Goal: Task Accomplishment & Management: Complete application form

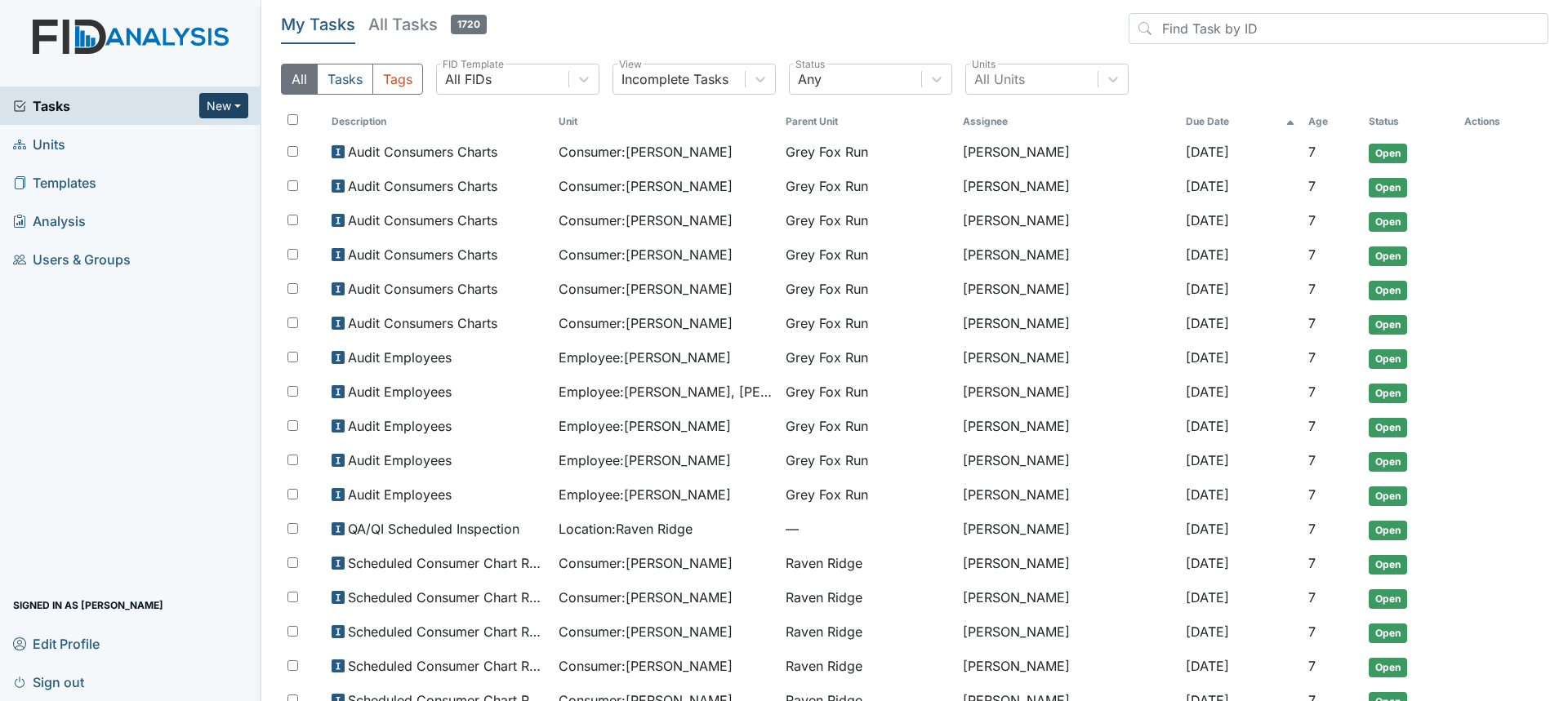
click at [214, 102] on button "New" at bounding box center [224, 105] width 49 height 25
click at [162, 145] on link "Form" at bounding box center [182, 140] width 129 height 26
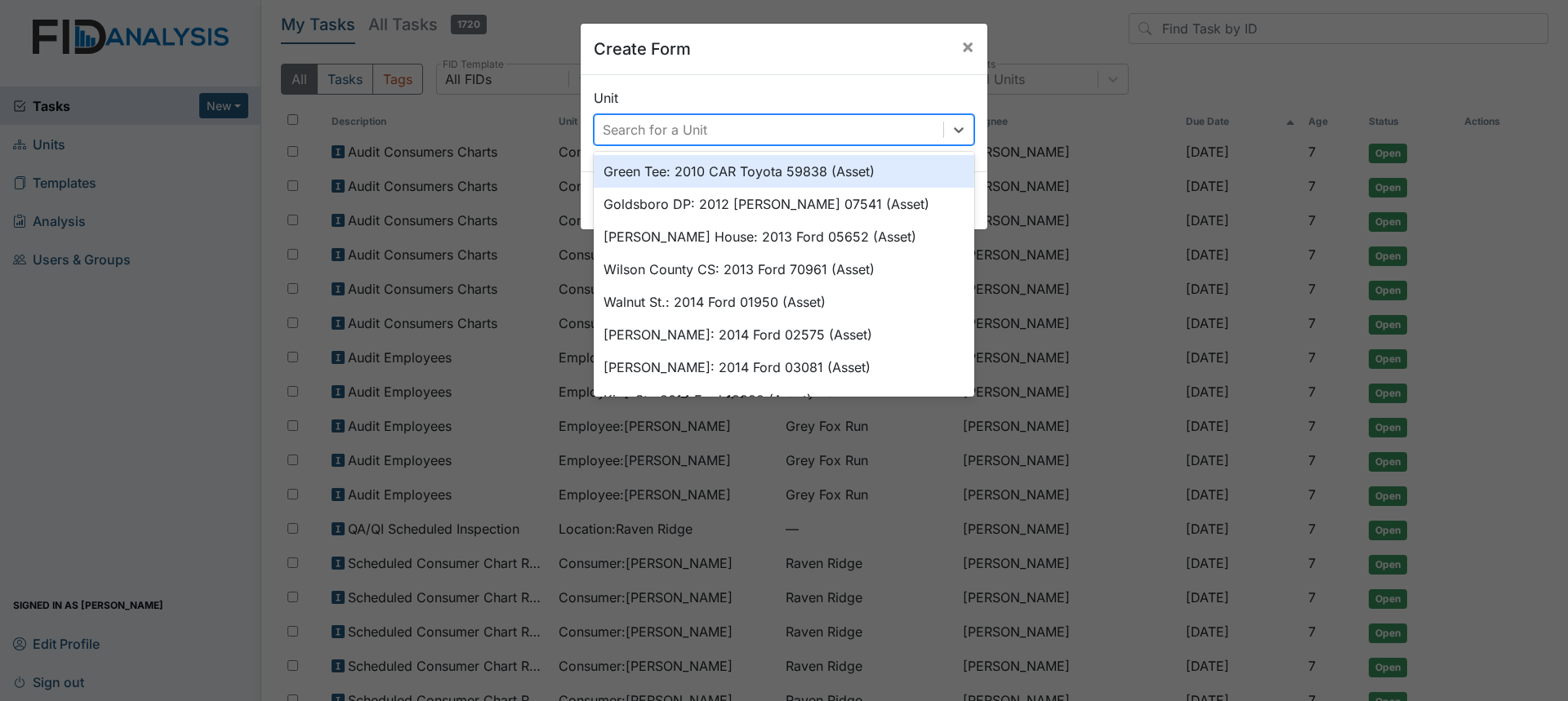
click at [724, 140] on div "Search for a Unit" at bounding box center [769, 129] width 348 height 30
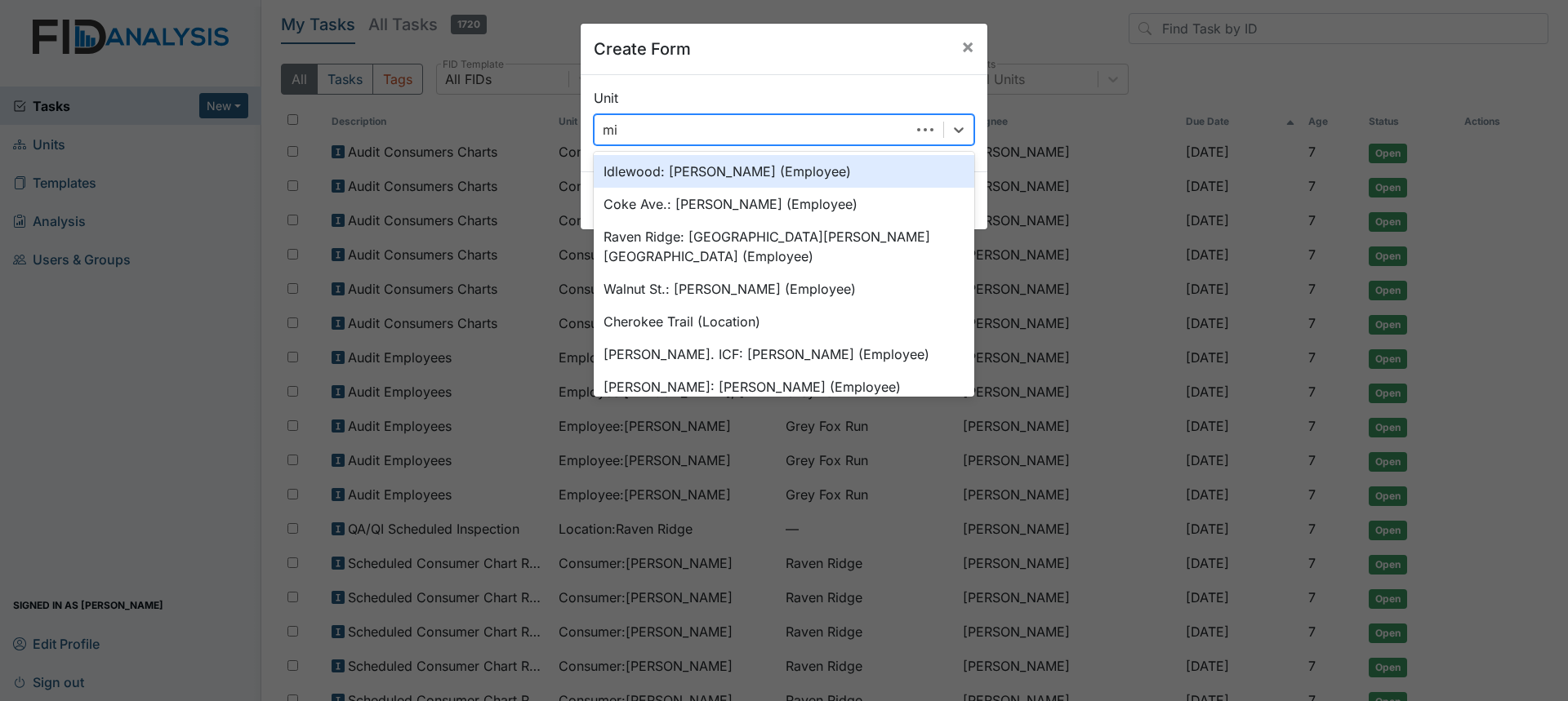
type input "mic"
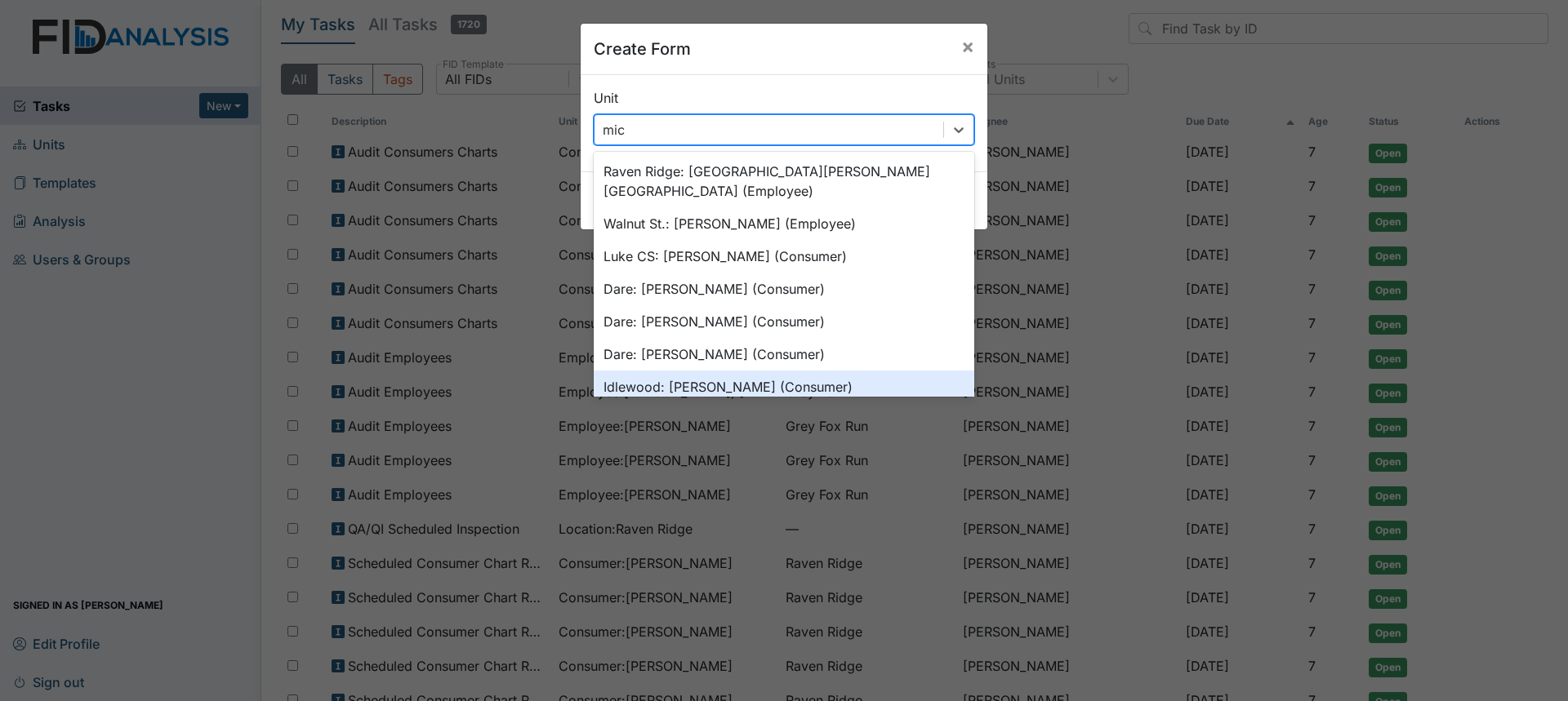
click at [777, 370] on div "Idlewood: Nash, Michael (Consumer)" at bounding box center [784, 386] width 381 height 33
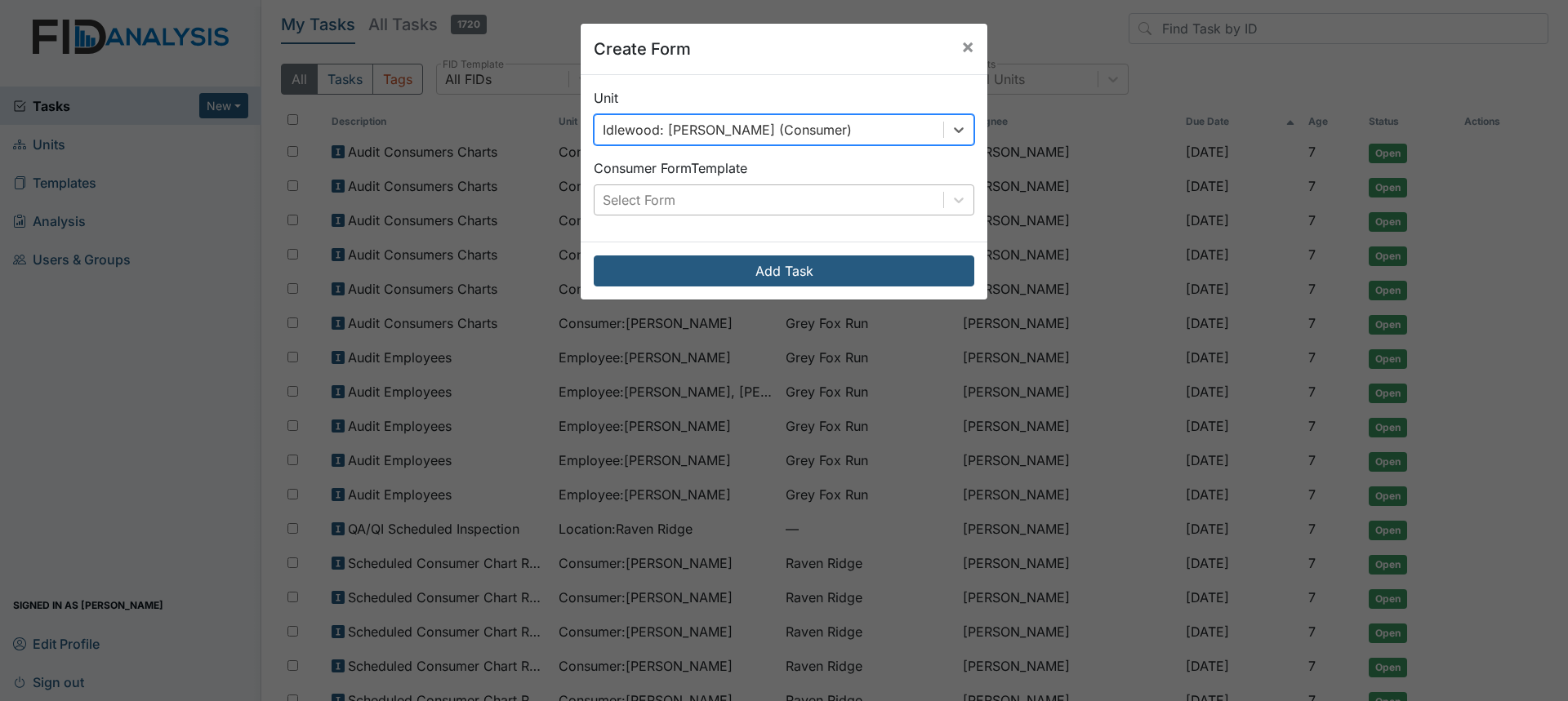
click at [748, 206] on div "Select Form" at bounding box center [769, 199] width 348 height 30
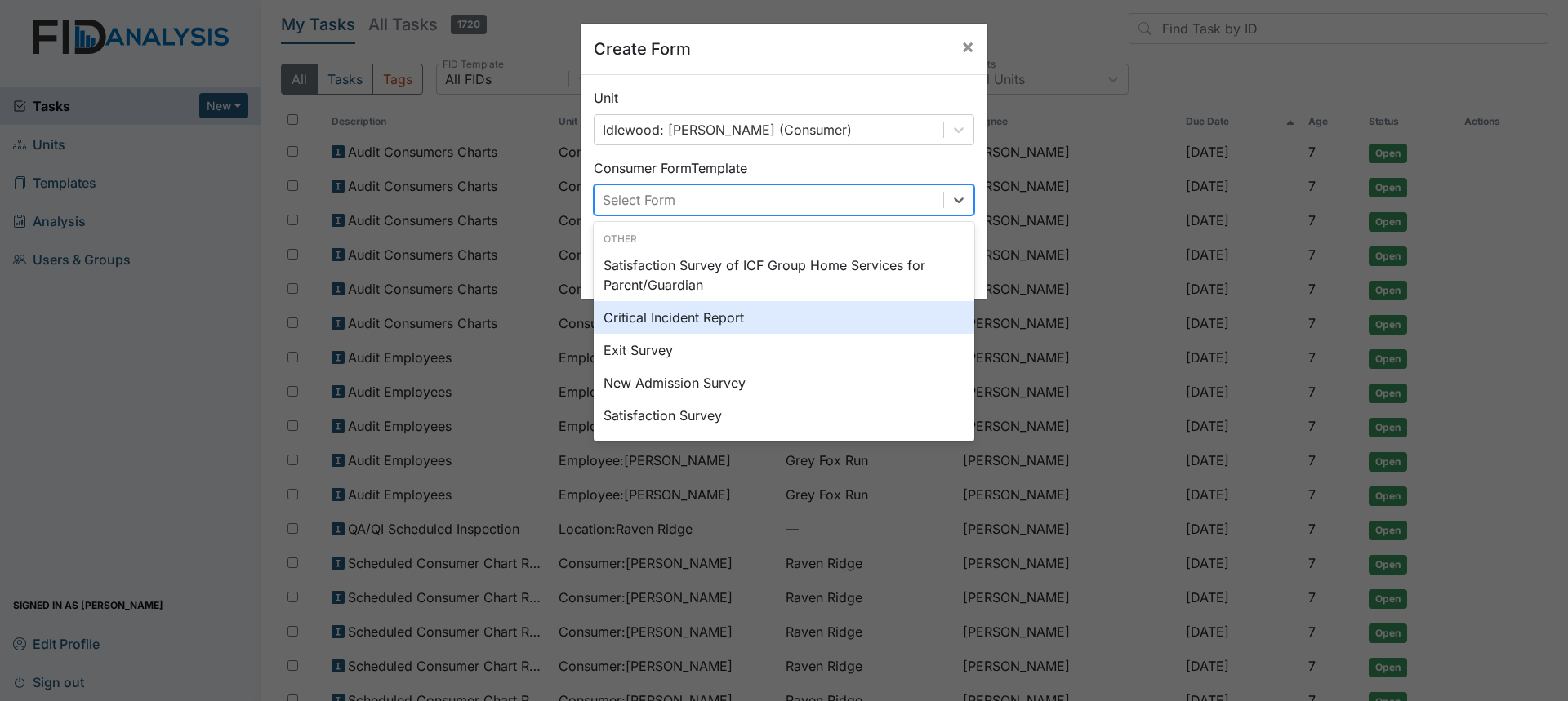
click at [742, 317] on div "Critical Incident Report" at bounding box center [784, 317] width 381 height 33
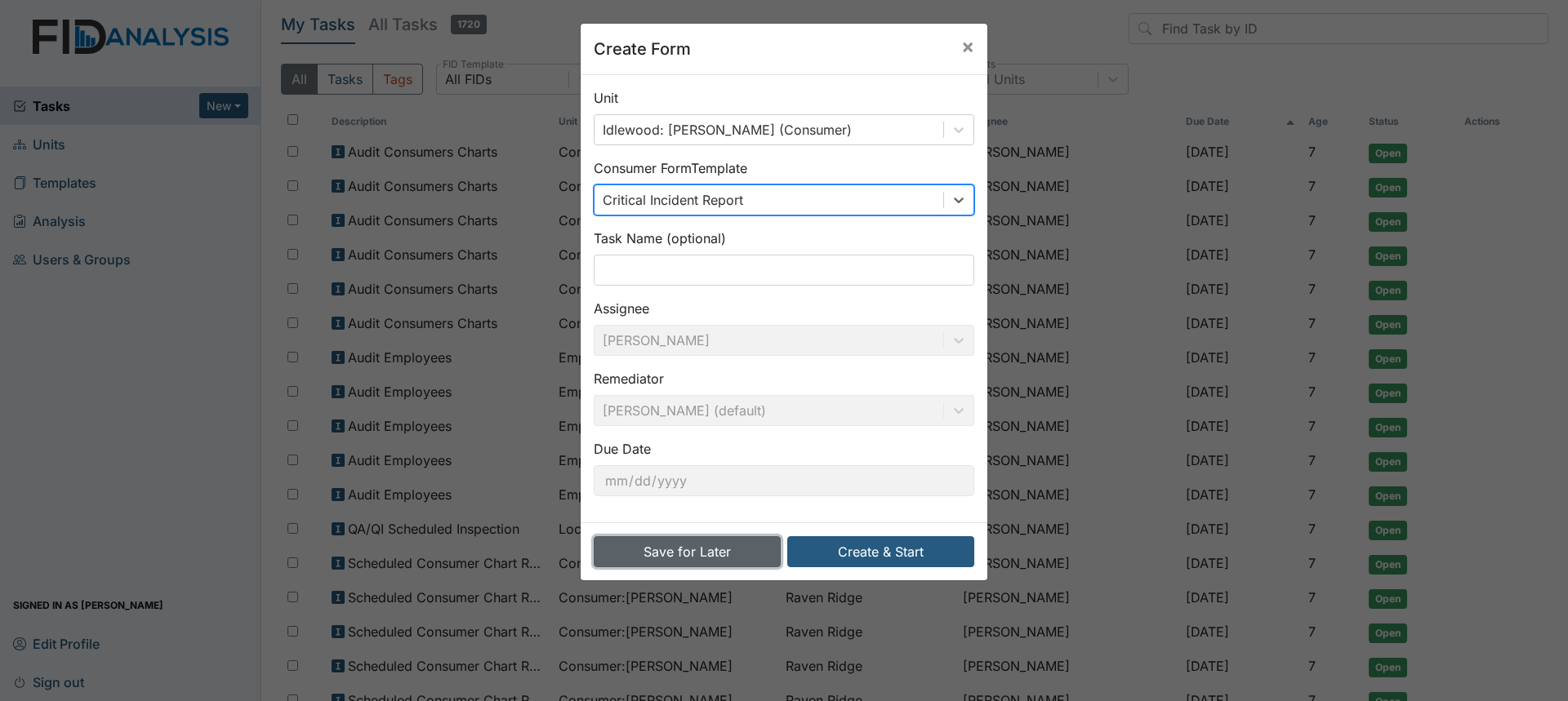
click at [701, 554] on button "Save for Later" at bounding box center [687, 551] width 187 height 31
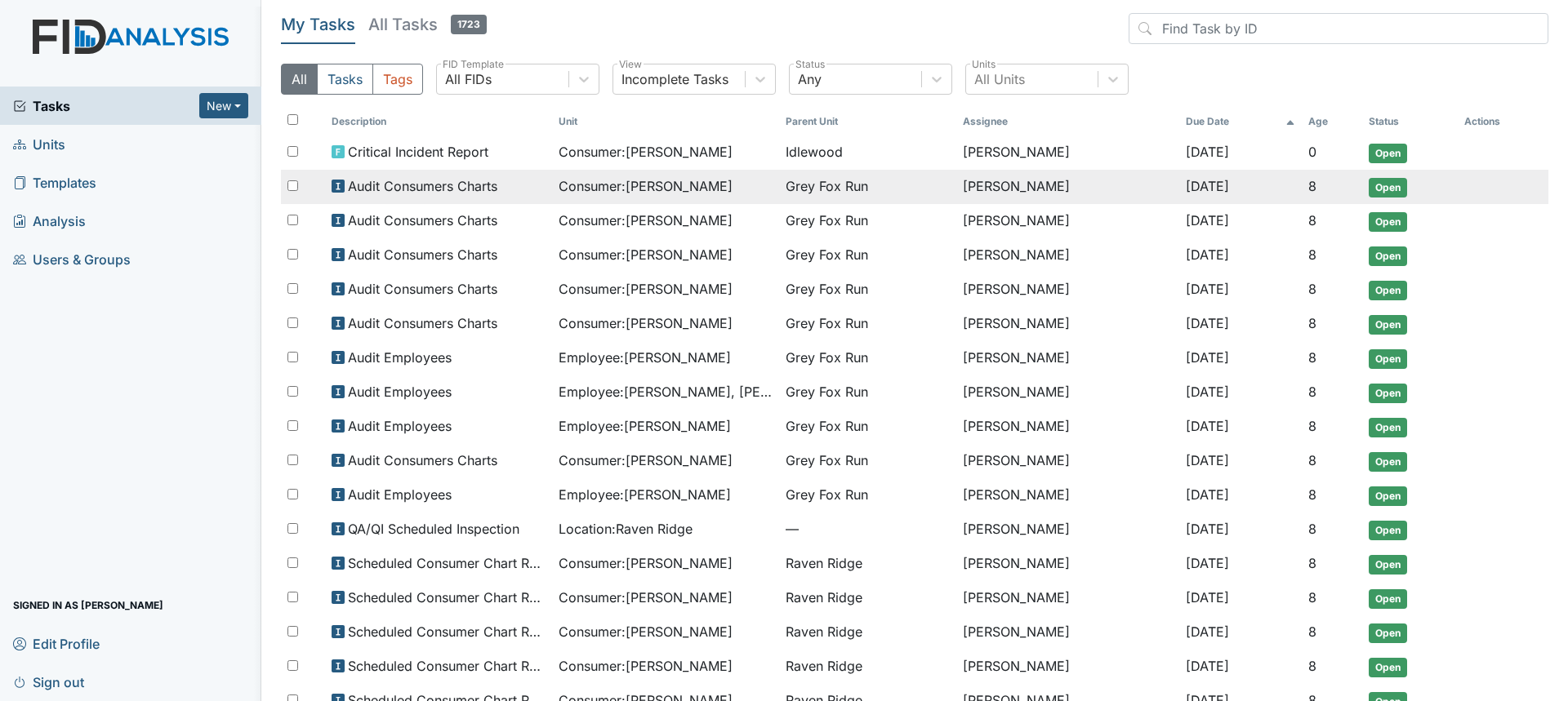
click at [652, 189] on span "Consumer : Defino, William" at bounding box center [645, 186] width 174 height 19
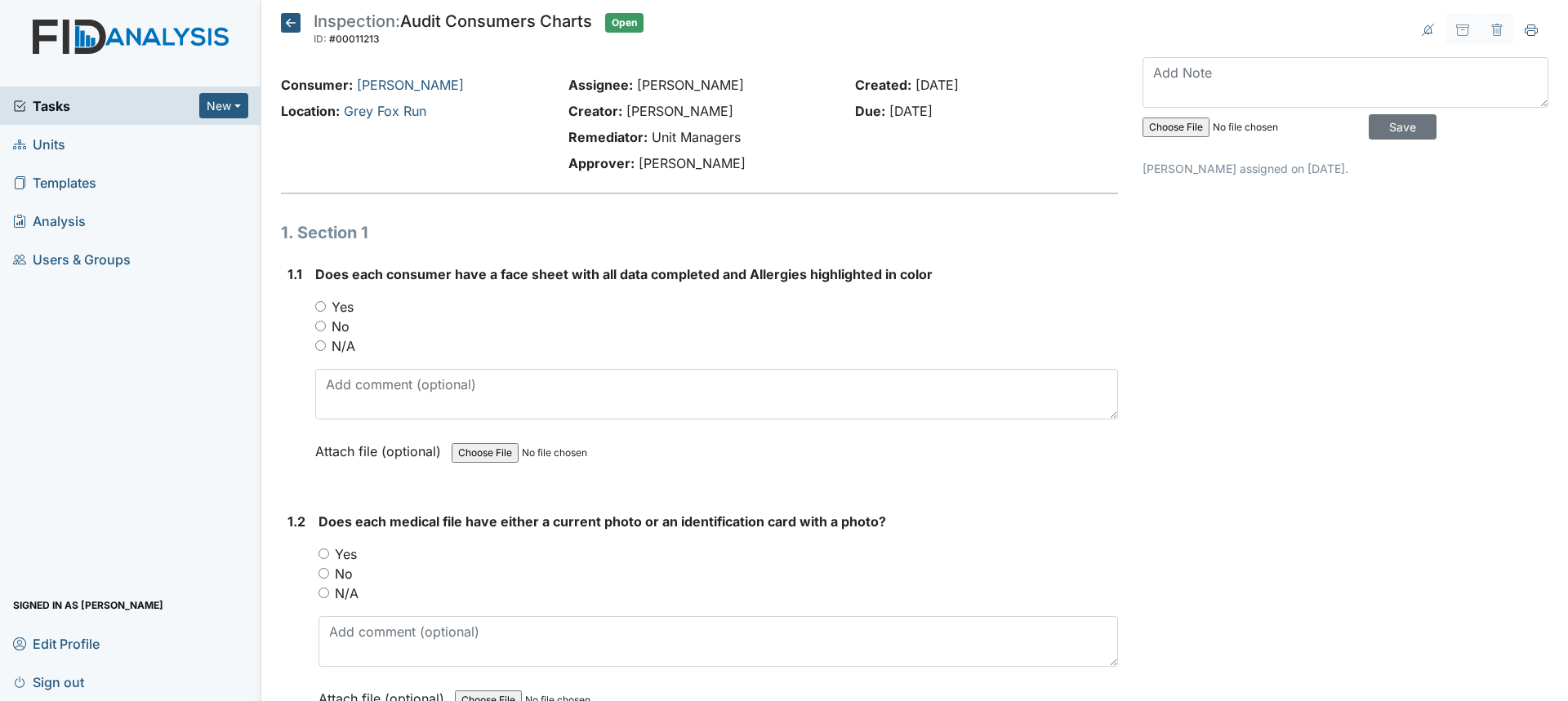
click at [321, 305] on input "Yes" at bounding box center [321, 306] width 11 height 11
radio input "true"
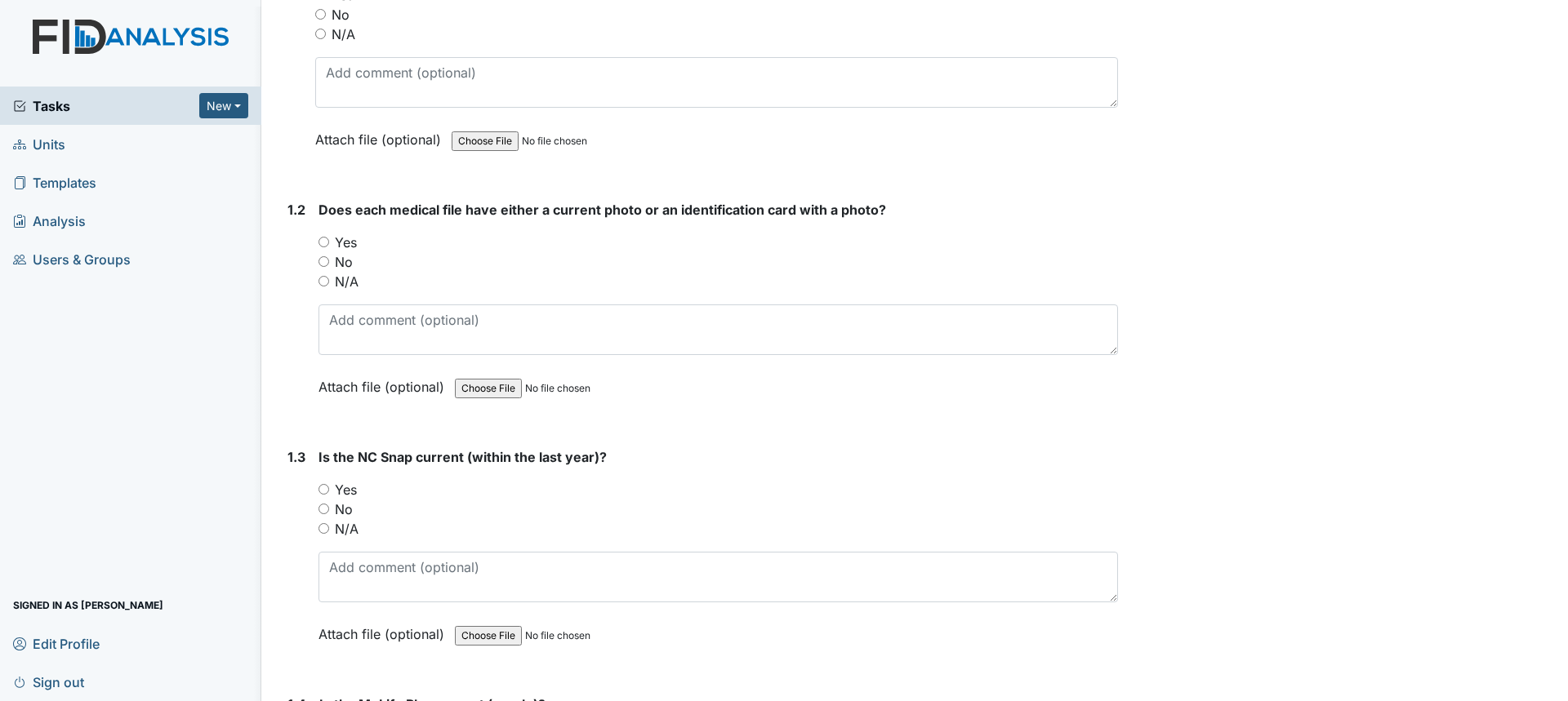
scroll to position [327, 0]
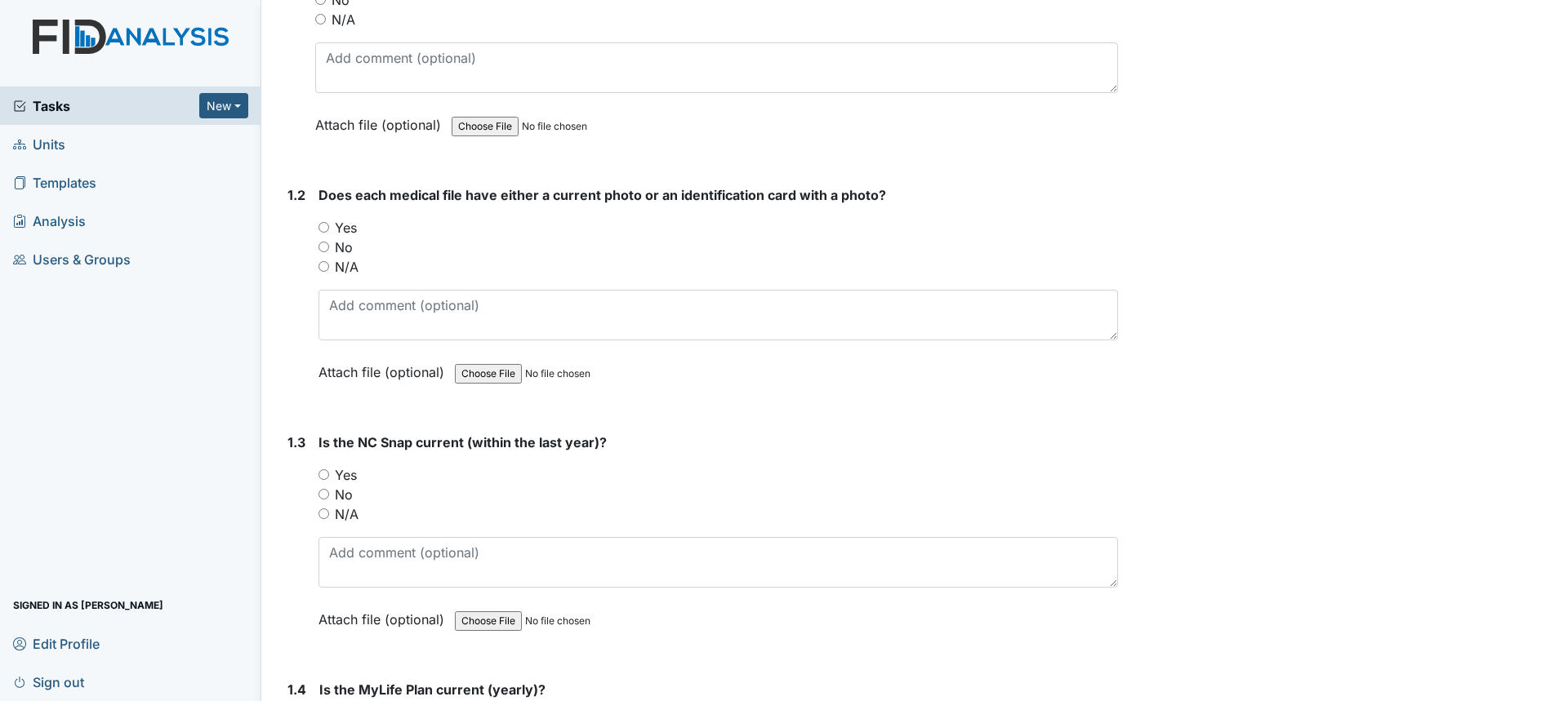
click at [327, 222] on input "Yes" at bounding box center [323, 227] width 11 height 11
radio input "true"
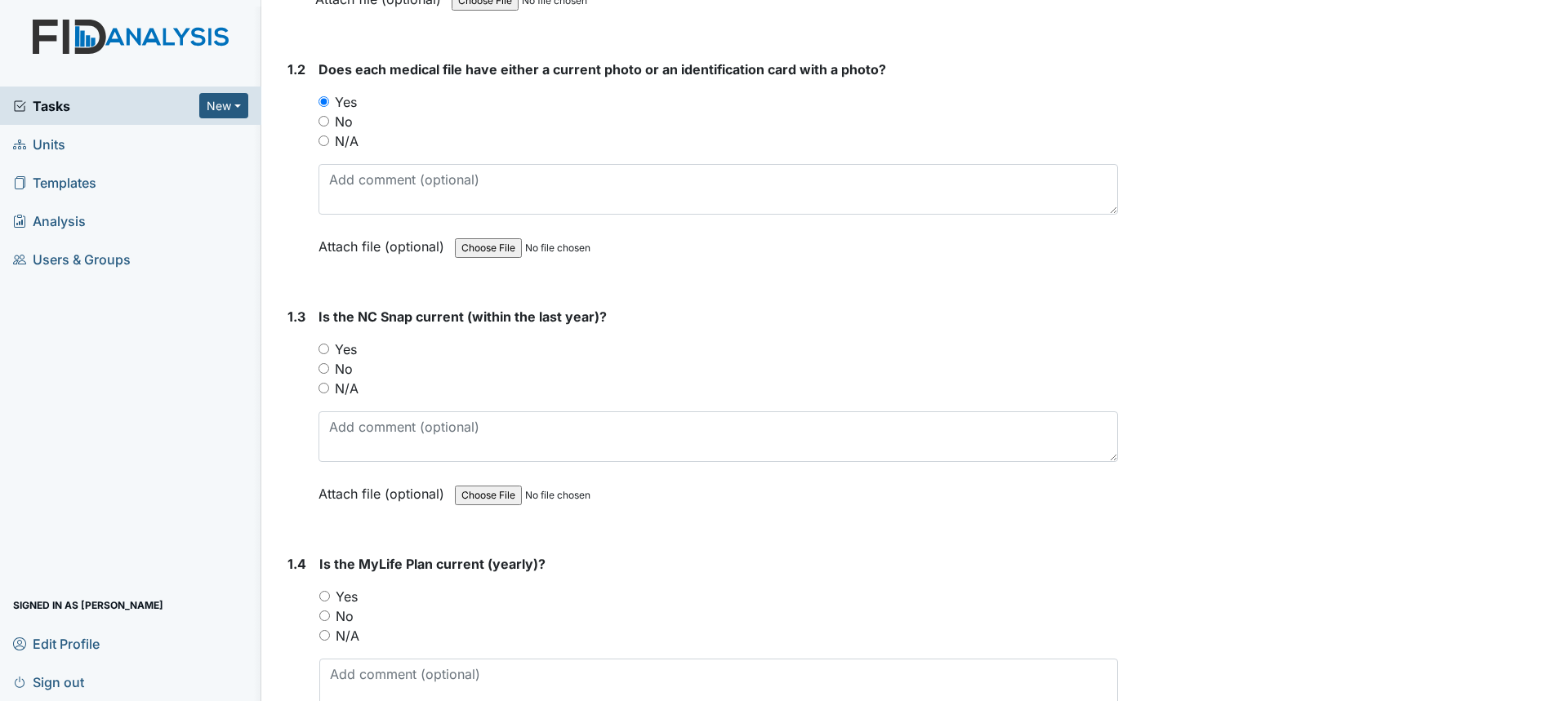
scroll to position [572, 0]
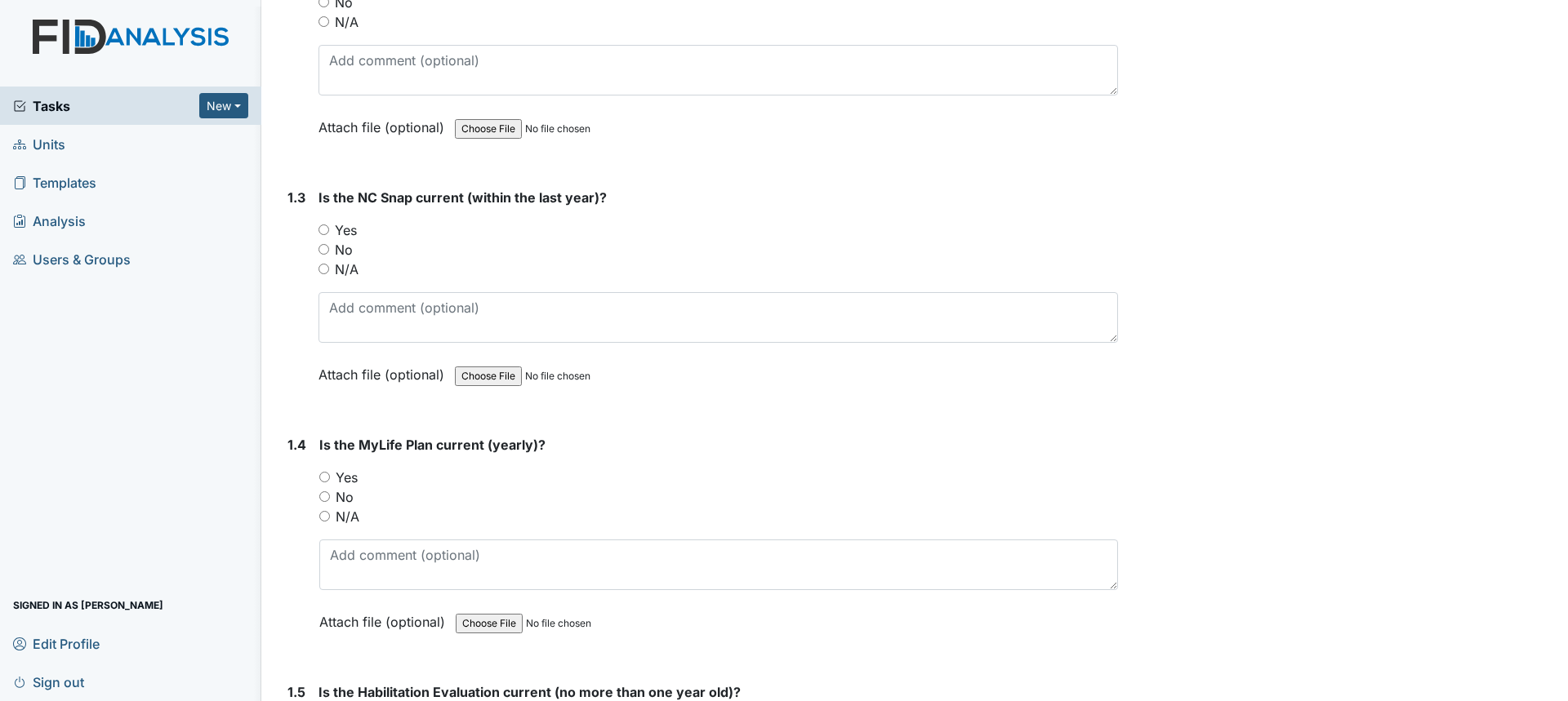
click at [343, 228] on label "Yes" at bounding box center [345, 230] width 22 height 19
click at [329, 228] on input "Yes" at bounding box center [323, 229] width 11 height 11
radio input "true"
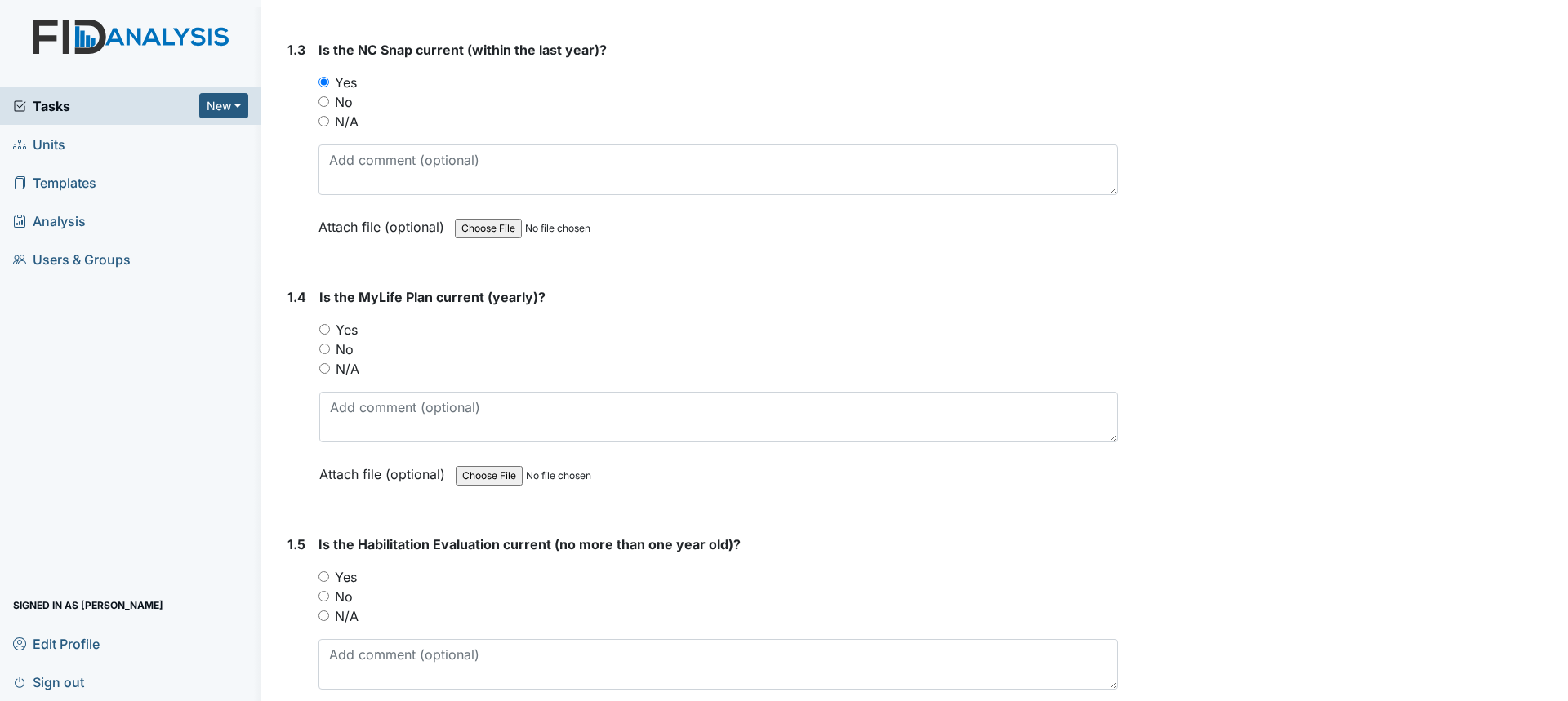
scroll to position [816, 0]
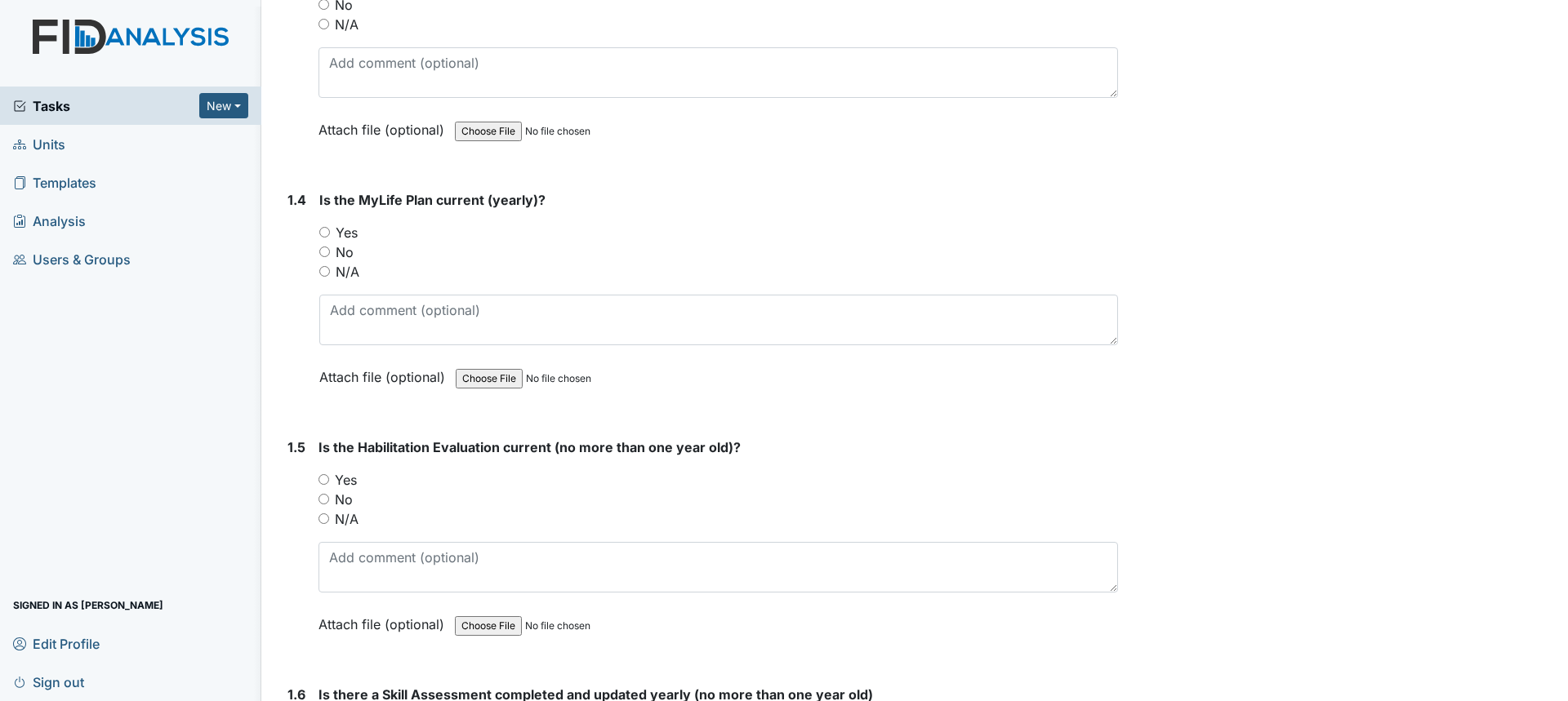
click at [345, 232] on label "Yes" at bounding box center [346, 232] width 22 height 19
click at [330, 232] on input "Yes" at bounding box center [324, 232] width 11 height 11
radio input "true"
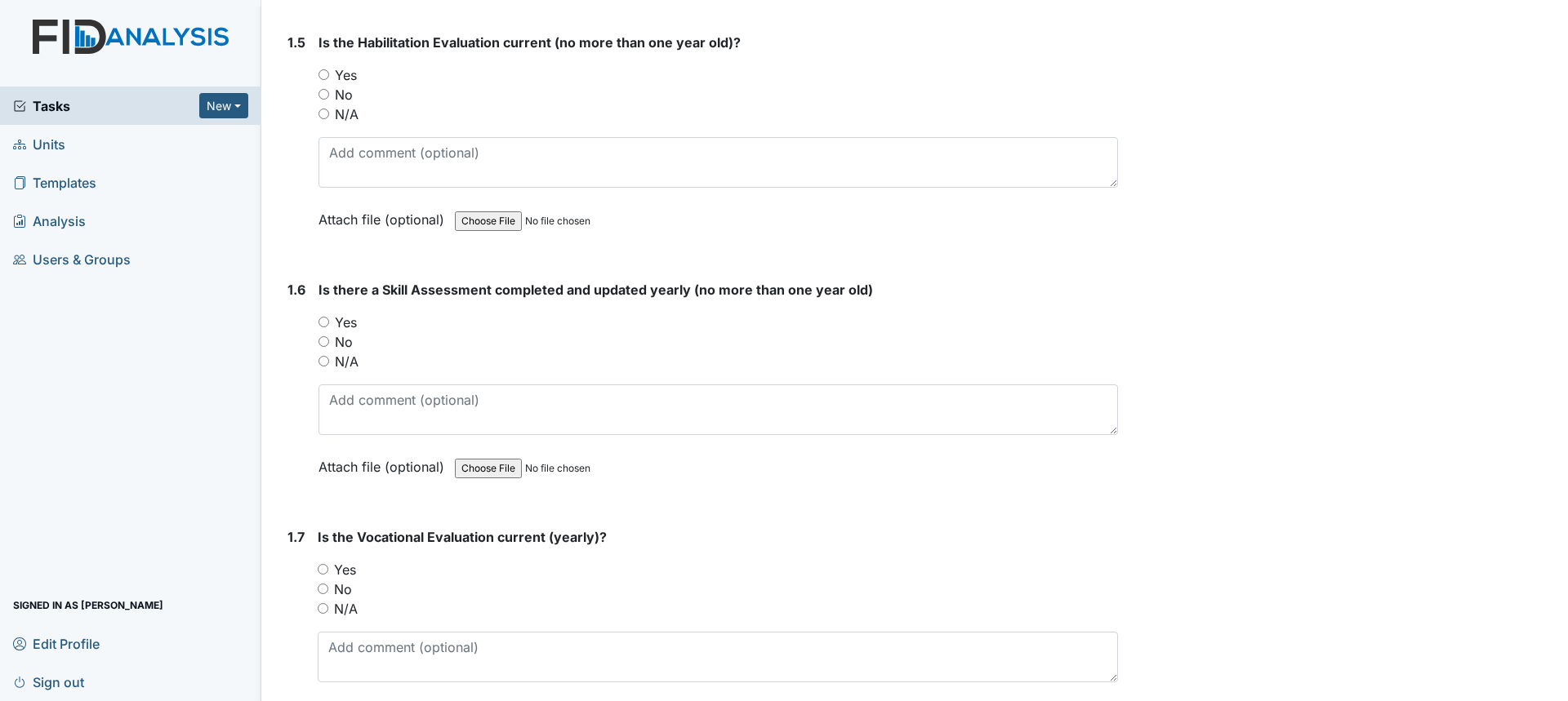
scroll to position [1225, 0]
click at [354, 312] on label "Yes" at bounding box center [345, 319] width 22 height 19
click at [329, 314] on input "Yes" at bounding box center [323, 318] width 11 height 11
radio input "true"
click at [339, 568] on label "Yes" at bounding box center [344, 567] width 22 height 19
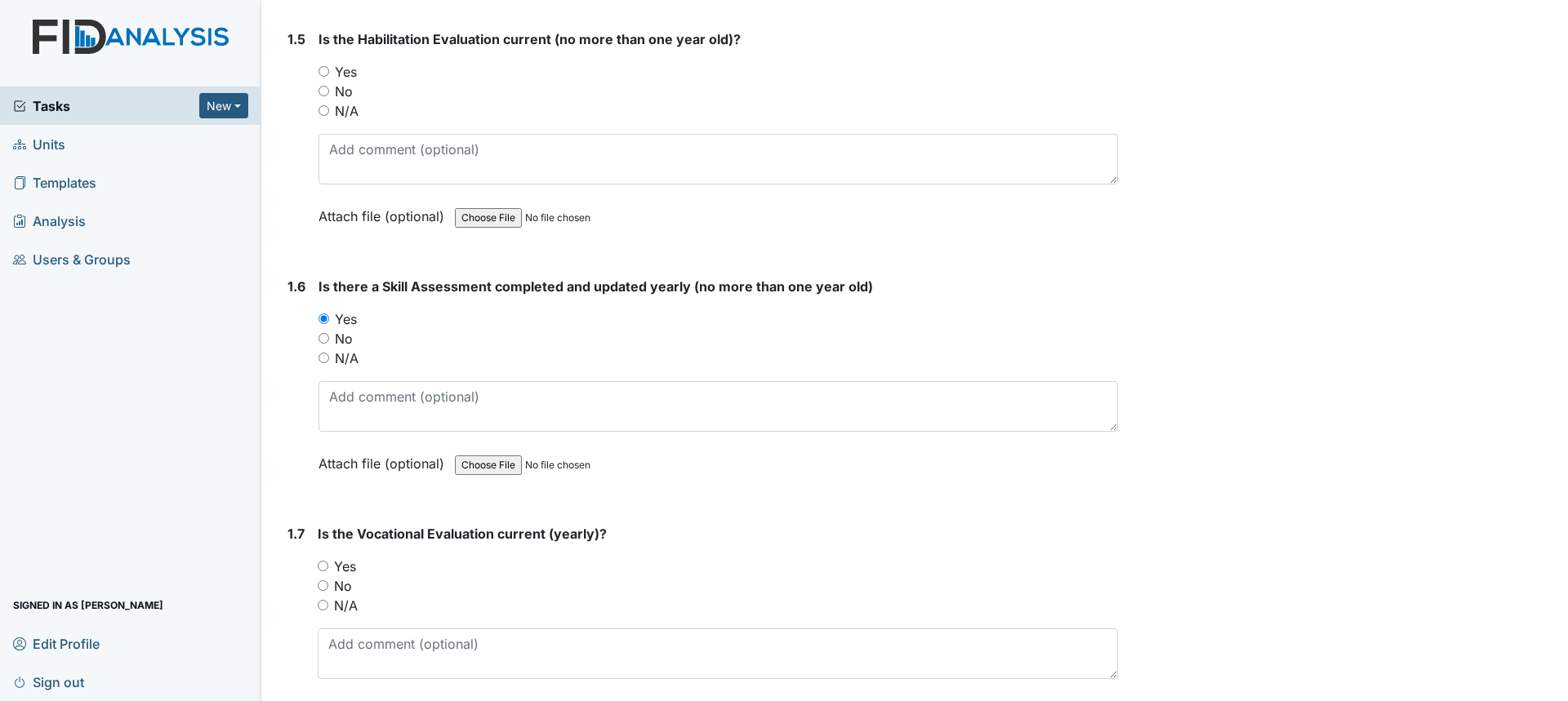
click at [328, 568] on input "Yes" at bounding box center [322, 566] width 11 height 11
radio input "true"
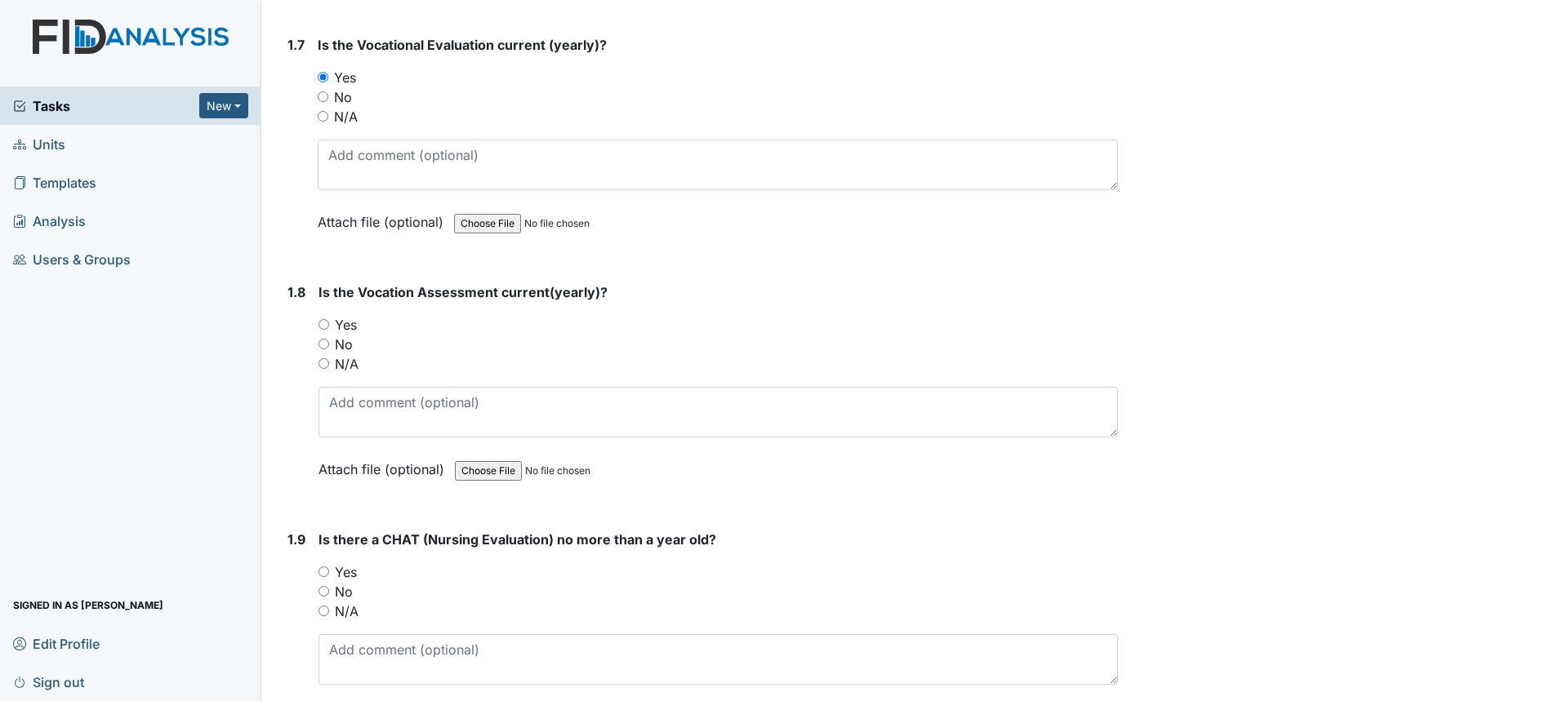
scroll to position [1715, 0]
click at [353, 322] on label "Yes" at bounding box center [345, 324] width 22 height 19
click at [329, 322] on input "Yes" at bounding box center [323, 323] width 11 height 11
radio input "true"
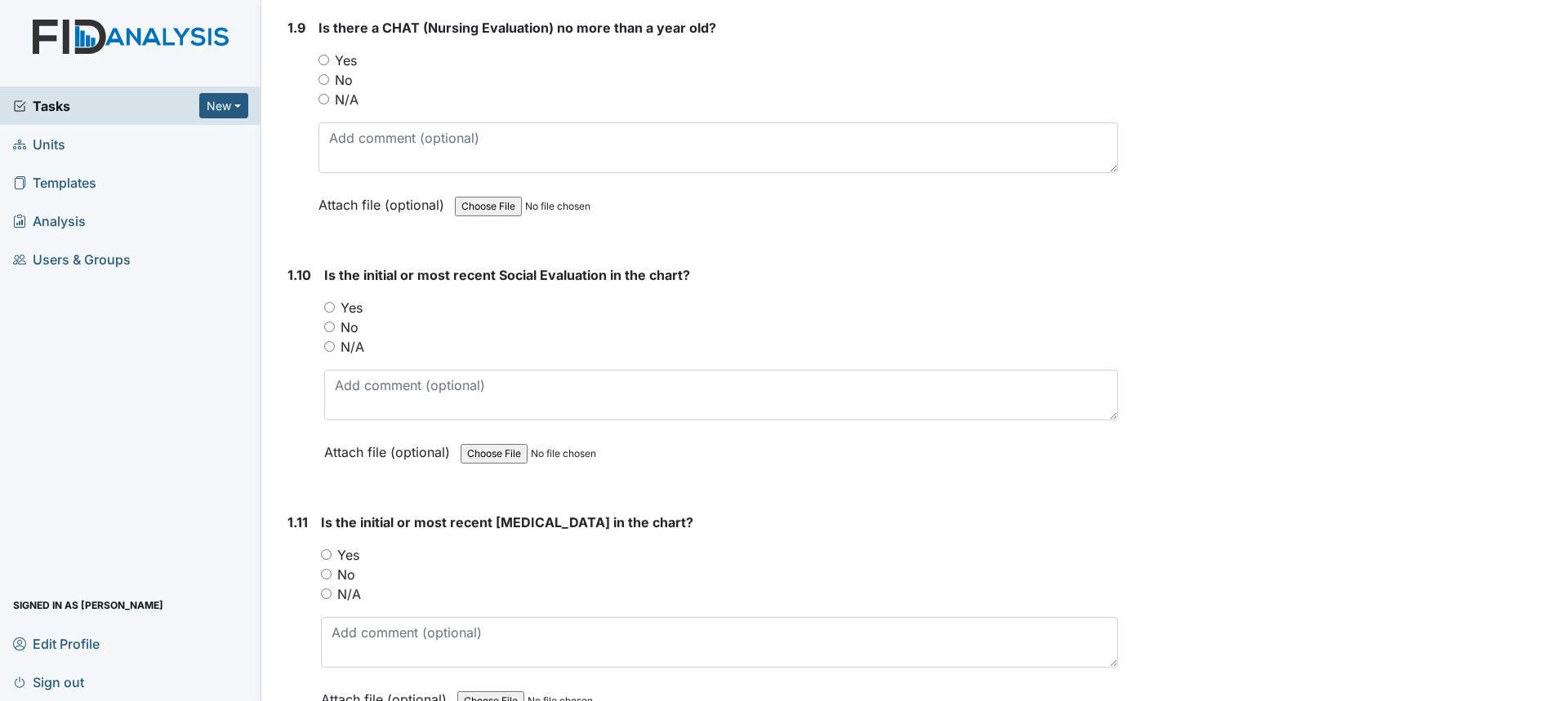
scroll to position [2286, 0]
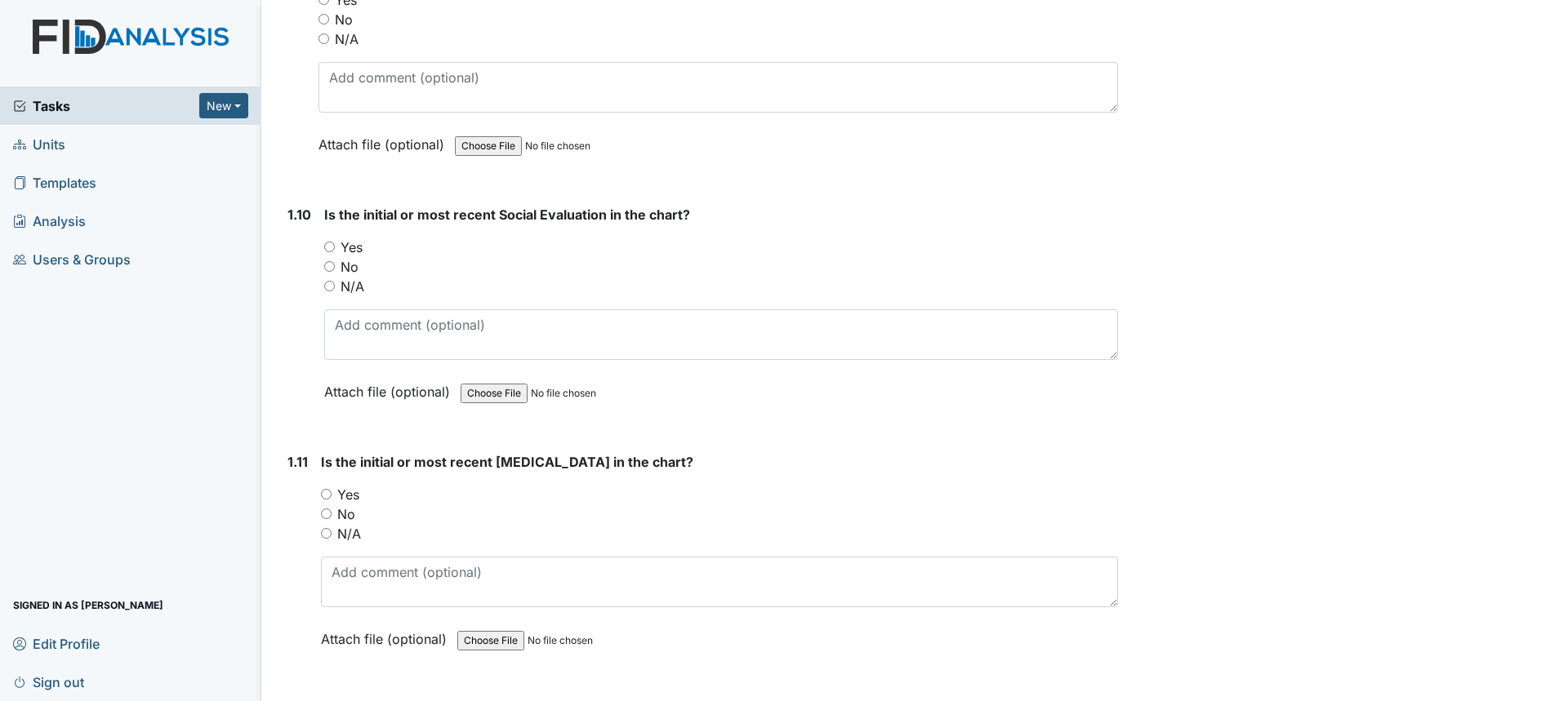
click at [336, 247] on div "Yes" at bounding box center [721, 247] width 794 height 19
click at [326, 246] on input "Yes" at bounding box center [329, 246] width 11 height 11
radio input "true"
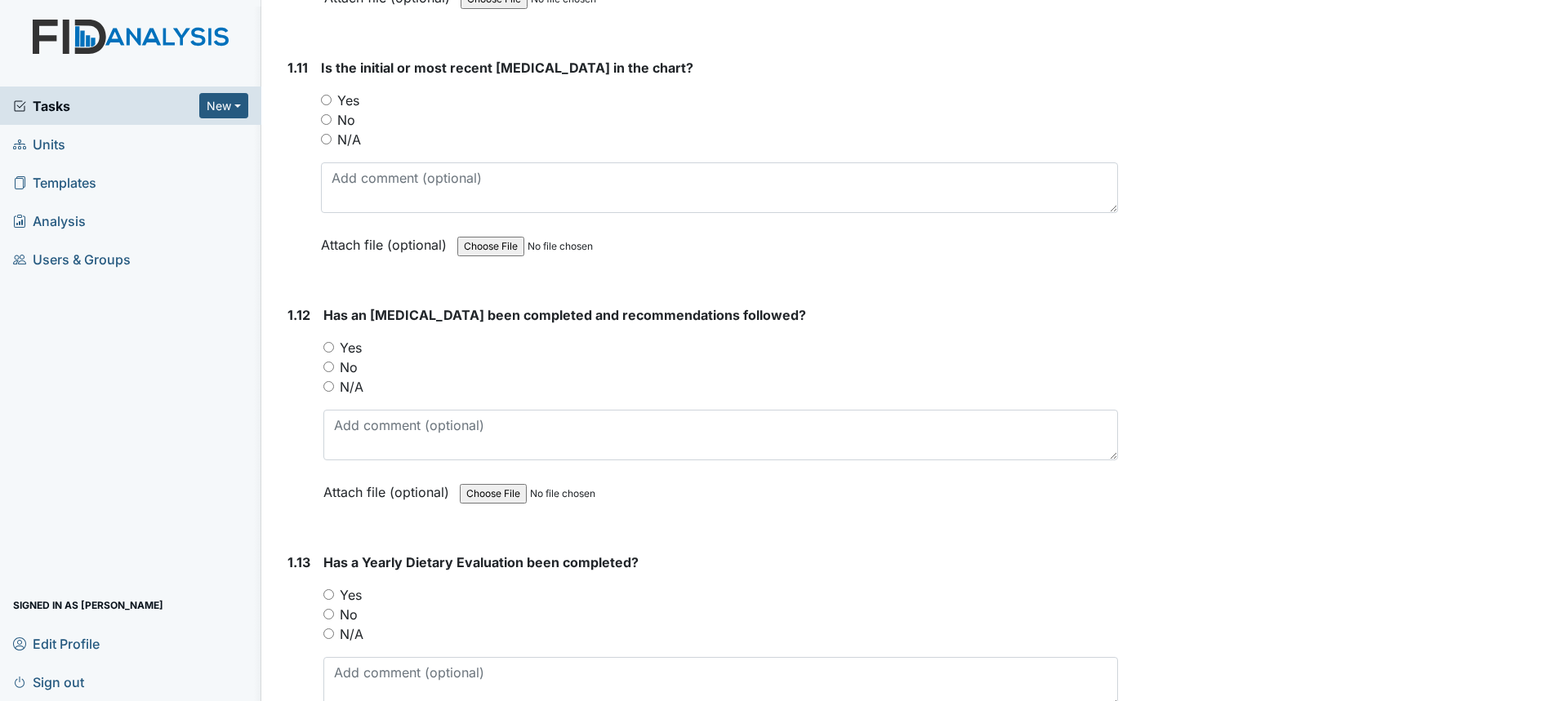
scroll to position [2612, 0]
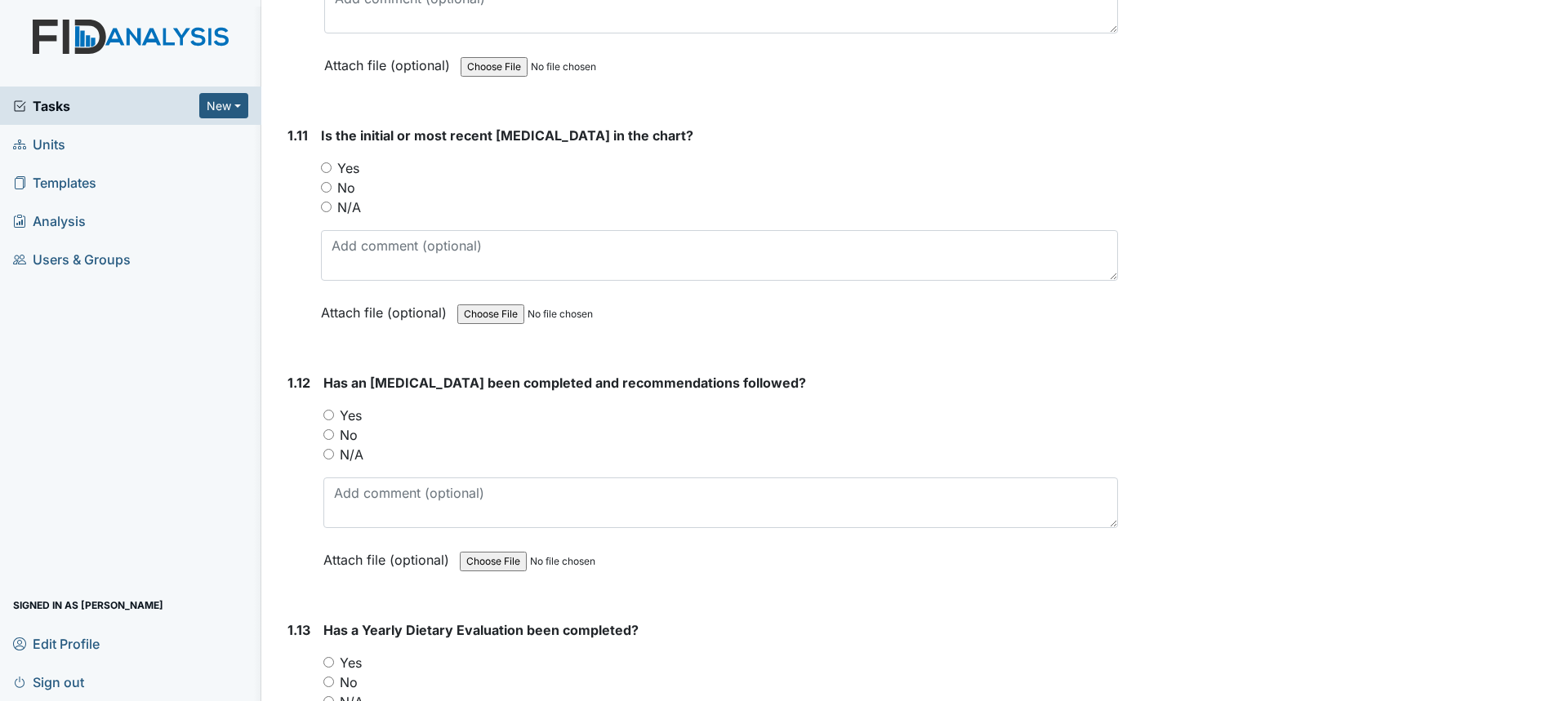
click at [354, 172] on label "Yes" at bounding box center [348, 168] width 22 height 19
click at [332, 172] on input "Yes" at bounding box center [326, 167] width 11 height 11
radio input "true"
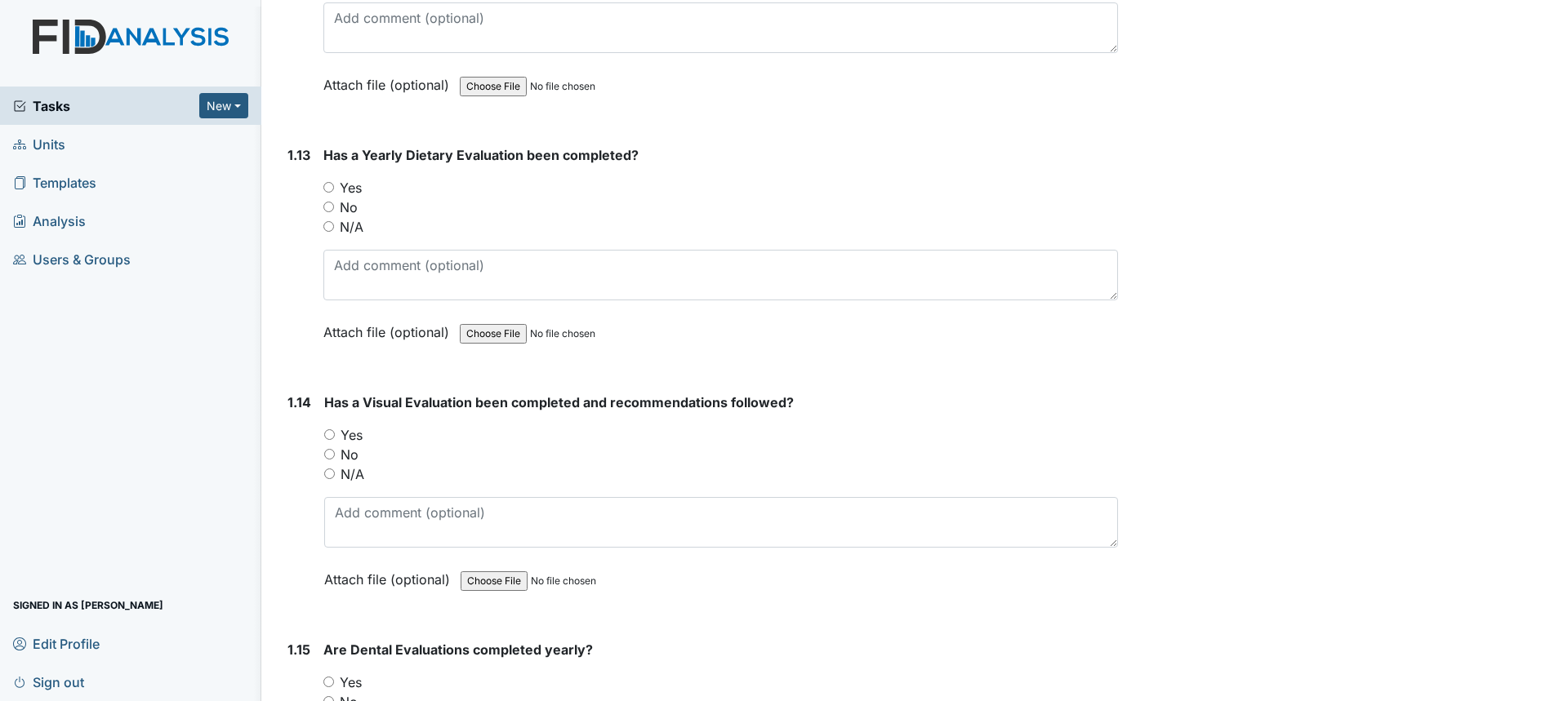
scroll to position [3102, 0]
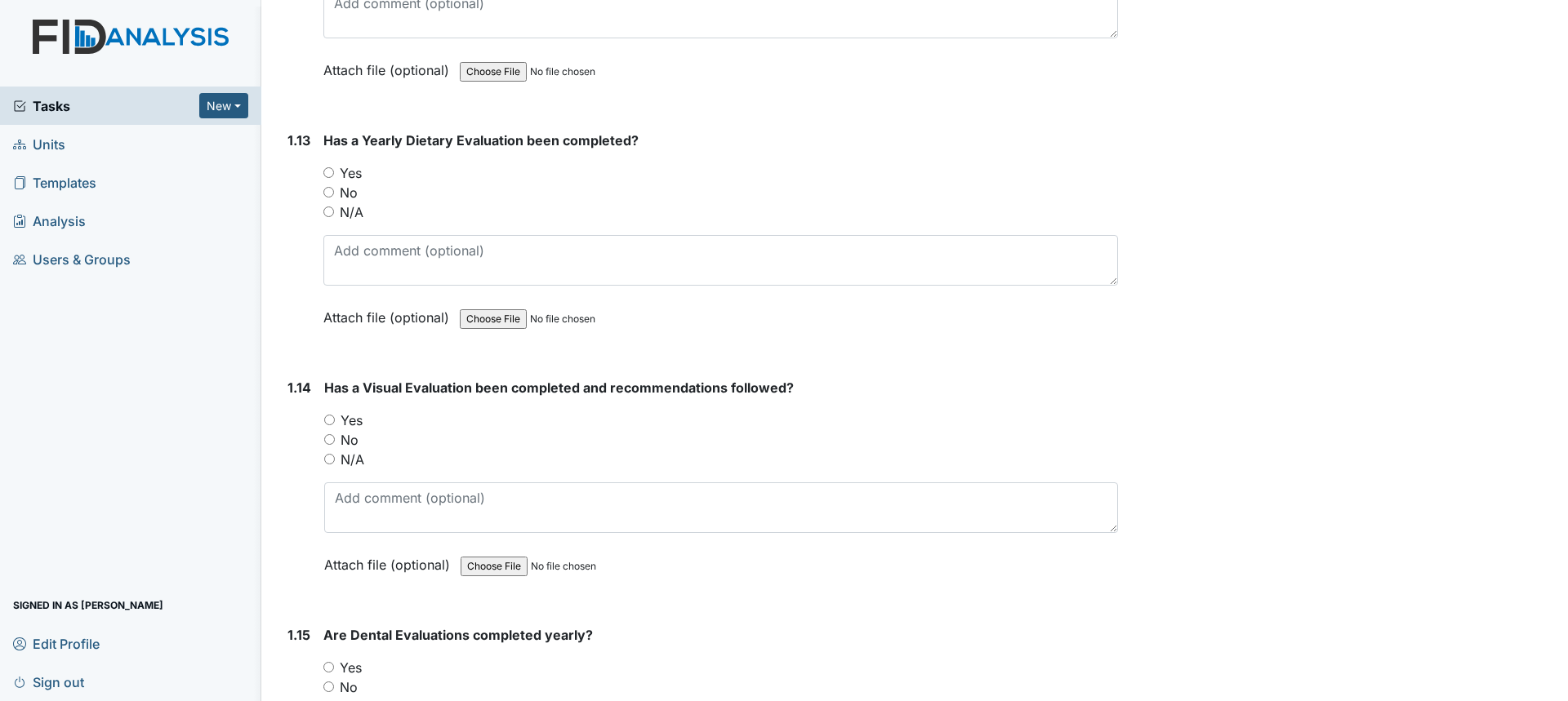
click at [327, 174] on input "Yes" at bounding box center [328, 173] width 11 height 11
radio input "true"
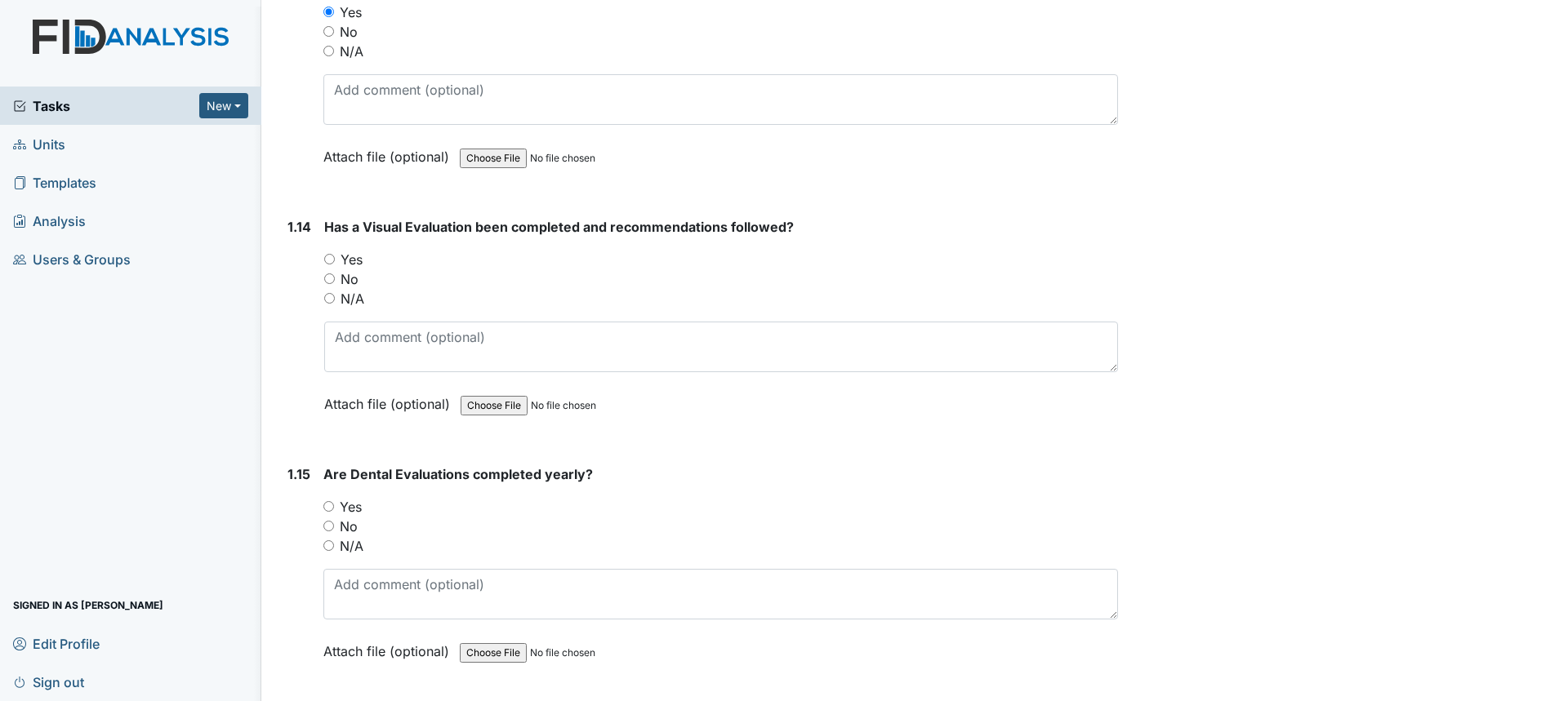
scroll to position [3265, 0]
drag, startPoint x: 516, startPoint y: 315, endPoint x: 543, endPoint y: 338, distance: 35.5
drag, startPoint x: 543, startPoint y: 338, endPoint x: 1103, endPoint y: 399, distance: 563.3
click at [1103, 399] on div "Attach file (optional) You can upload .pdf, .txt, .jpg, .jpeg, .png, .csv, .xls…" at bounding box center [721, 403] width 794 height 40
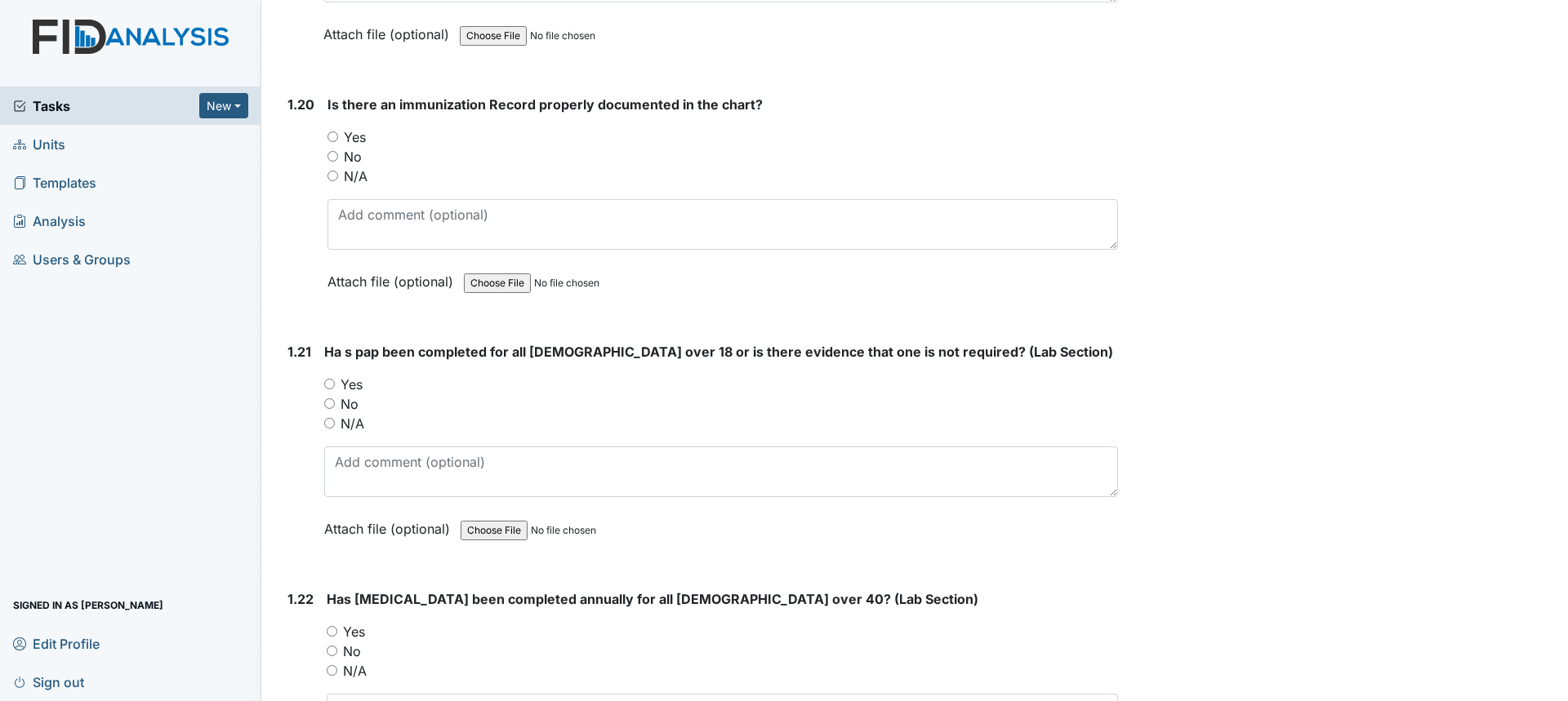
scroll to position [4898, 0]
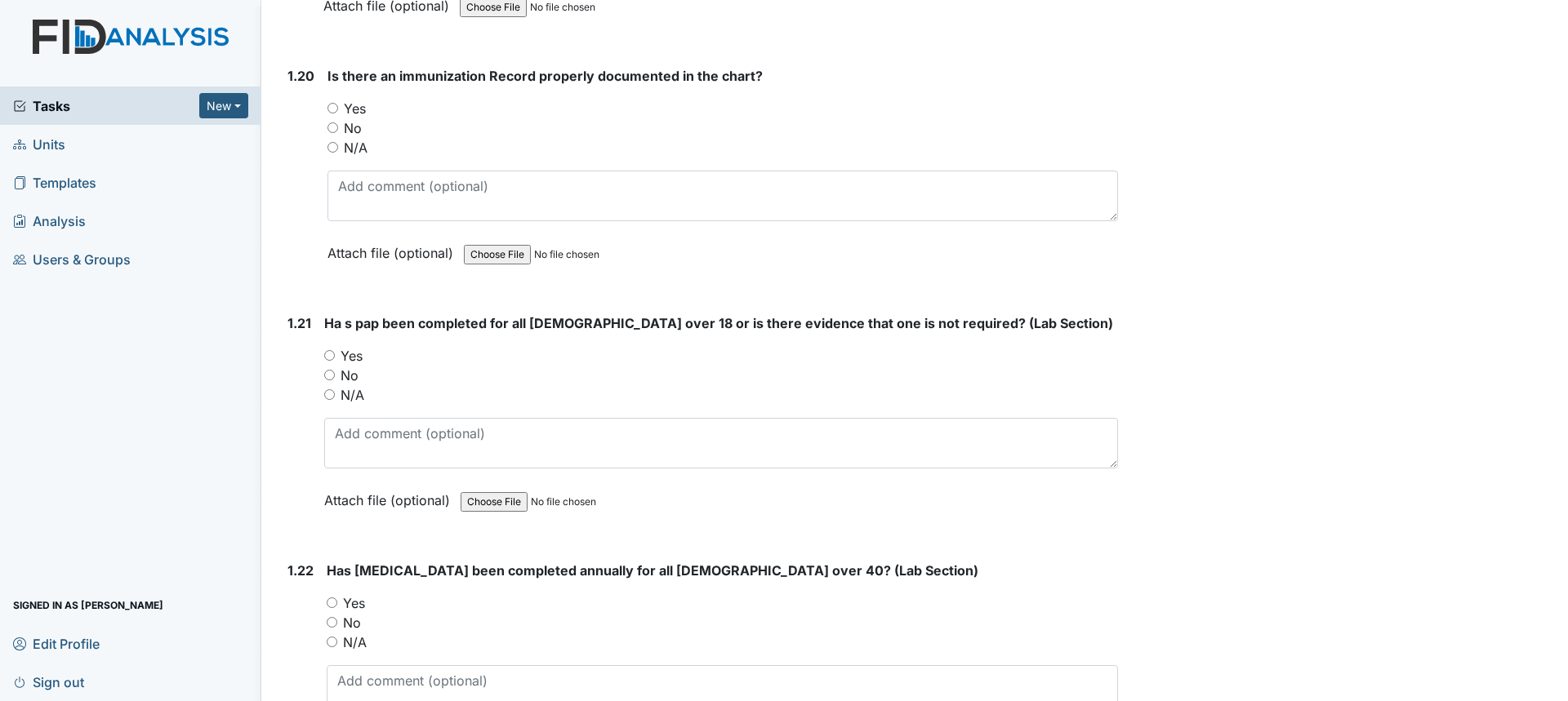
click at [351, 398] on label "N/A" at bounding box center [352, 395] width 24 height 19
click at [335, 398] on input "N/A" at bounding box center [329, 394] width 11 height 11
radio input "true"
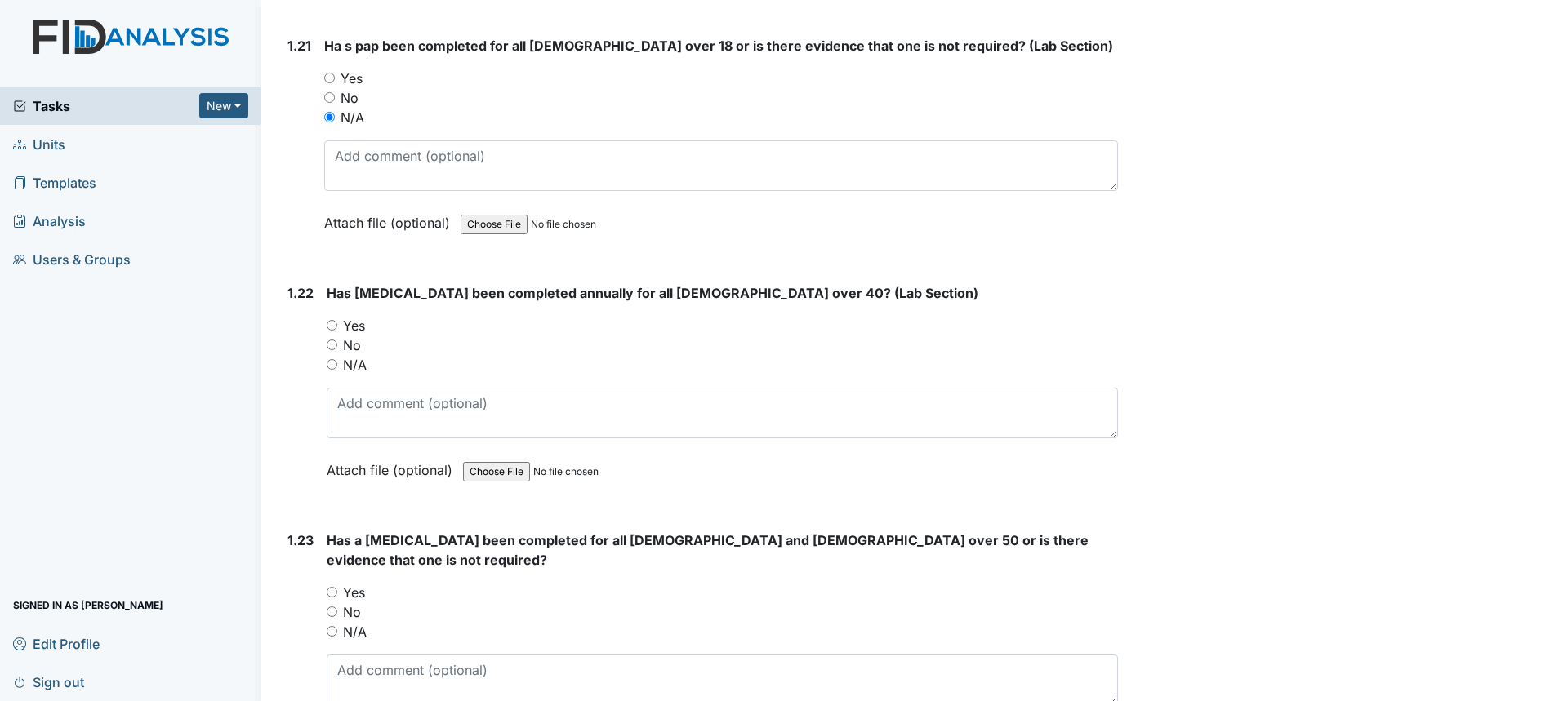
scroll to position [5224, 0]
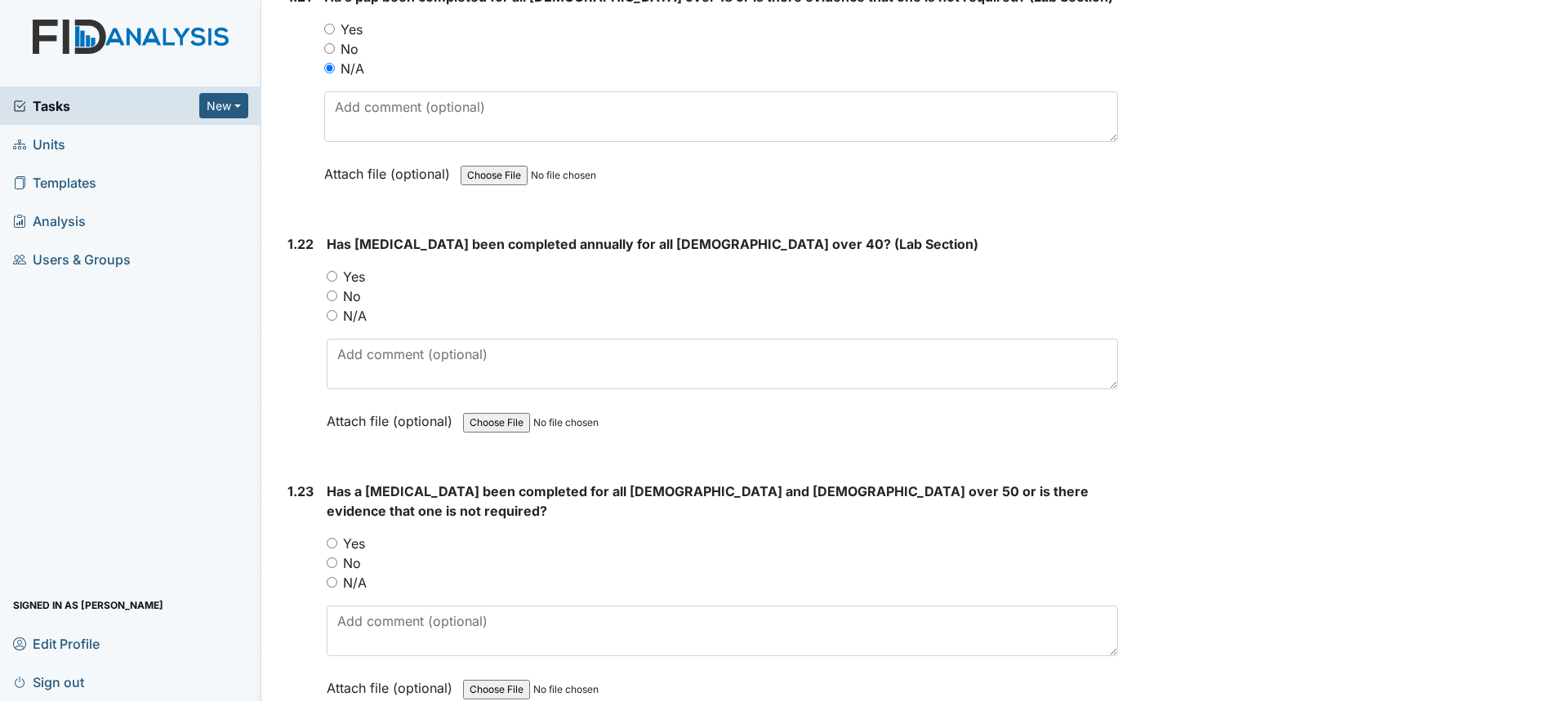
click at [349, 317] on label "N/A" at bounding box center [355, 315] width 24 height 19
click at [338, 317] on input "N/A" at bounding box center [332, 315] width 11 height 11
radio input "true"
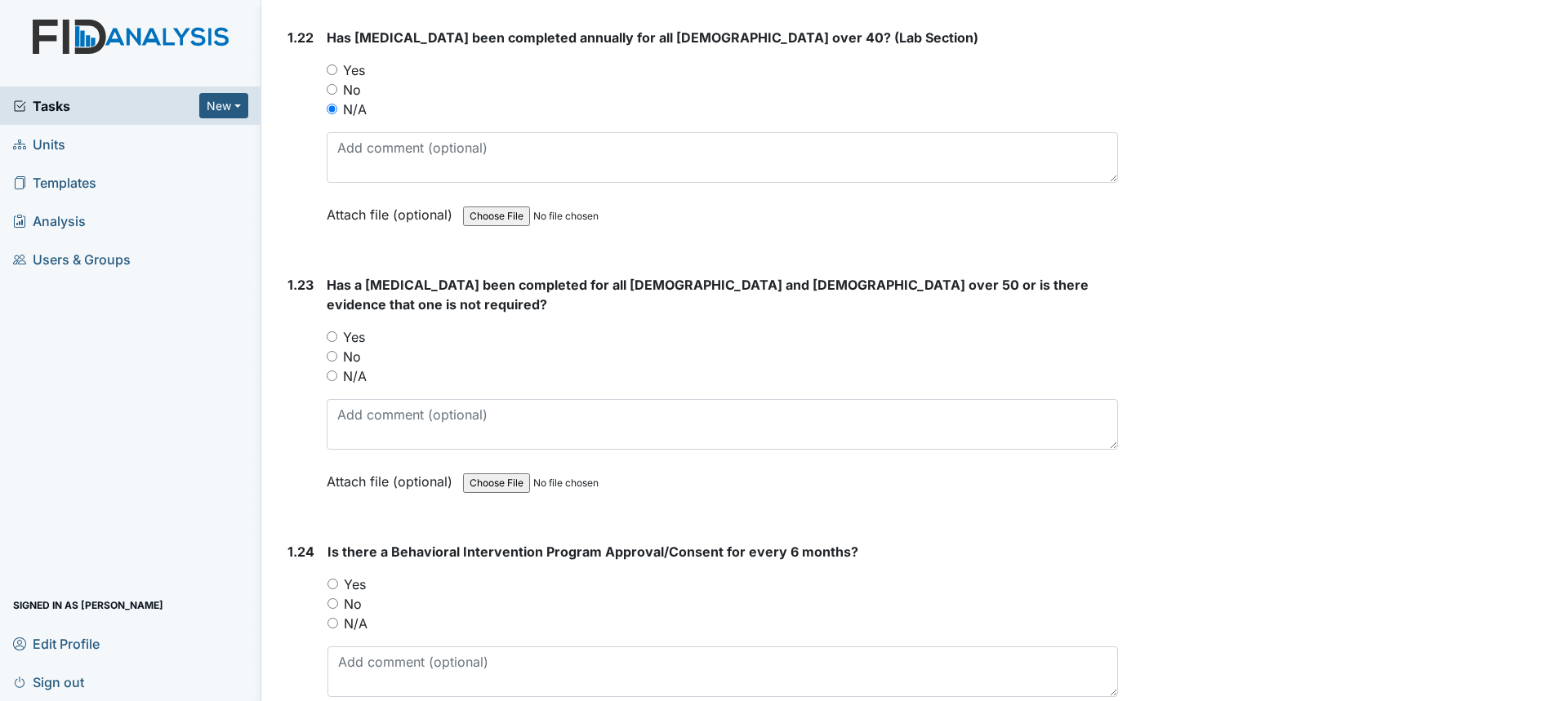
scroll to position [5469, 0]
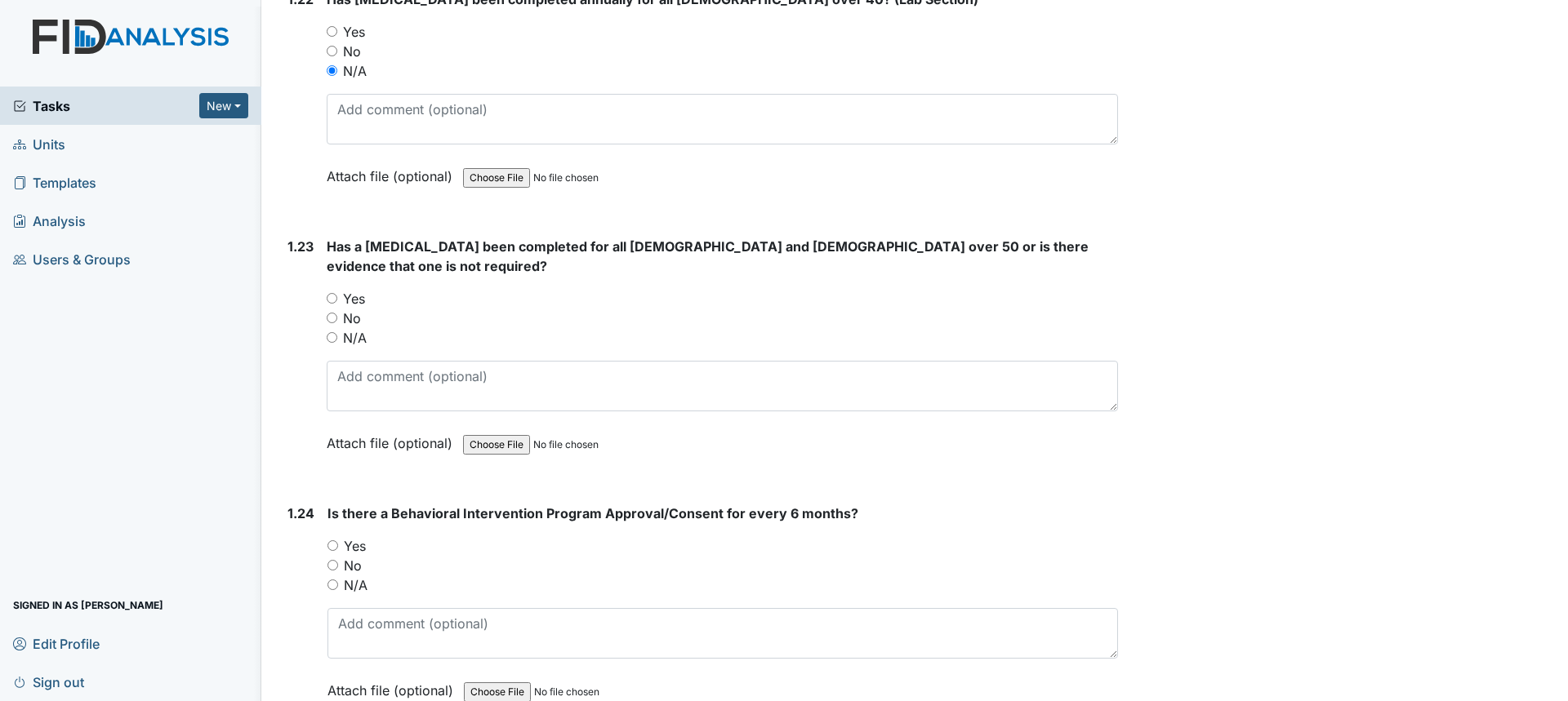
click at [349, 328] on label "N/A" at bounding box center [355, 338] width 24 height 19
click at [338, 332] on input "N/A" at bounding box center [332, 337] width 11 height 11
radio input "true"
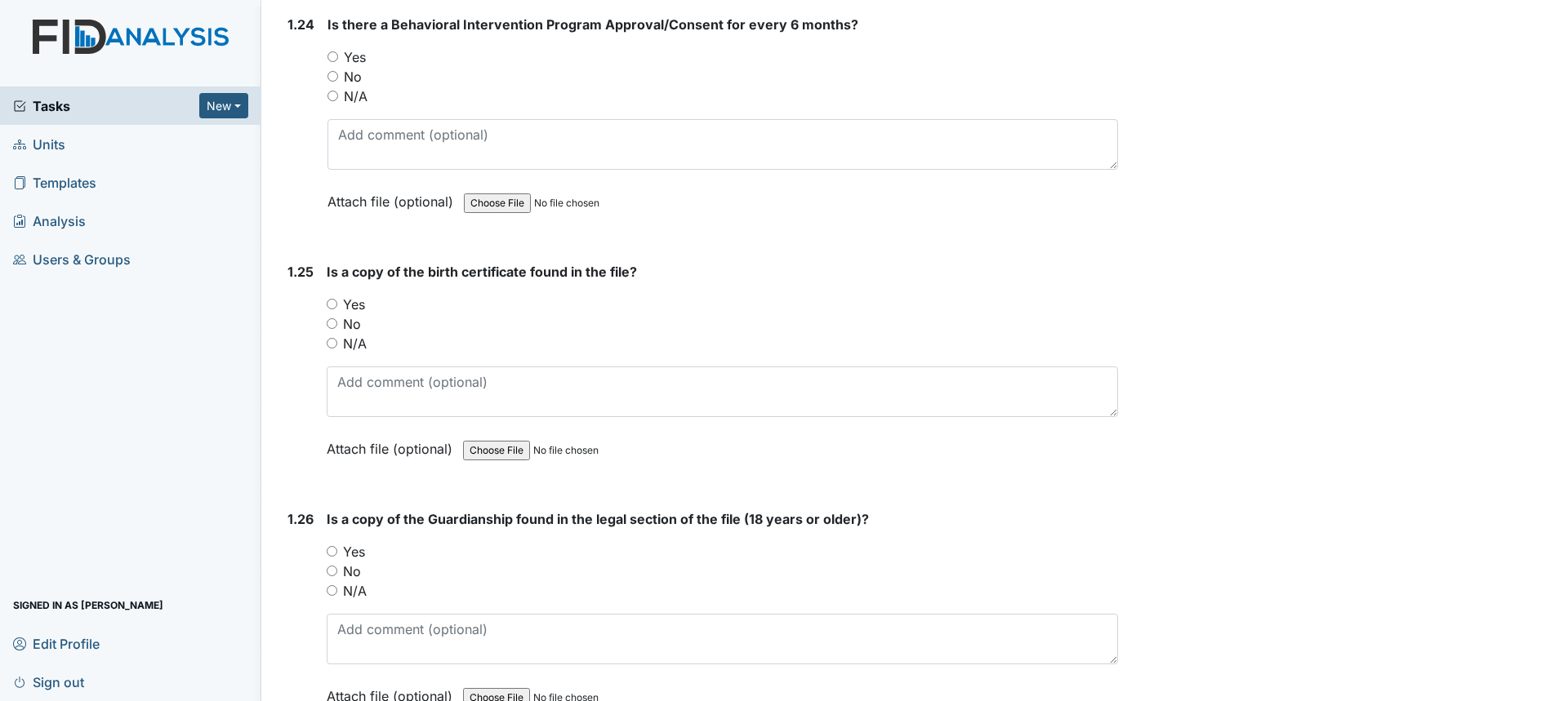
scroll to position [5959, 0]
click at [328, 298] on input "Yes" at bounding box center [332, 303] width 11 height 11
radio input "true"
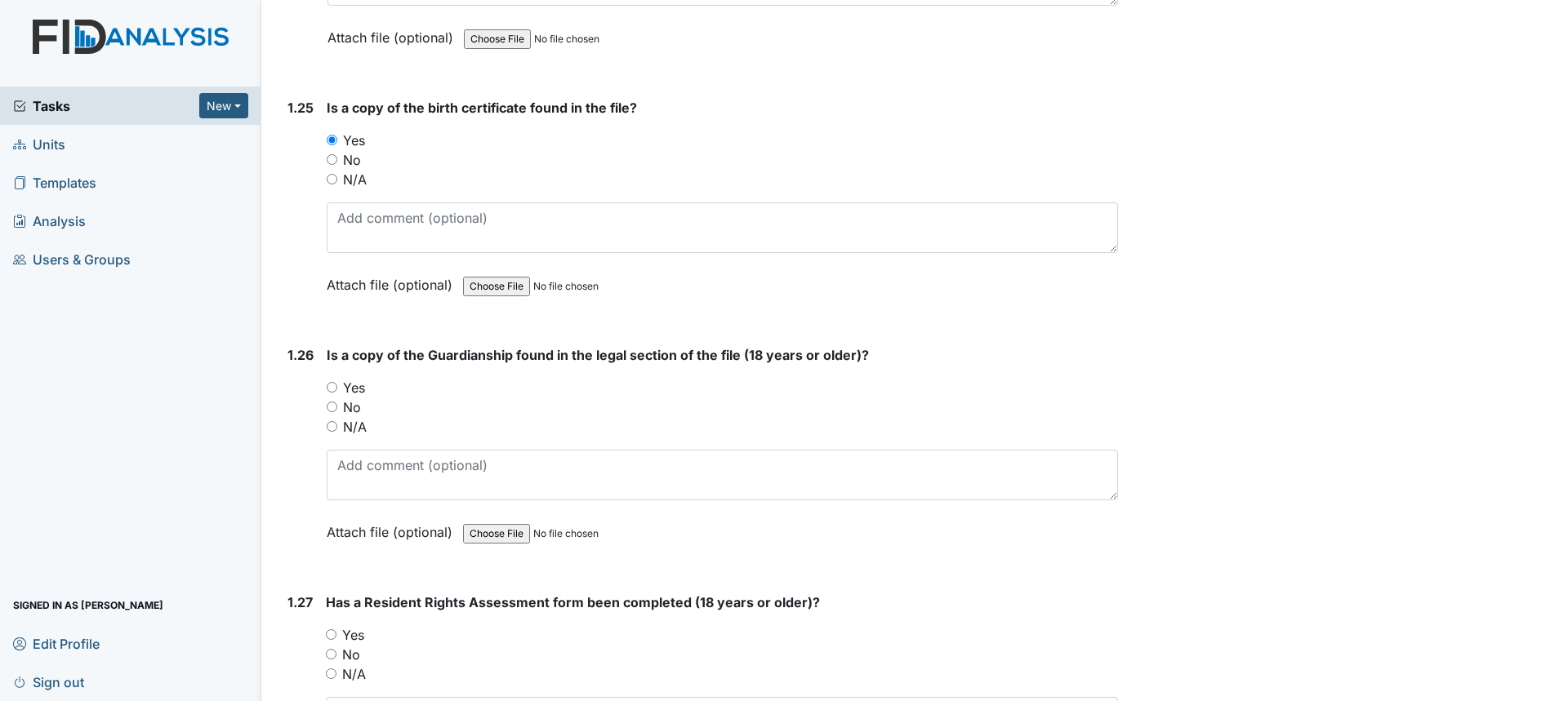
scroll to position [6204, 0]
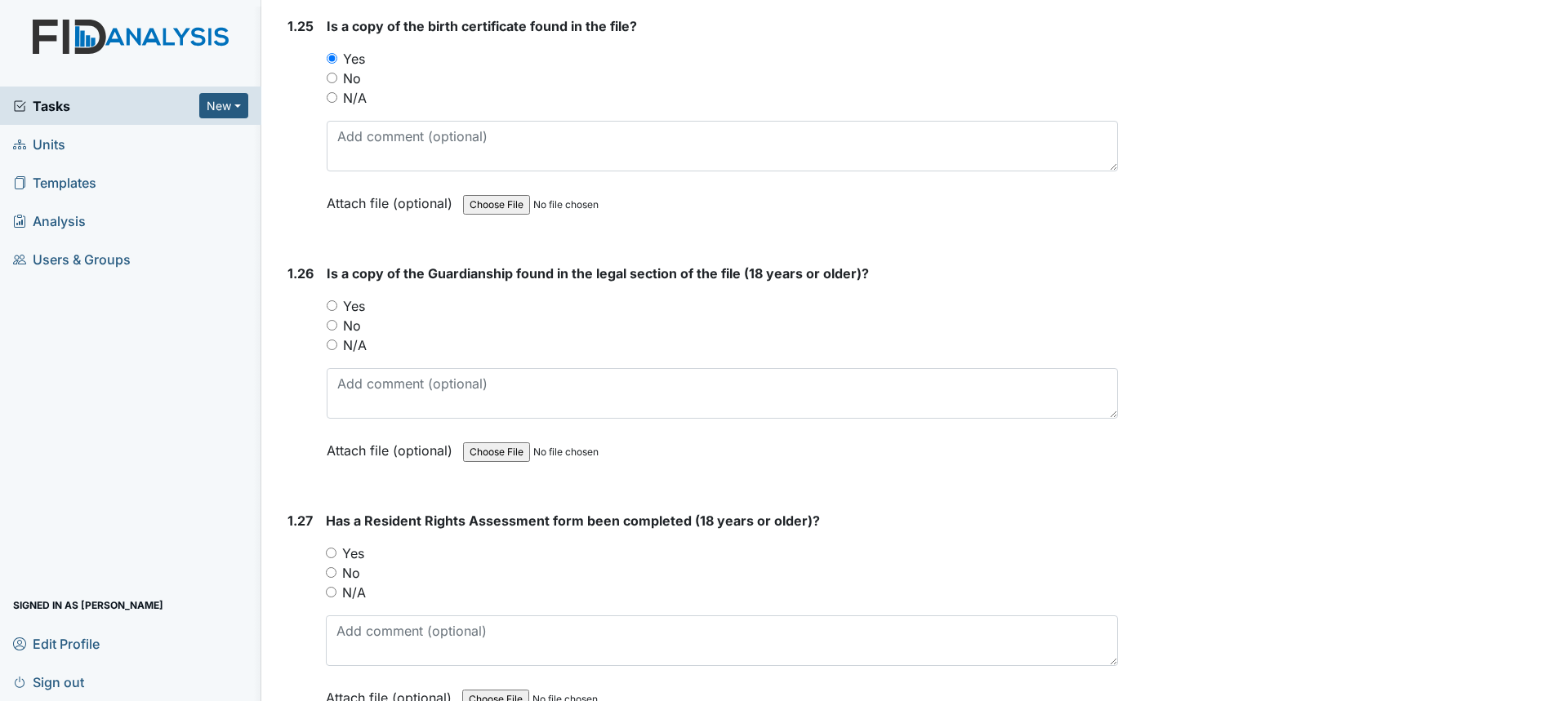
click at [354, 296] on label "Yes" at bounding box center [354, 306] width 22 height 19
click at [338, 300] on input "Yes" at bounding box center [332, 305] width 11 height 11
radio input "true"
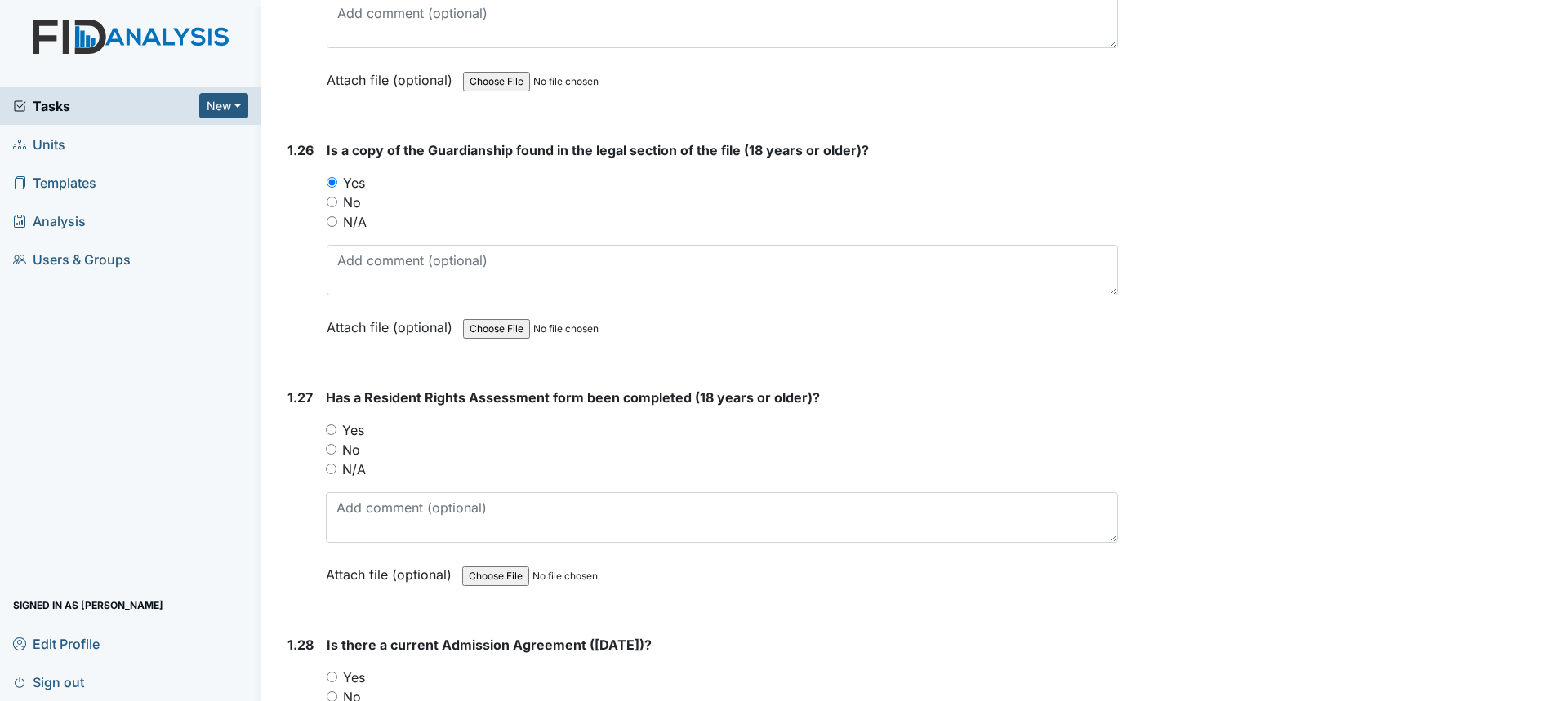
scroll to position [6449, 0]
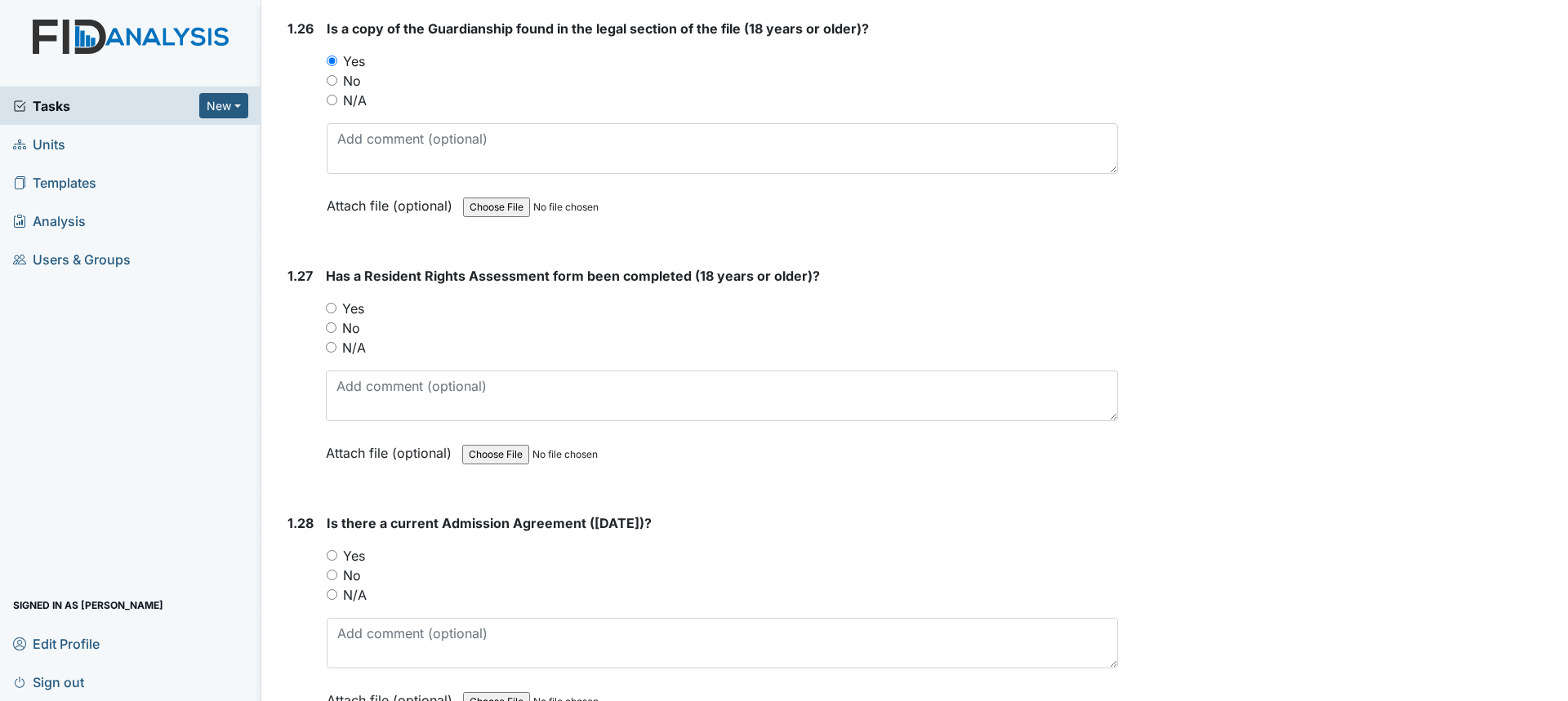
click at [350, 299] on label "Yes" at bounding box center [353, 309] width 22 height 19
click at [337, 303] on input "Yes" at bounding box center [331, 308] width 11 height 11
radio input "true"
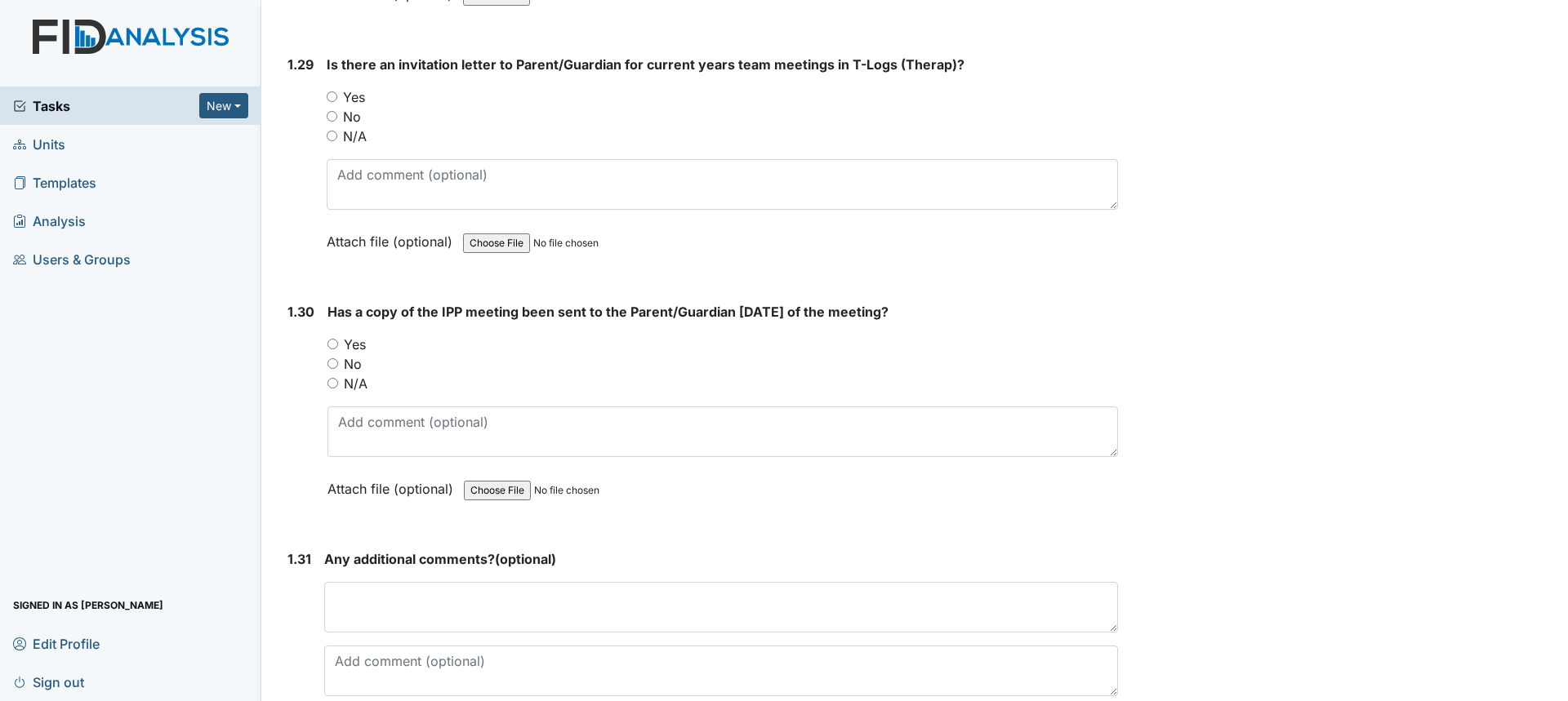
scroll to position [7184, 0]
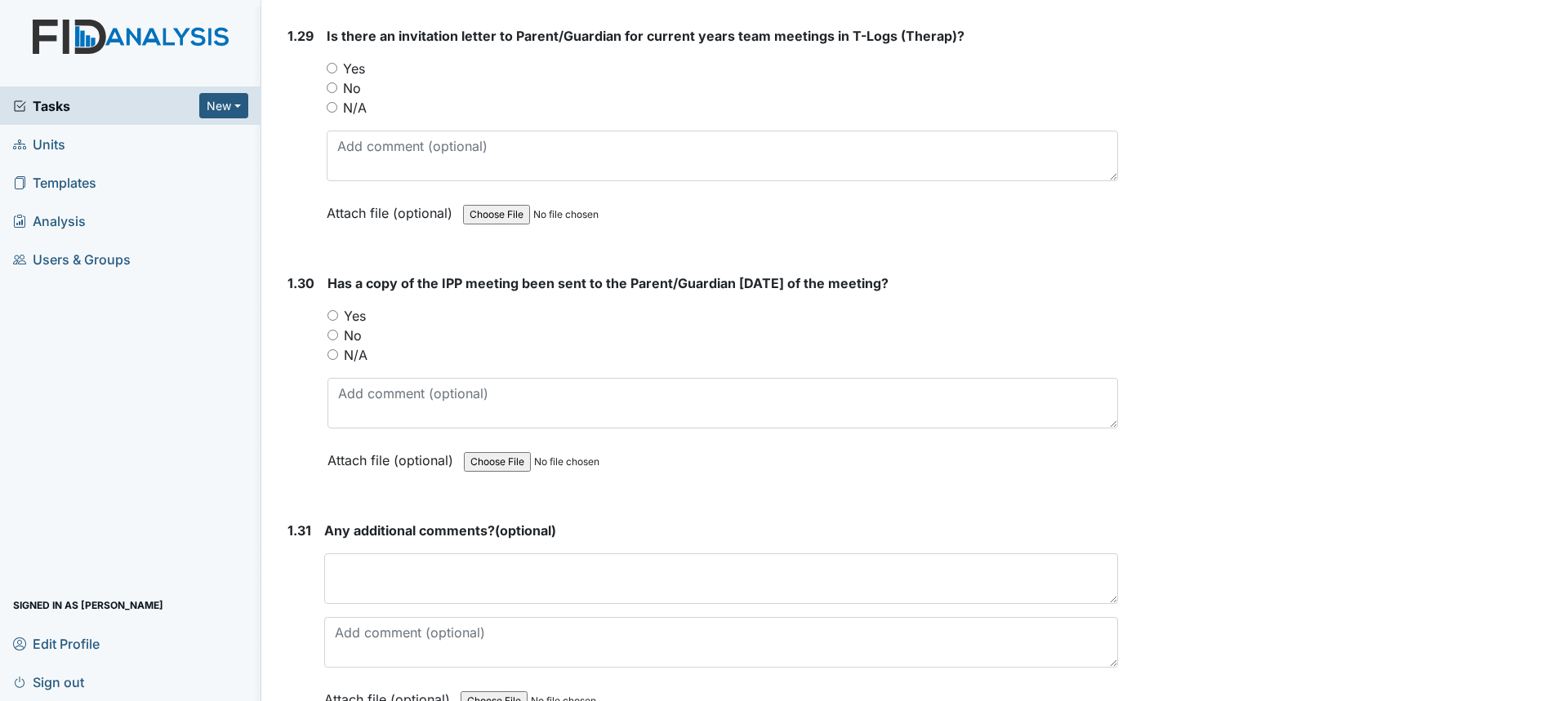
click at [351, 306] on label "Yes" at bounding box center [354, 315] width 22 height 19
click at [338, 310] on input "Yes" at bounding box center [332, 315] width 11 height 11
radio input "true"
click at [358, 79] on label "No" at bounding box center [352, 88] width 18 height 19
click at [338, 82] on input "No" at bounding box center [332, 87] width 11 height 11
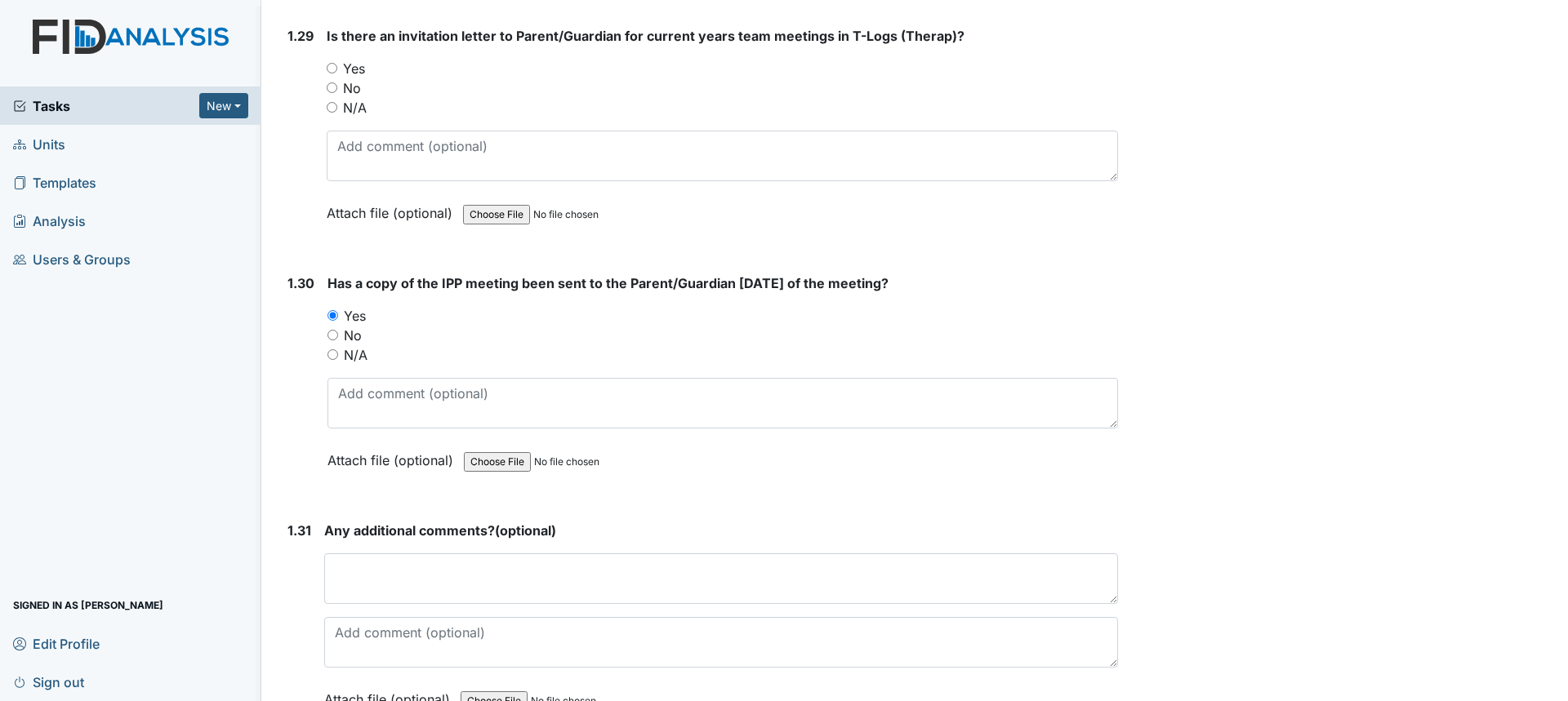
radio input "true"
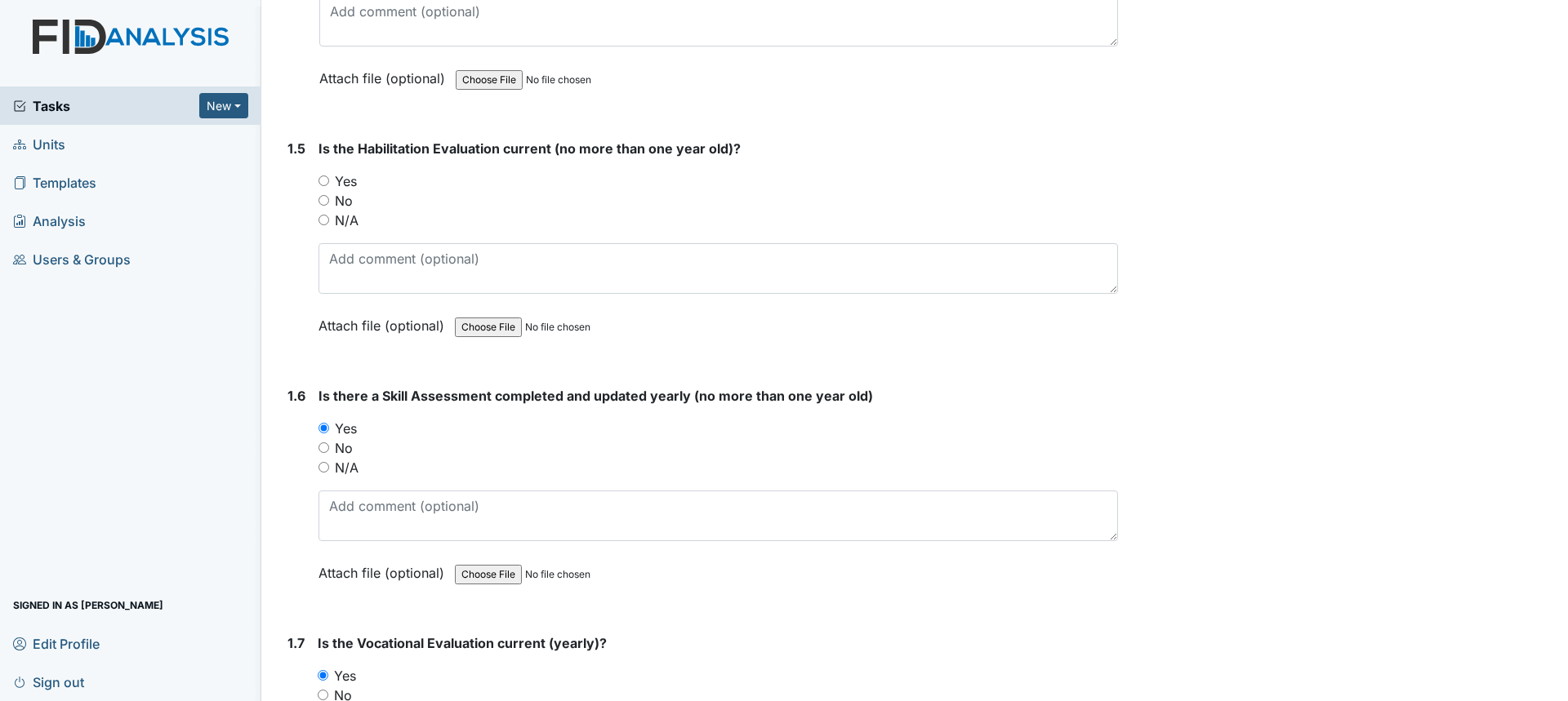
scroll to position [1144, 0]
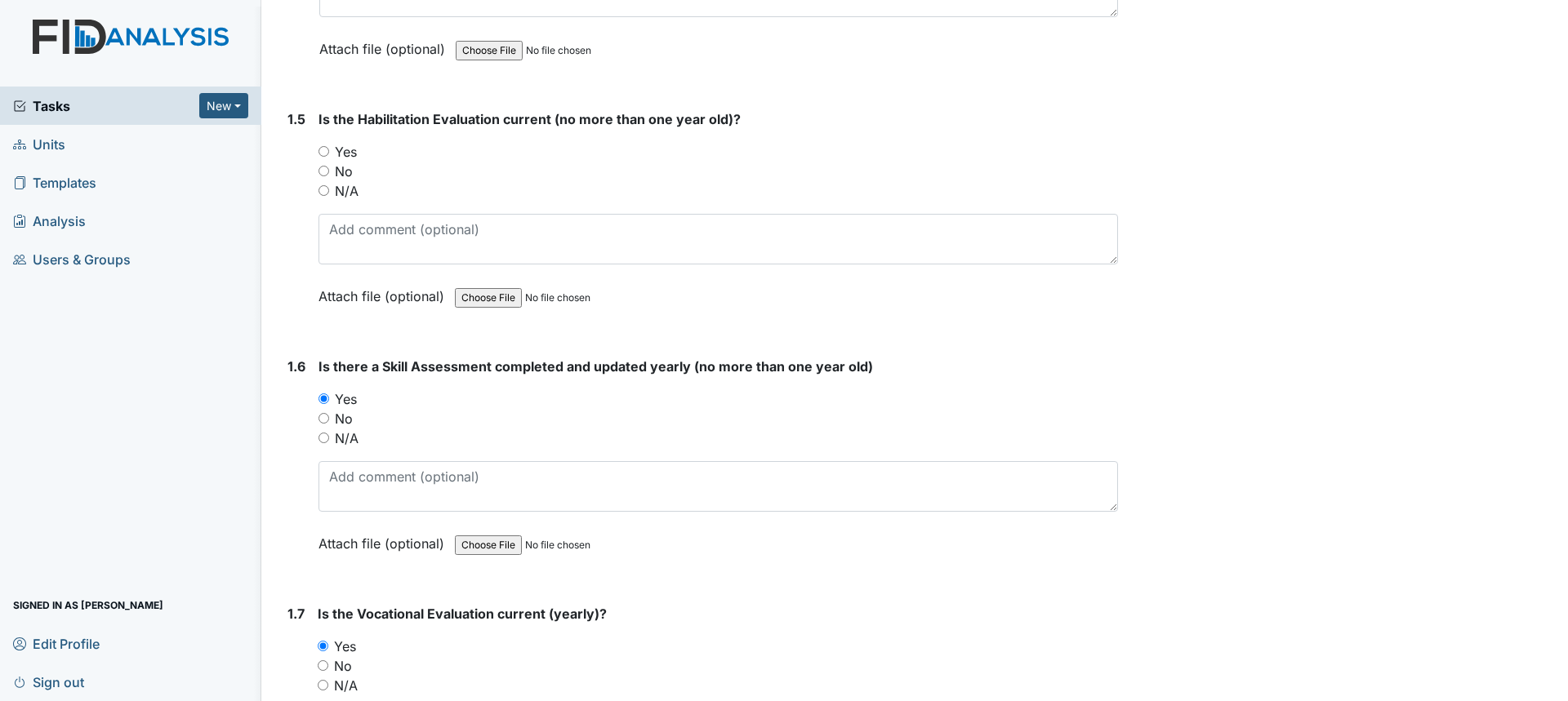
click at [348, 148] on label "Yes" at bounding box center [345, 152] width 22 height 19
click at [329, 148] on input "Yes" at bounding box center [323, 151] width 11 height 11
radio input "true"
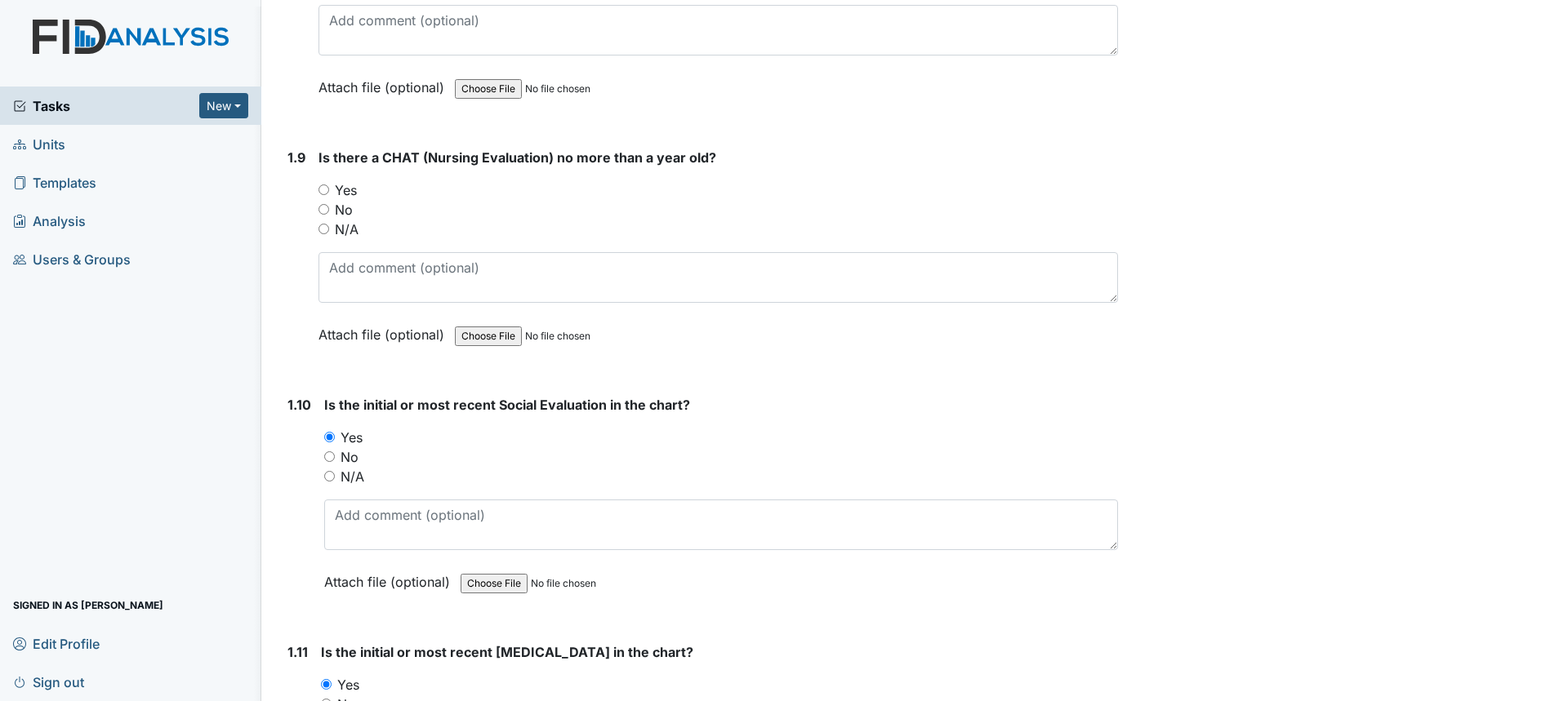
scroll to position [2124, 0]
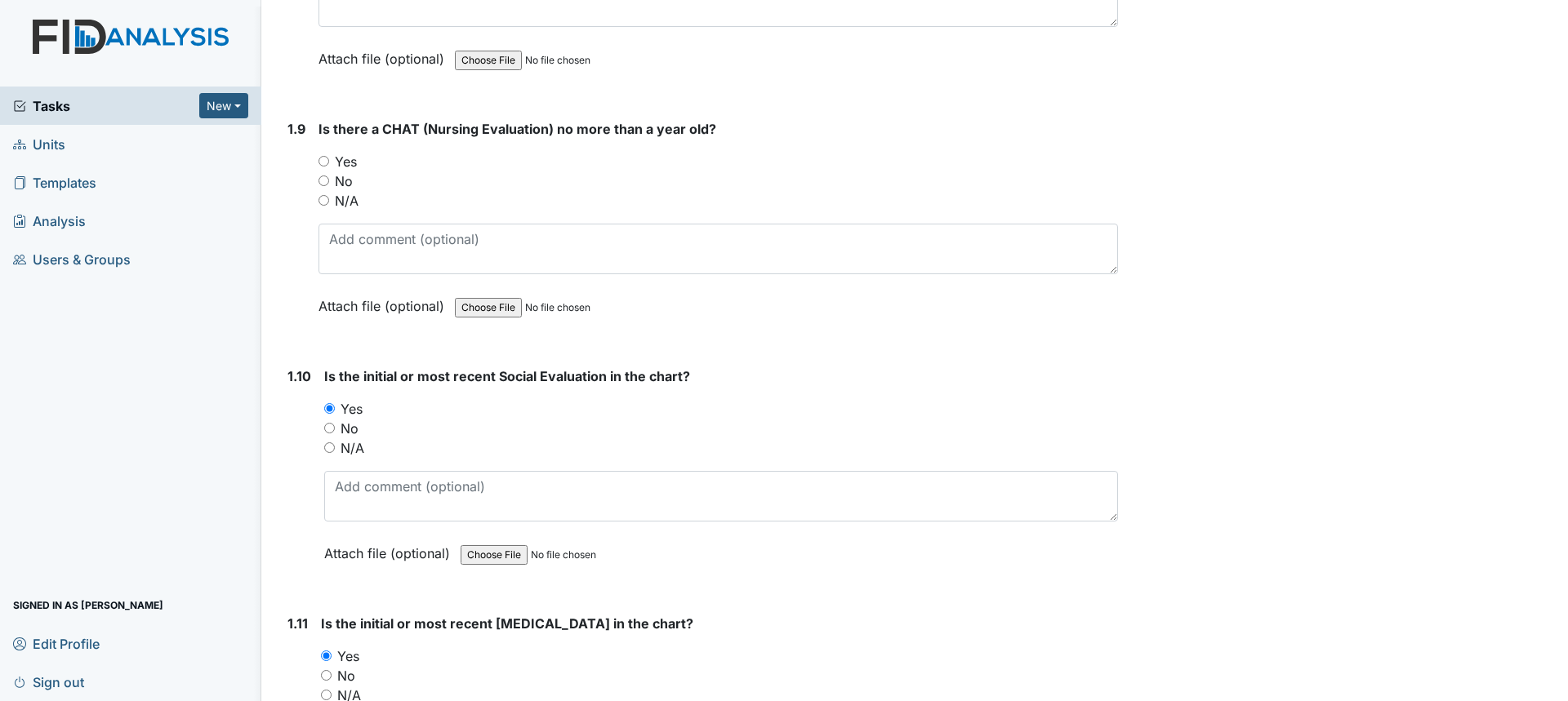
click at [349, 165] on label "Yes" at bounding box center [345, 161] width 22 height 19
click at [329, 165] on input "Yes" at bounding box center [323, 161] width 11 height 11
radio input "true"
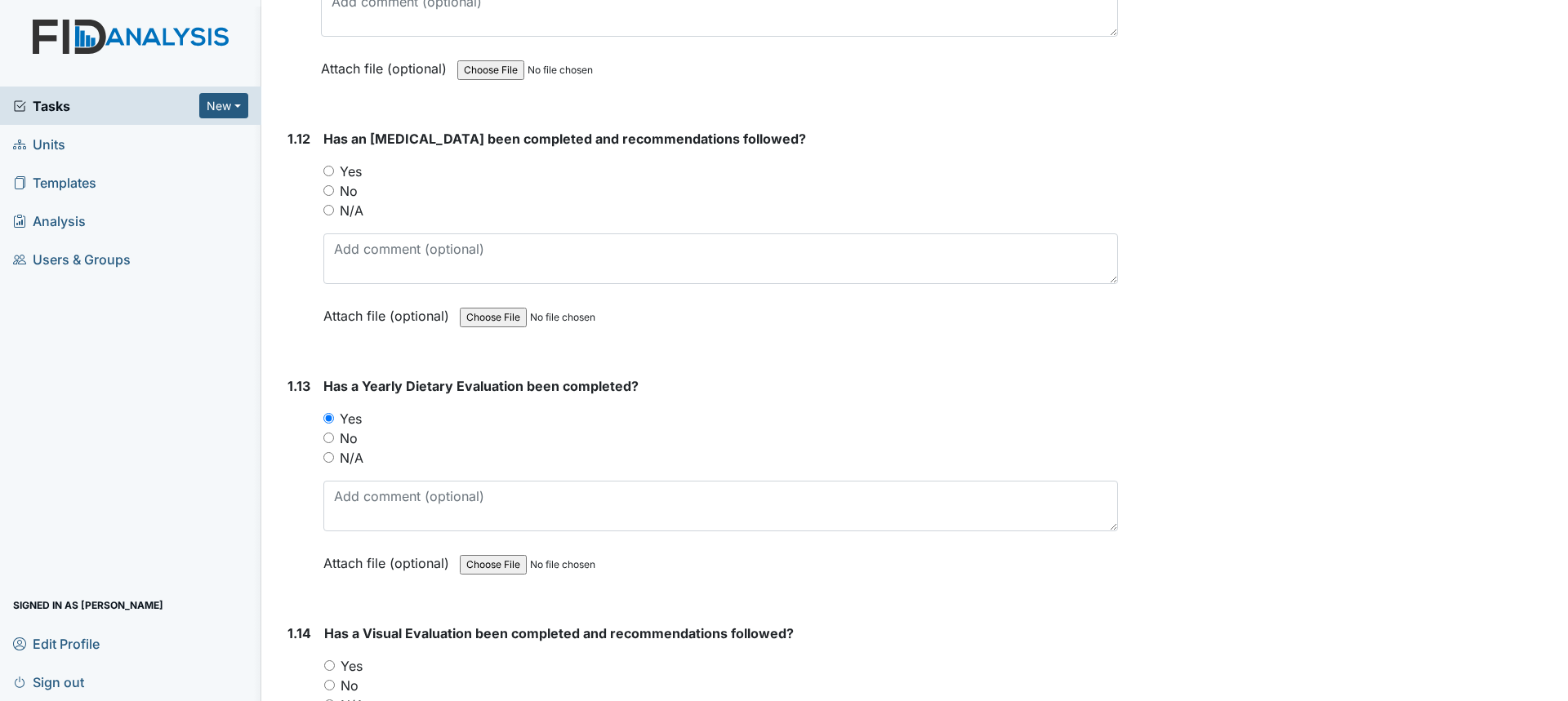
scroll to position [2859, 0]
click at [343, 657] on label "Yes" at bounding box center [351, 664] width 22 height 19
click at [335, 658] on input "Yes" at bounding box center [329, 663] width 11 height 11
radio input "true"
click at [341, 190] on label "No" at bounding box center [348, 188] width 18 height 19
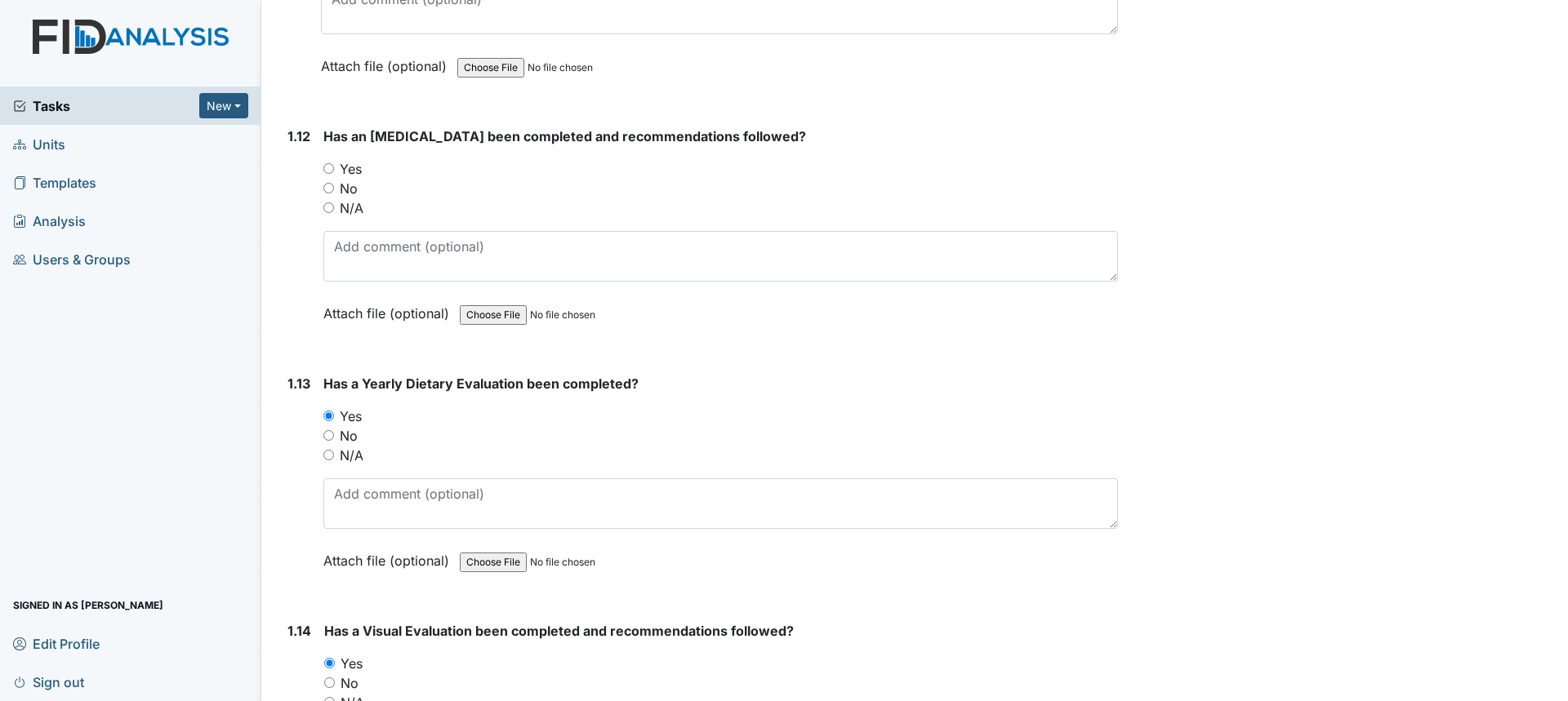
click at [334, 190] on input "No" at bounding box center [328, 188] width 11 height 11
radio input "true"
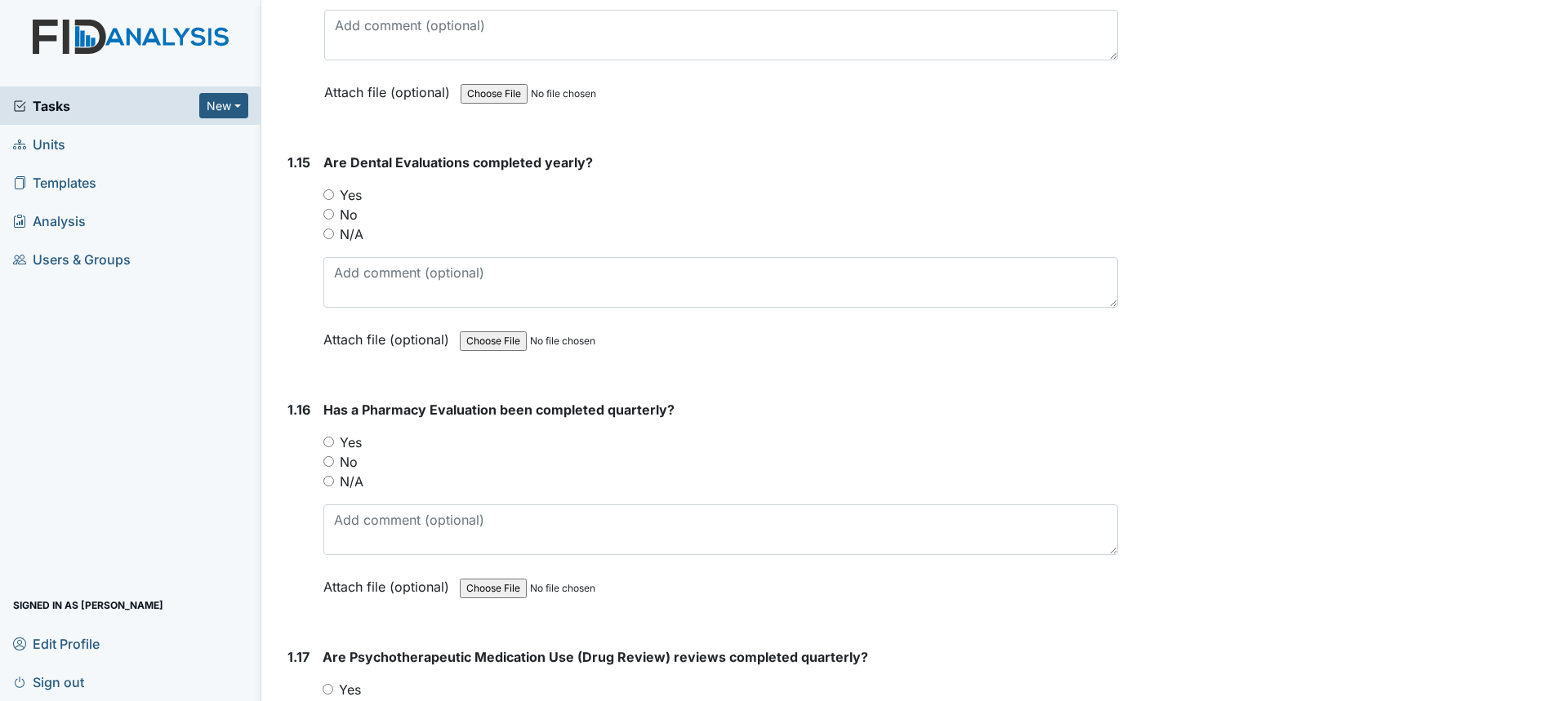
scroll to position [3593, 0]
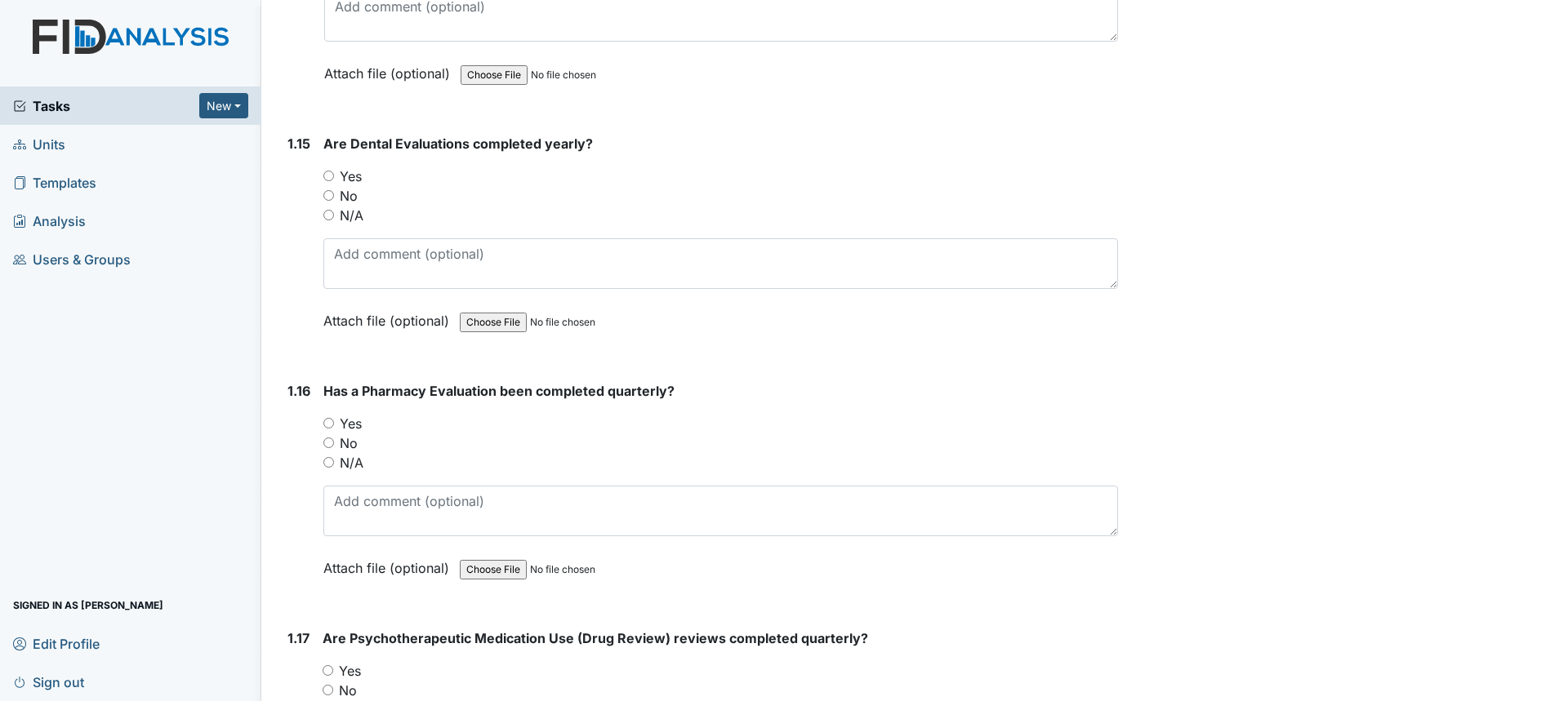
click at [357, 177] on label "Yes" at bounding box center [350, 176] width 22 height 19
click at [334, 177] on input "Yes" at bounding box center [328, 175] width 11 height 11
radio input "true"
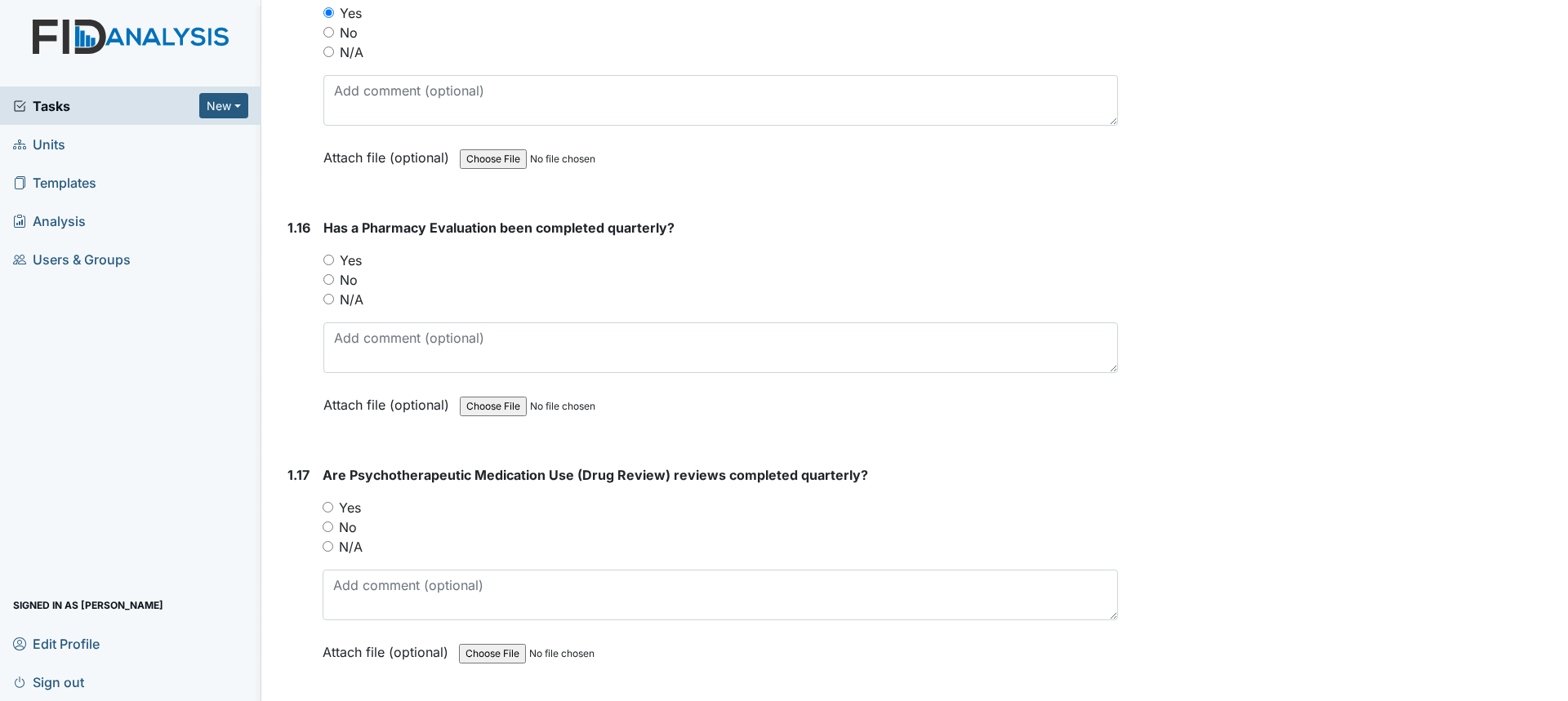
scroll to position [3839, 0]
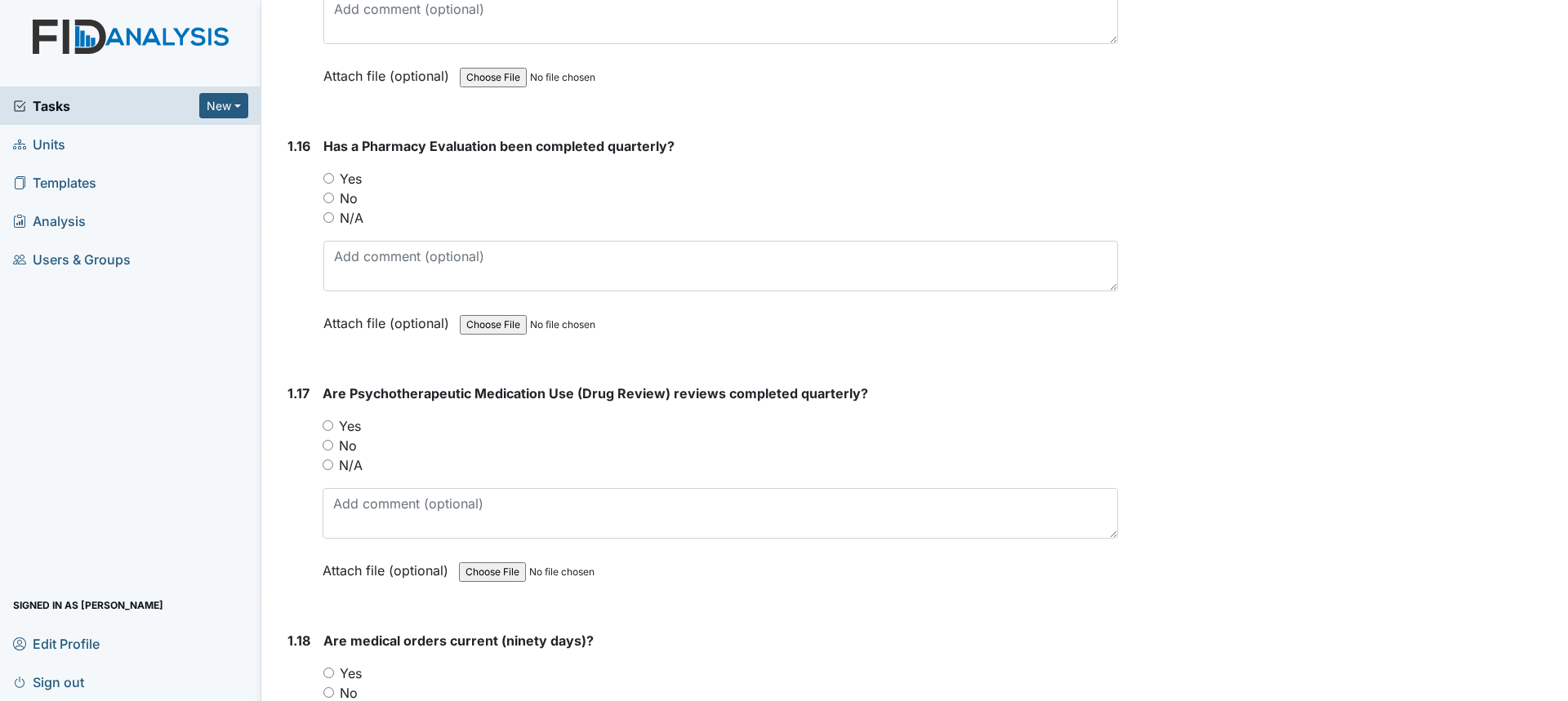
click at [322, 426] on input "Yes" at bounding box center [327, 425] width 11 height 11
radio input "true"
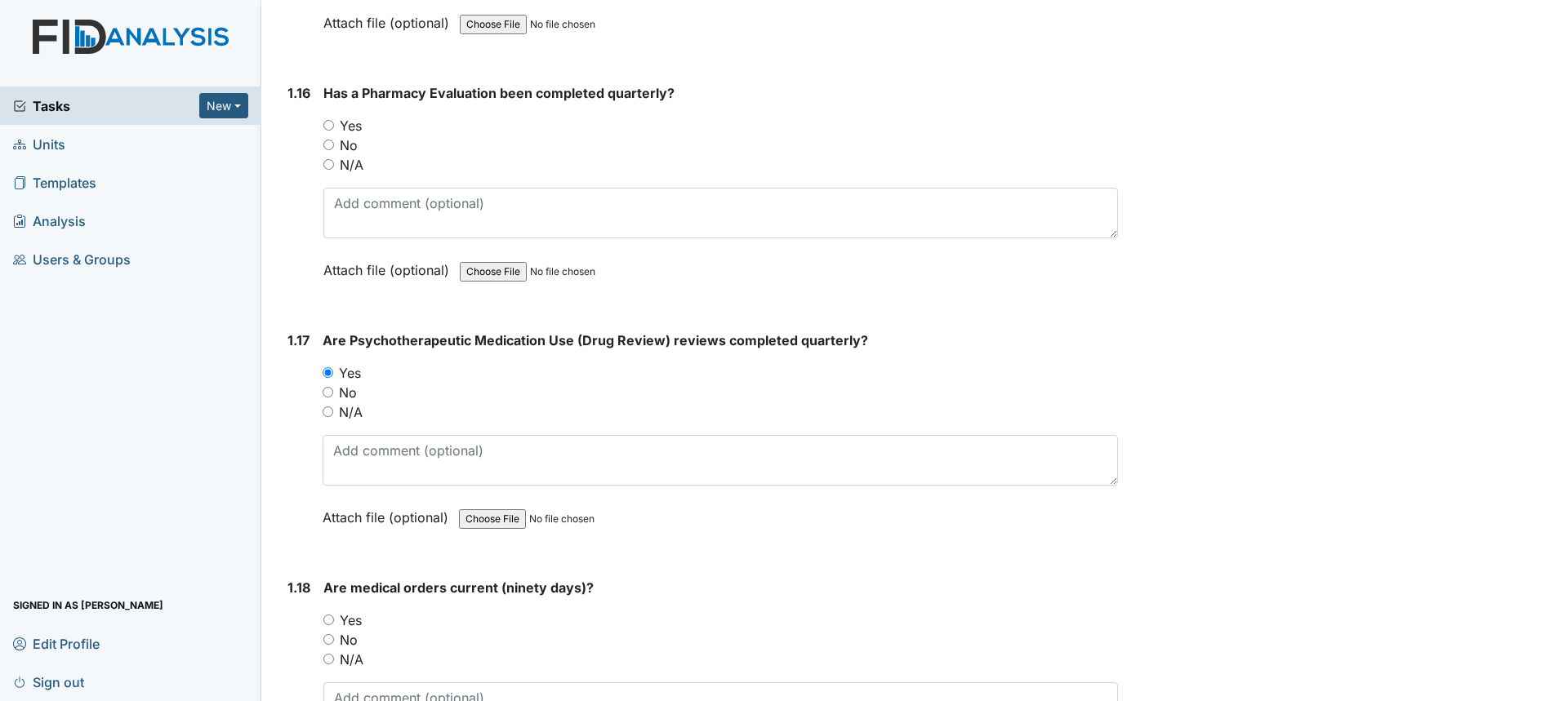
scroll to position [3920, 0]
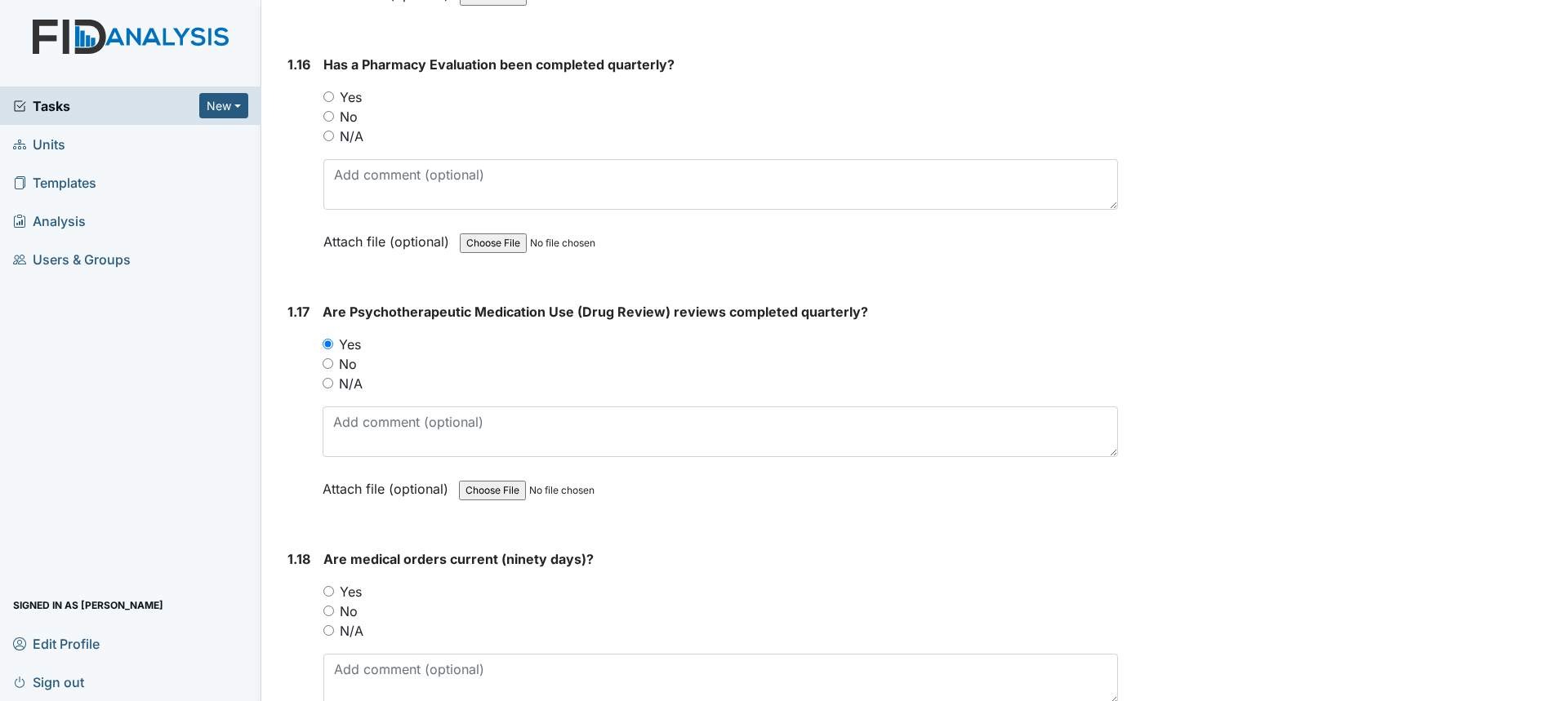
click at [352, 94] on label "Yes" at bounding box center [350, 97] width 22 height 19
click at [334, 94] on input "Yes" at bounding box center [328, 96] width 11 height 11
radio input "true"
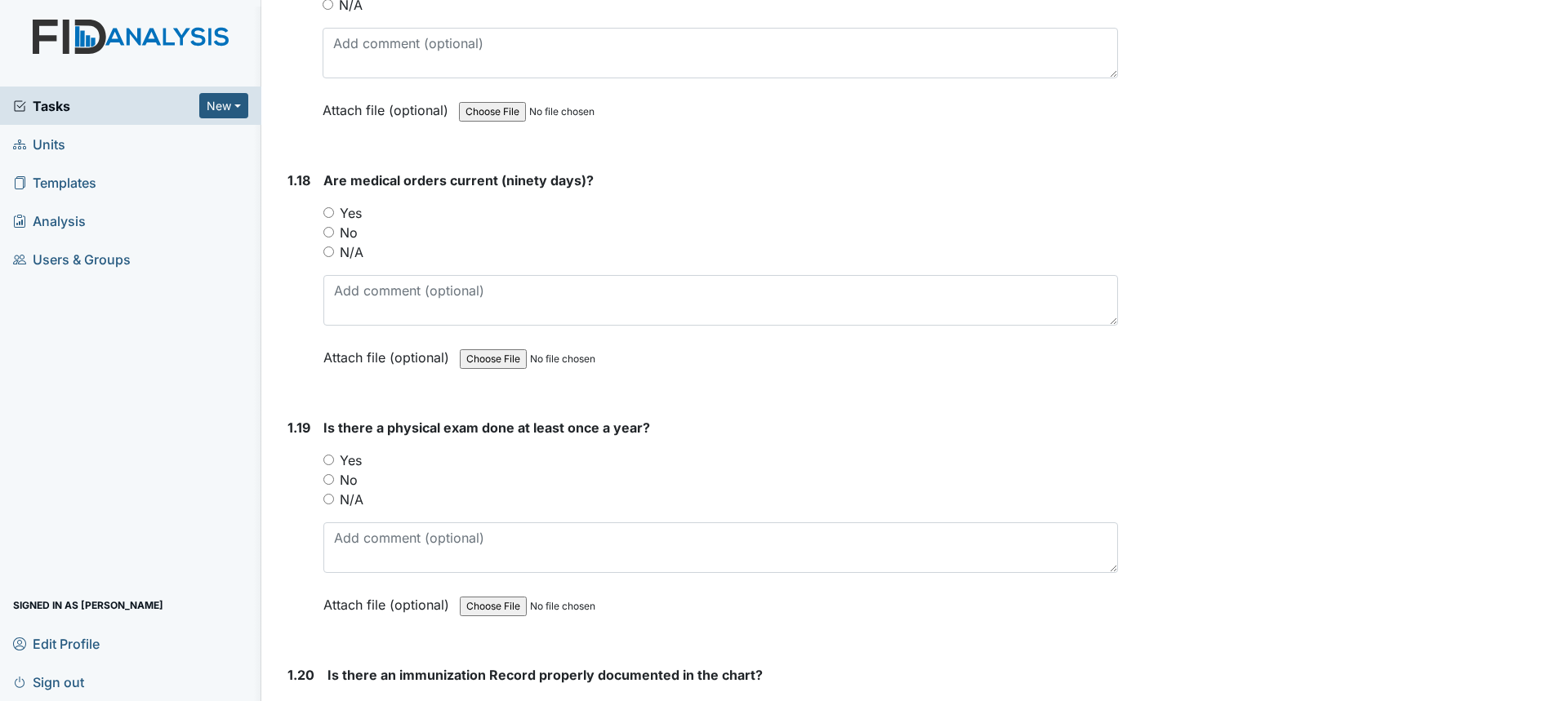
scroll to position [4328, 0]
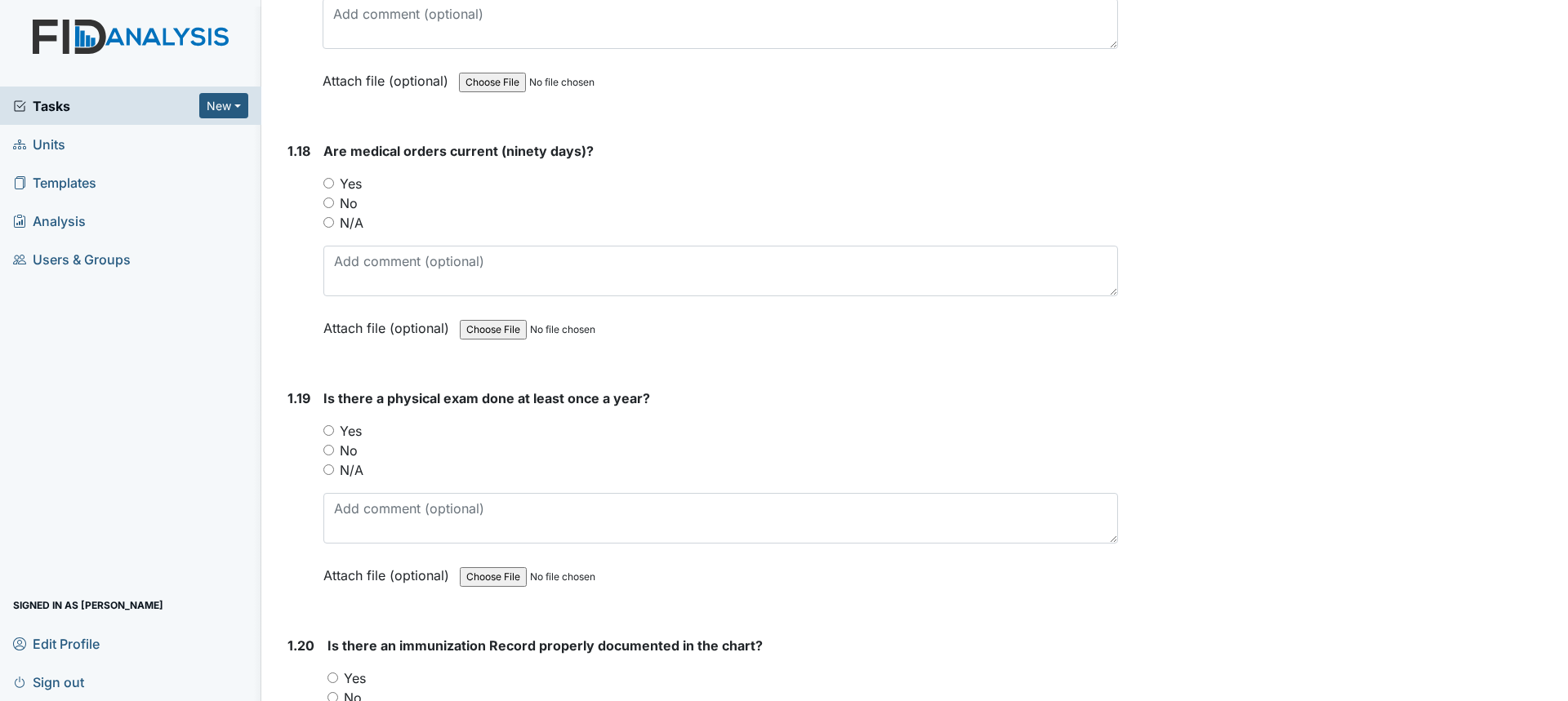
click at [326, 434] on input "Yes" at bounding box center [328, 431] width 11 height 11
radio input "true"
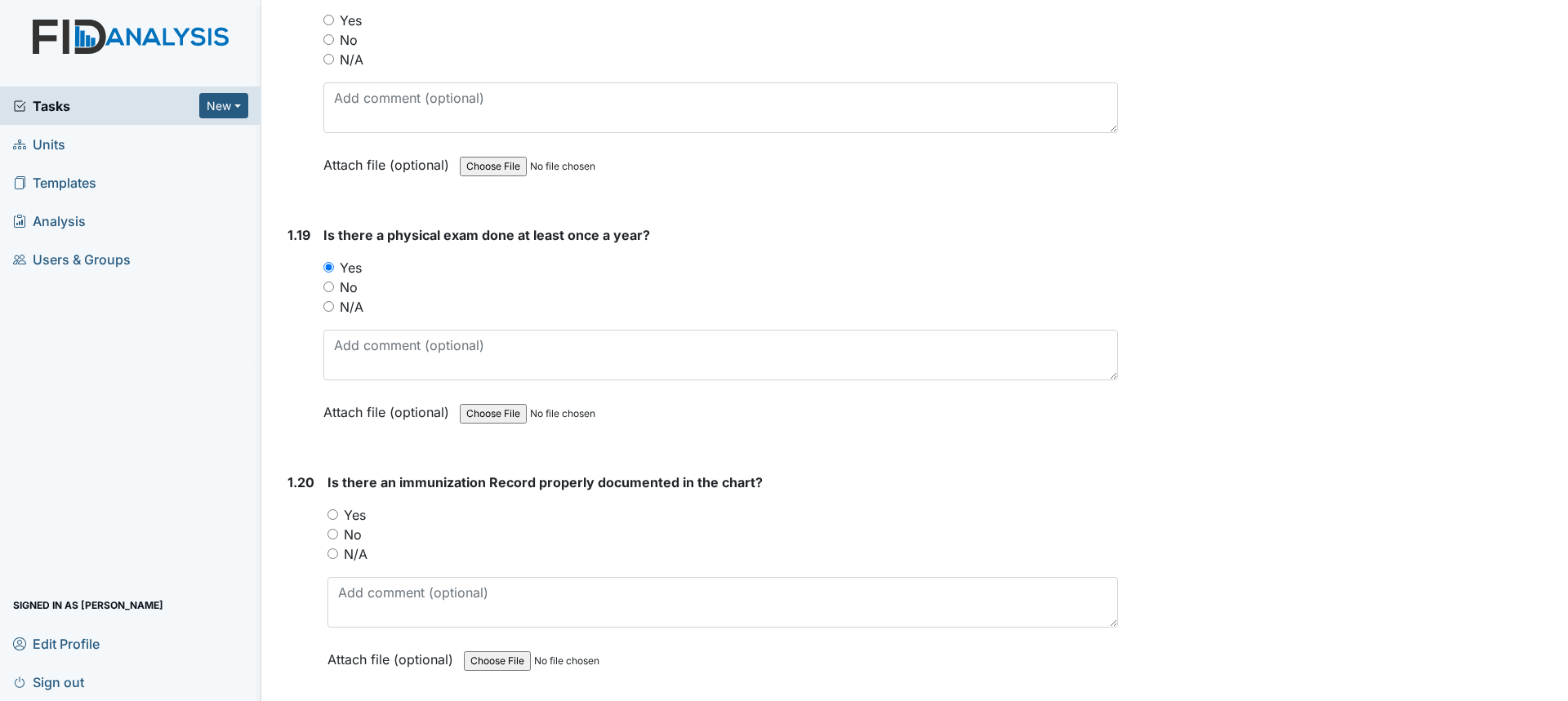
scroll to position [4410, 0]
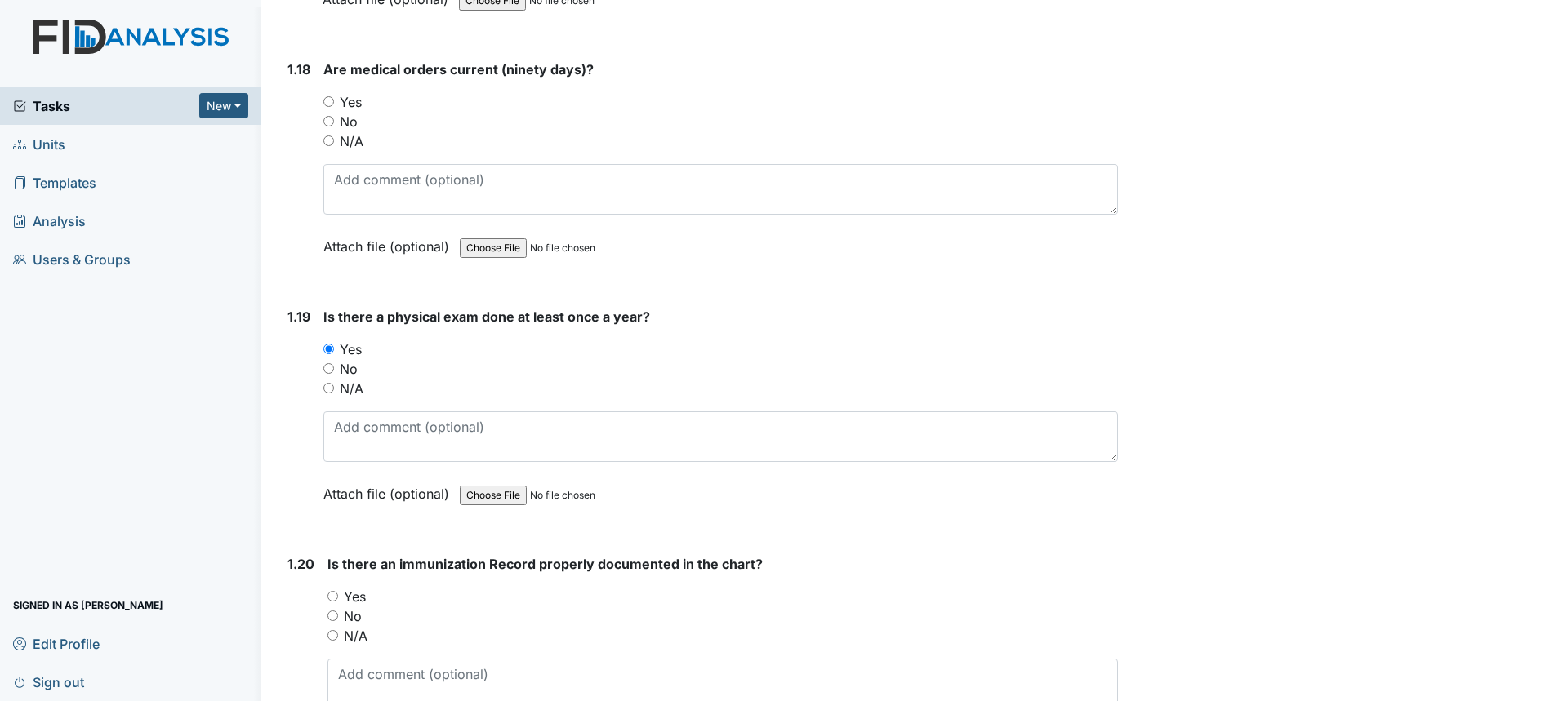
click at [354, 594] on label "Yes" at bounding box center [354, 596] width 22 height 19
click at [338, 594] on input "Yes" at bounding box center [332, 596] width 11 height 11
radio input "true"
click at [357, 104] on label "Yes" at bounding box center [350, 102] width 22 height 19
click at [334, 104] on input "Yes" at bounding box center [328, 101] width 11 height 11
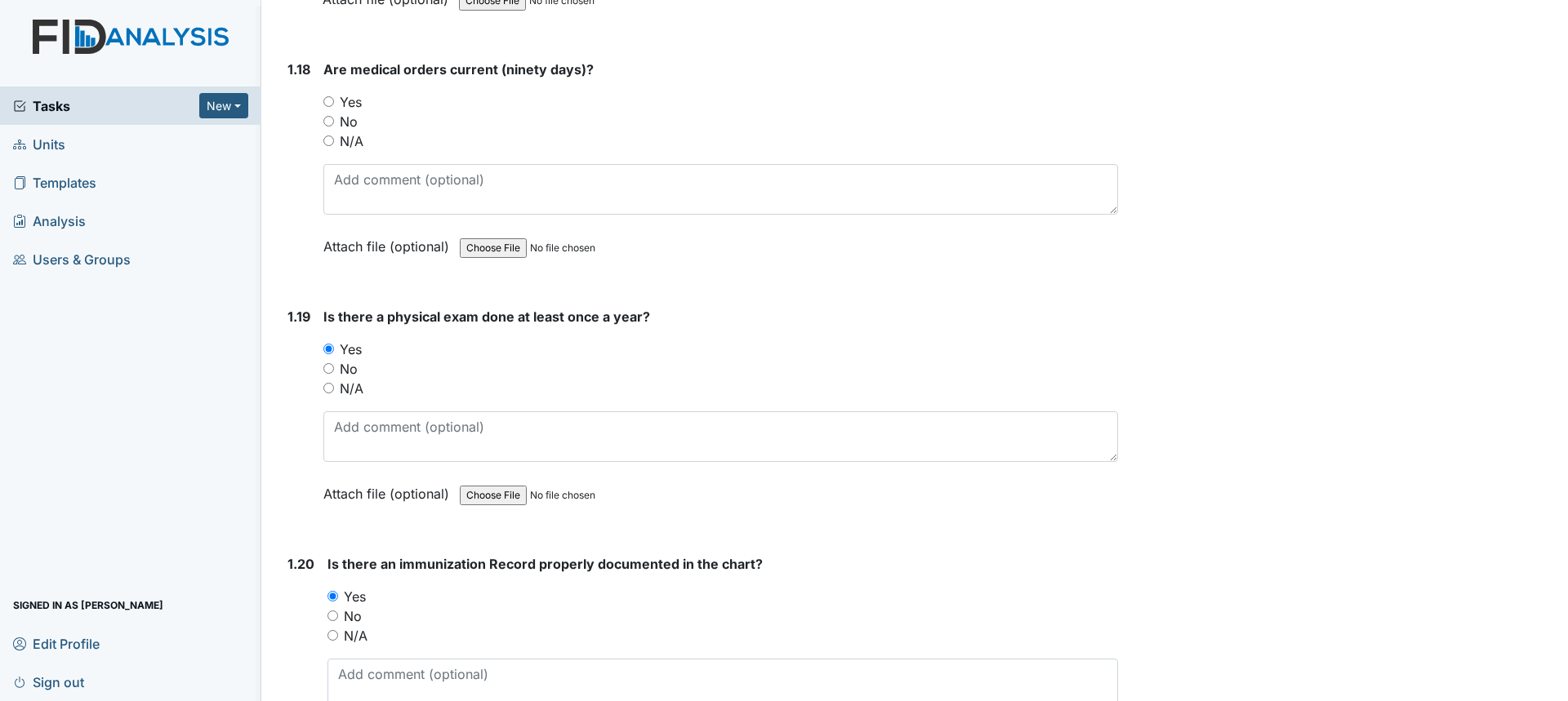
radio input "true"
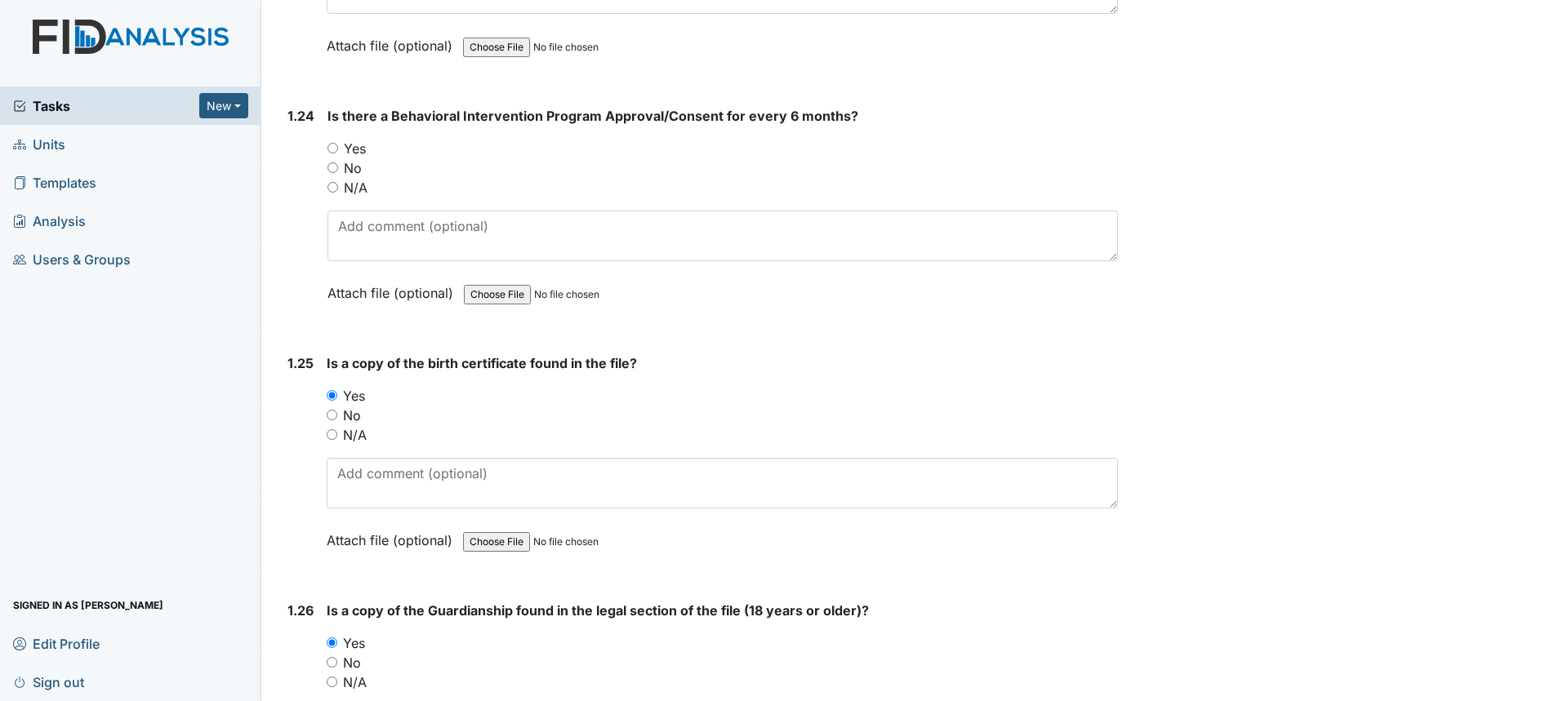
scroll to position [5879, 0]
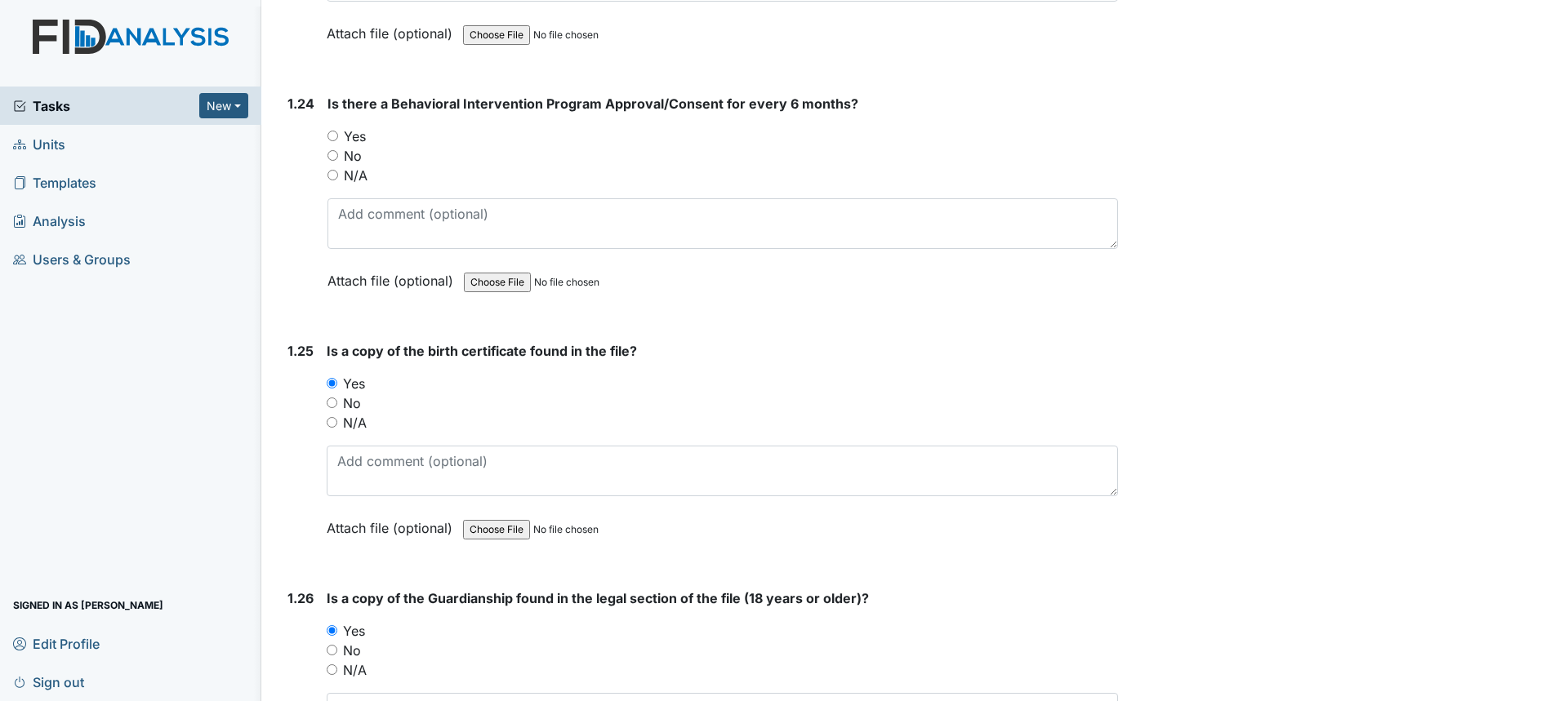
click at [344, 146] on label "No" at bounding box center [352, 155] width 18 height 19
click at [338, 151] on input "No" at bounding box center [332, 155] width 11 height 11
radio input "true"
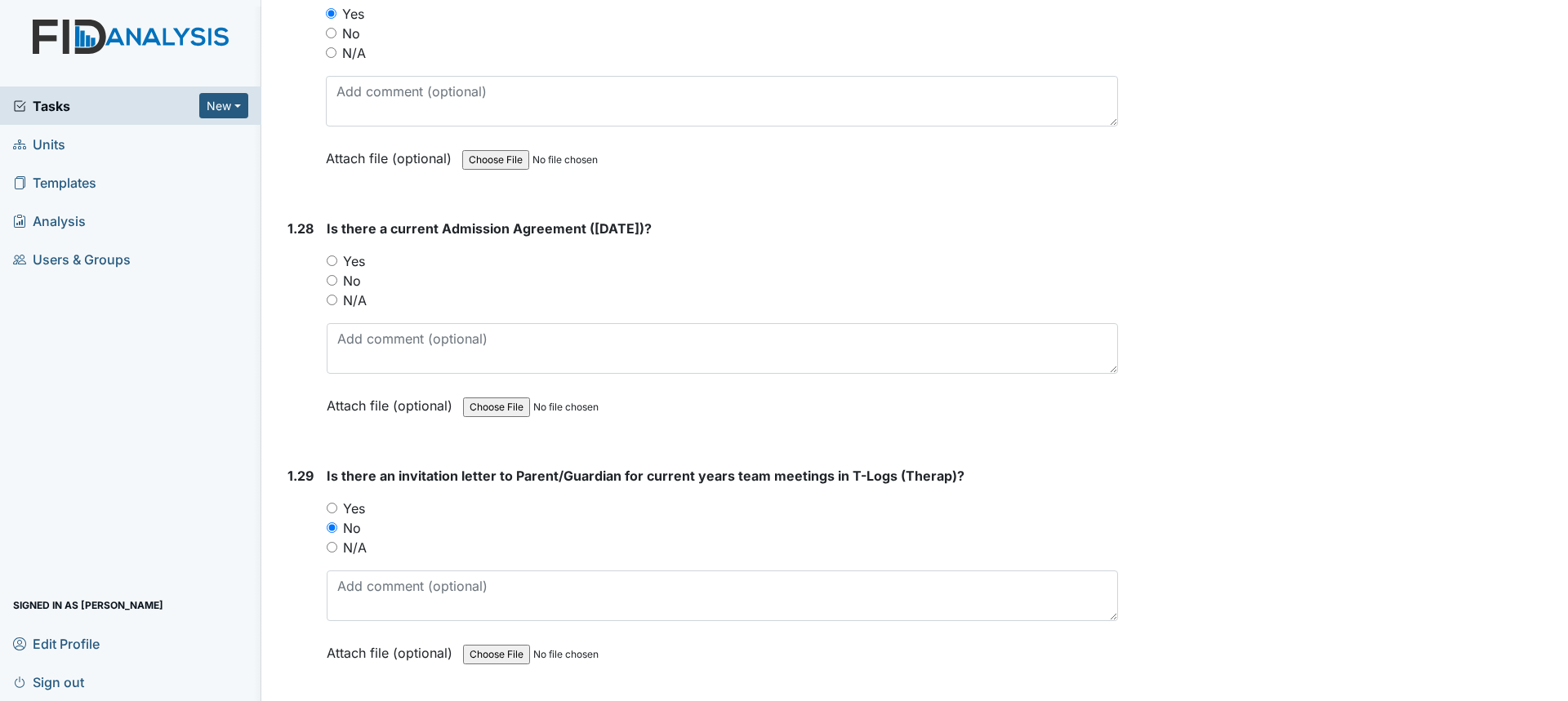
scroll to position [6777, 0]
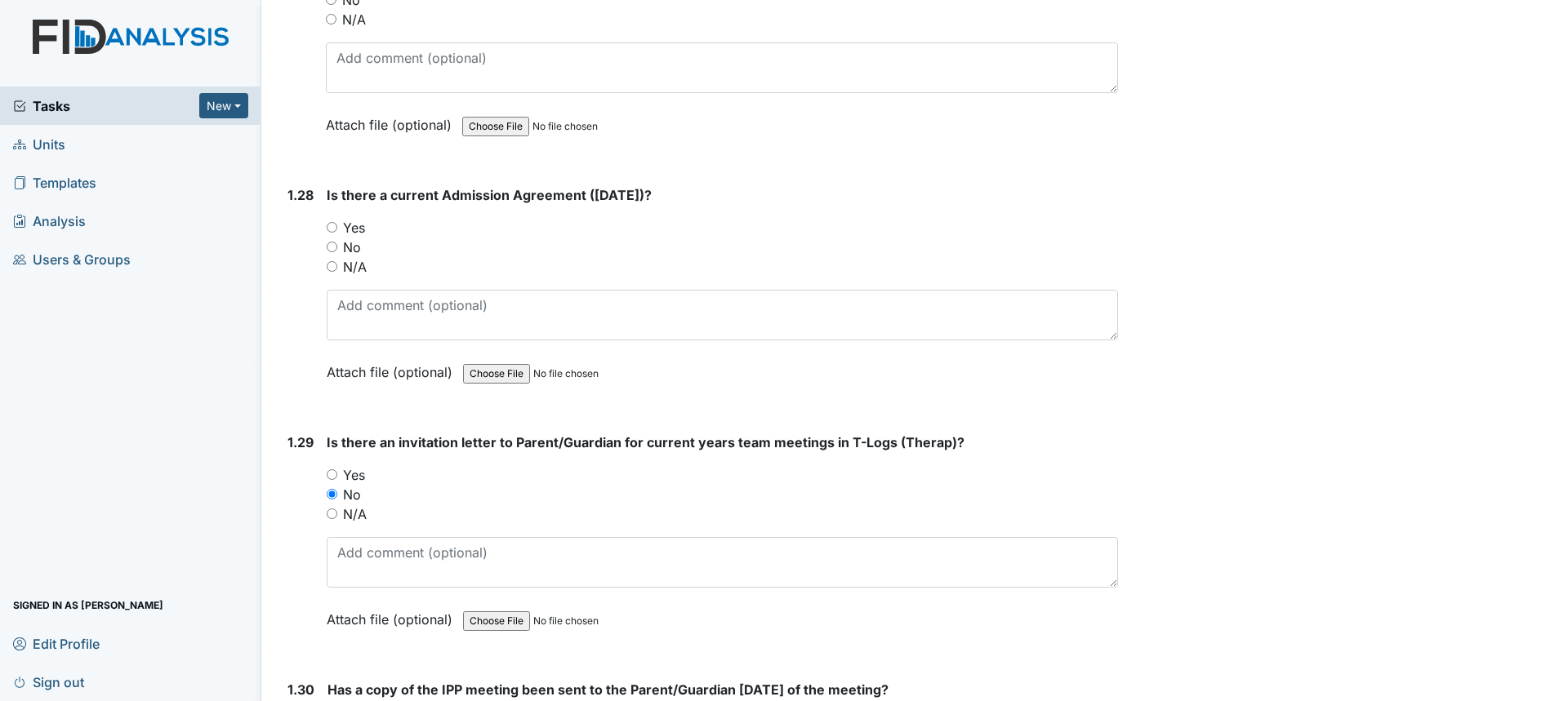
click at [364, 218] on label "Yes" at bounding box center [354, 227] width 22 height 19
click at [338, 222] on input "Yes" at bounding box center [332, 227] width 11 height 11
radio input "true"
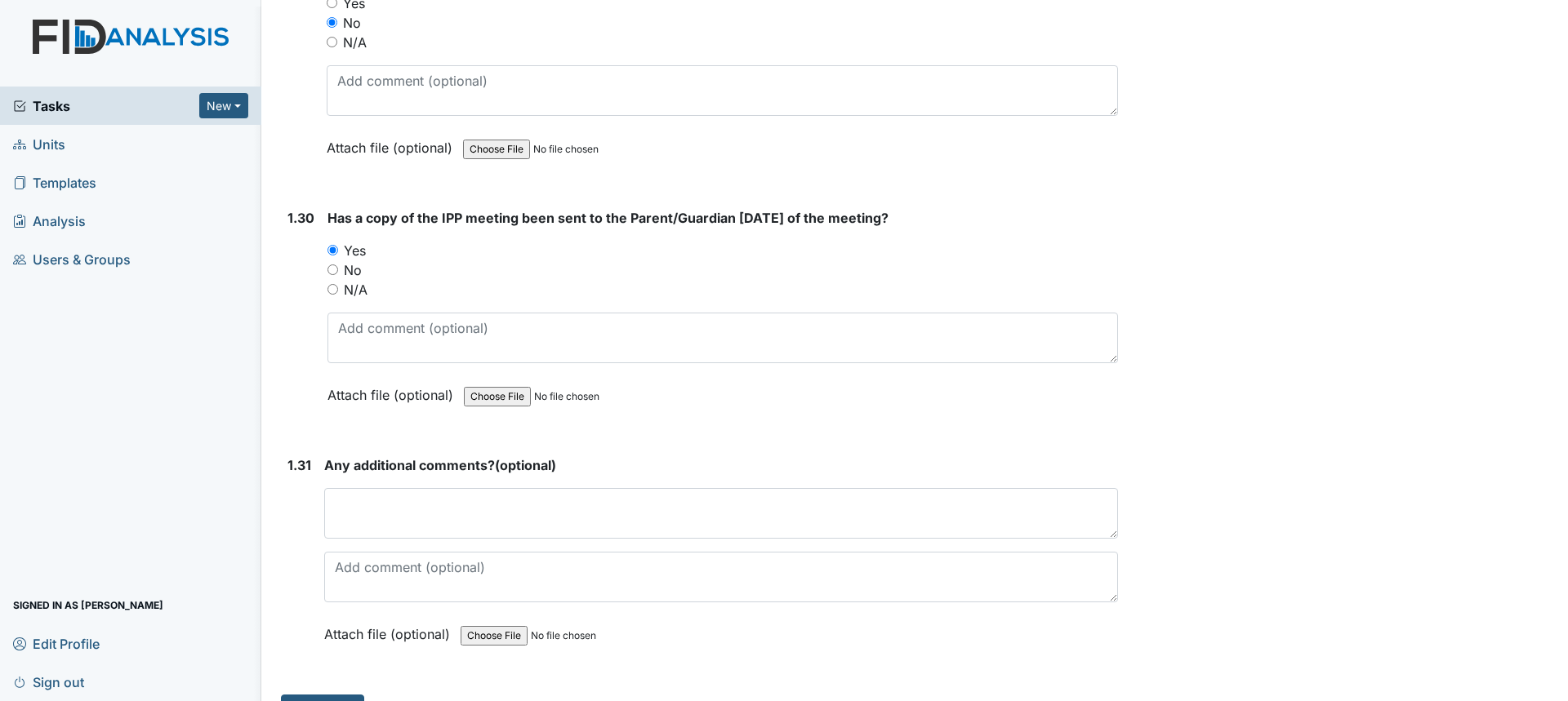
scroll to position [7267, 0]
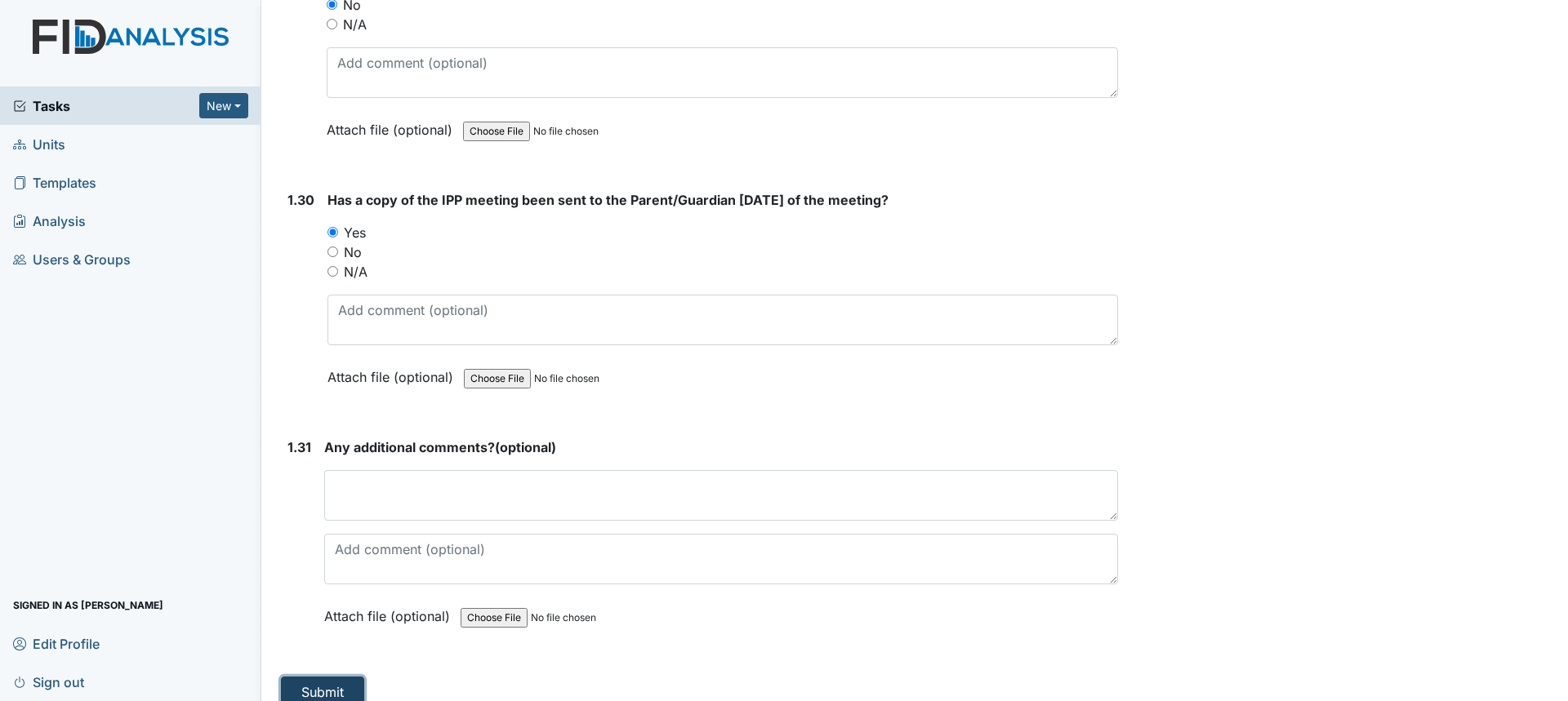
click at [333, 677] on button "Submit" at bounding box center [322, 692] width 83 height 31
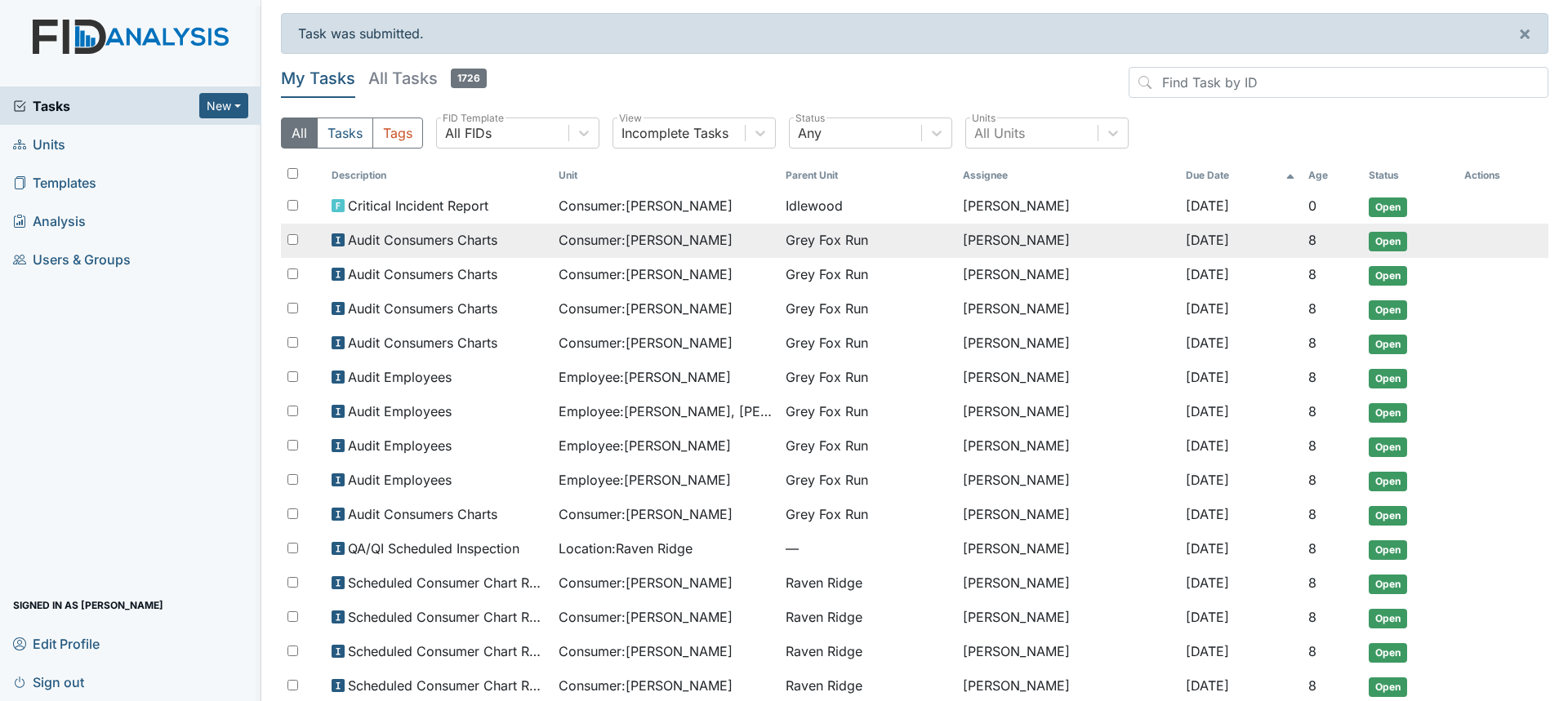
click at [606, 245] on span "Consumer : Jack, Jose" at bounding box center [645, 240] width 174 height 19
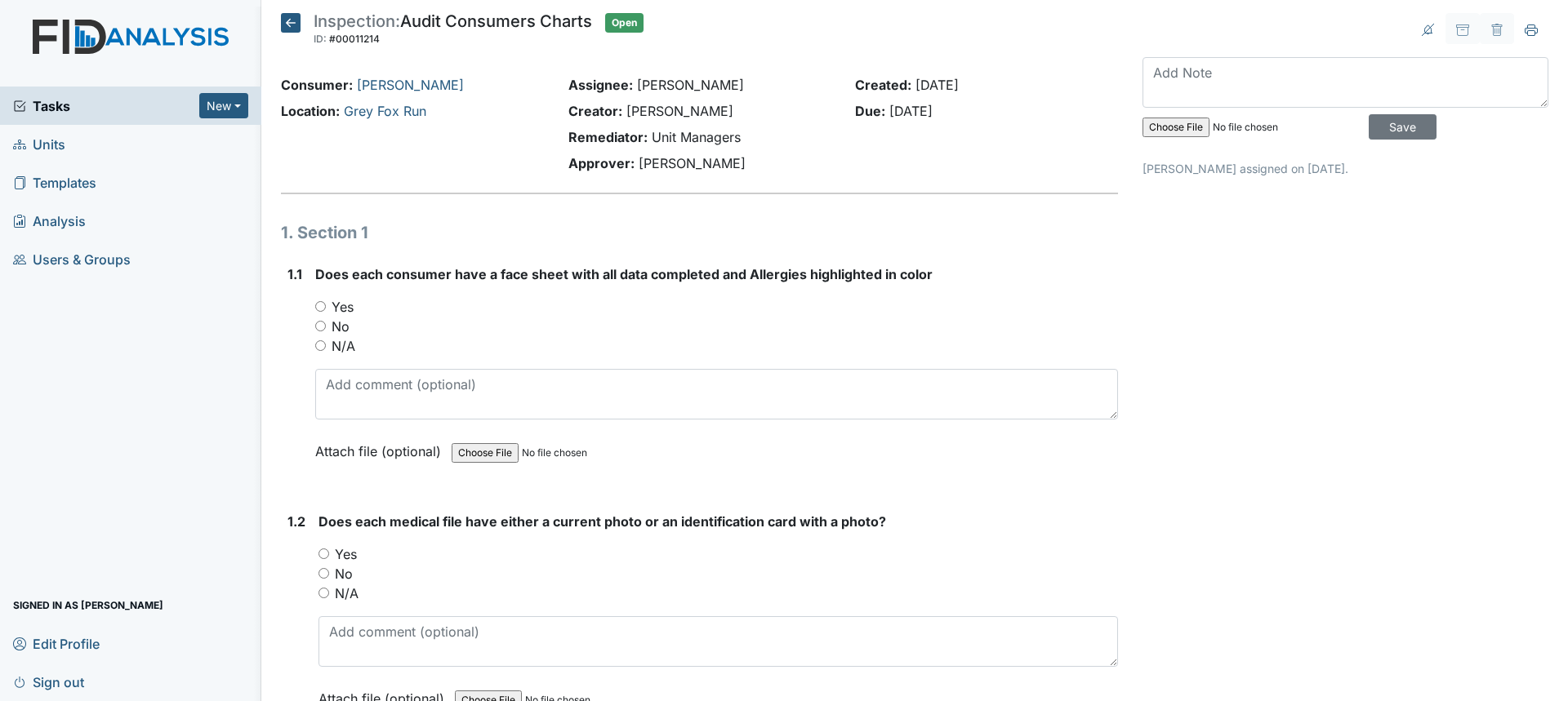
click at [335, 306] on label "Yes" at bounding box center [343, 307] width 22 height 19
click at [326, 306] on input "Yes" at bounding box center [321, 306] width 11 height 11
radio input "true"
click at [352, 553] on label "Yes" at bounding box center [345, 554] width 22 height 19
click at [329, 553] on input "Yes" at bounding box center [323, 553] width 11 height 11
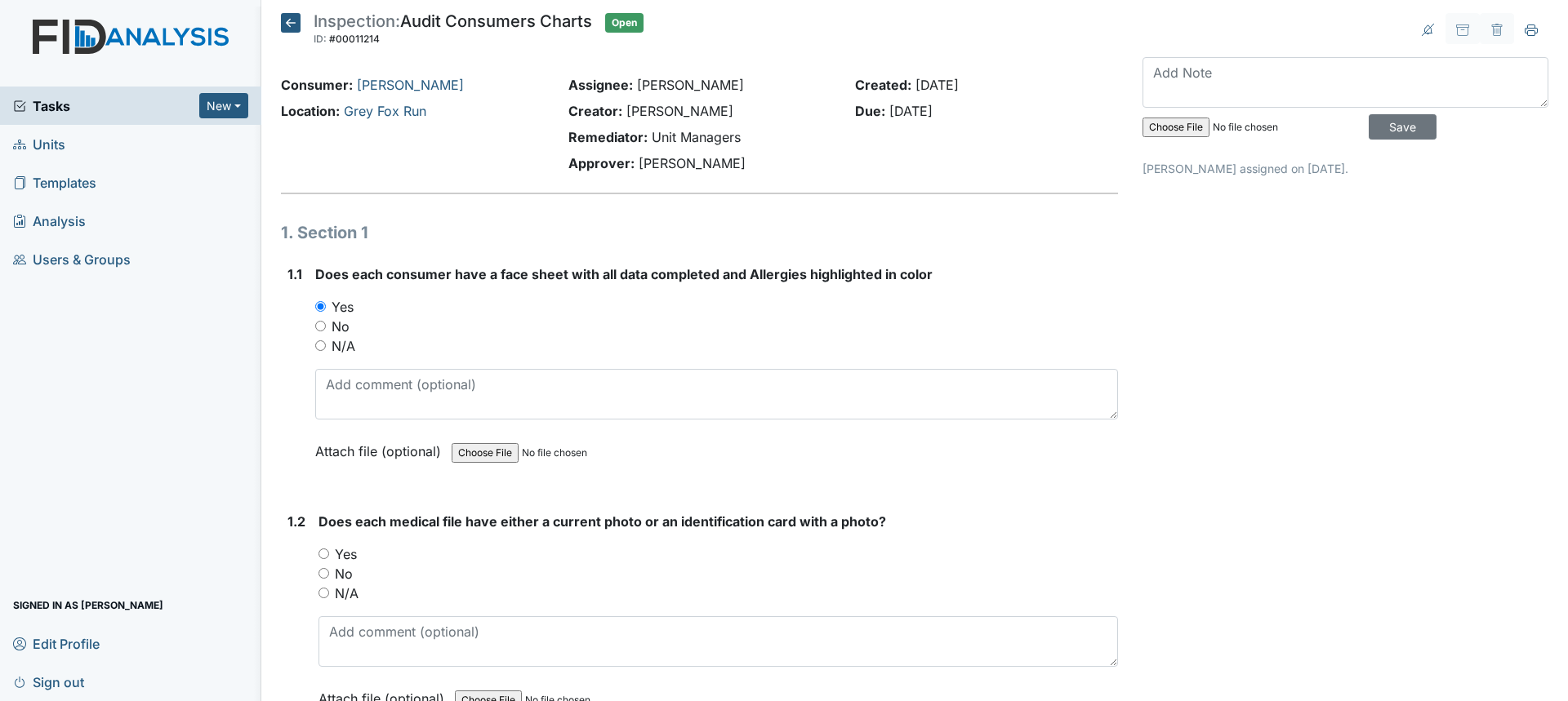
radio input "true"
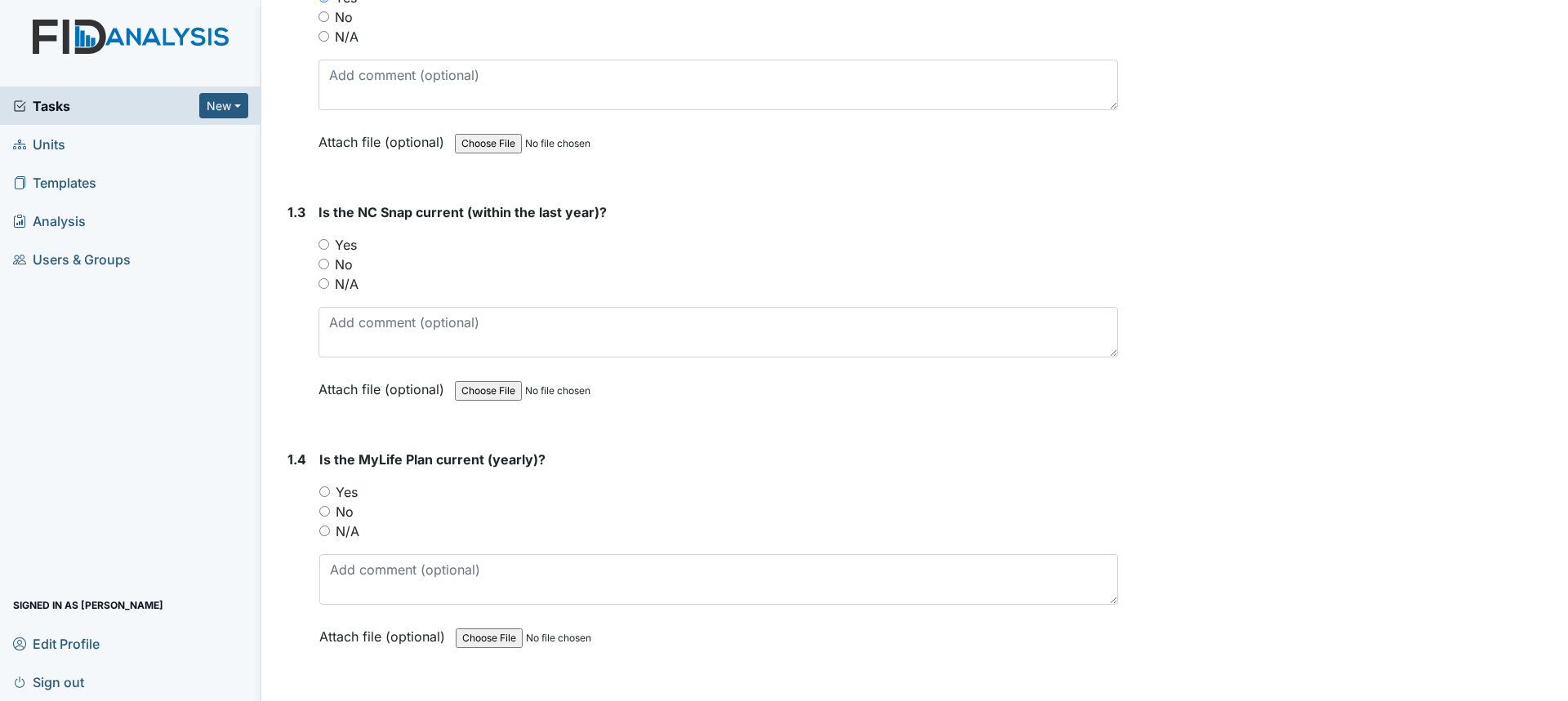
scroll to position [572, 0]
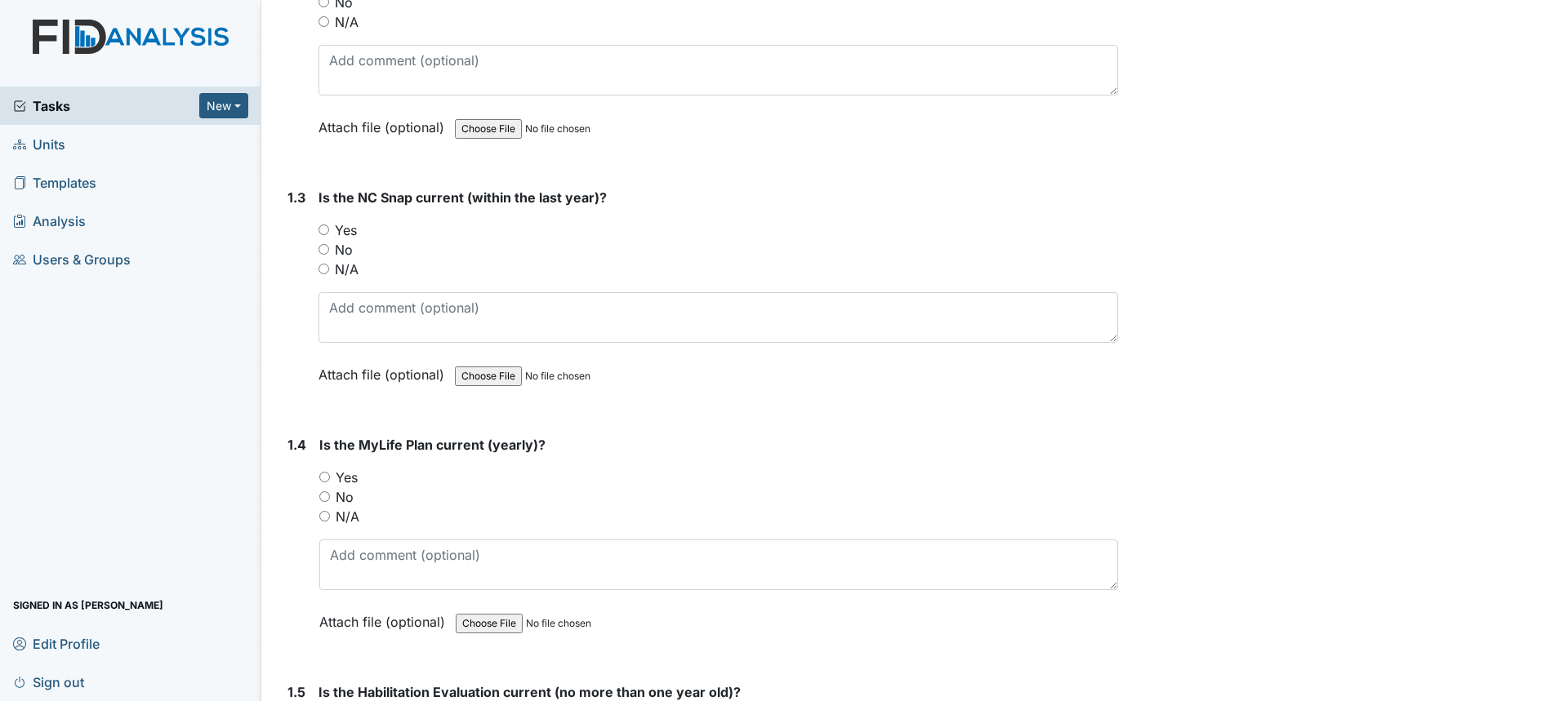
click at [325, 225] on input "Yes" at bounding box center [323, 229] width 11 height 11
radio input "true"
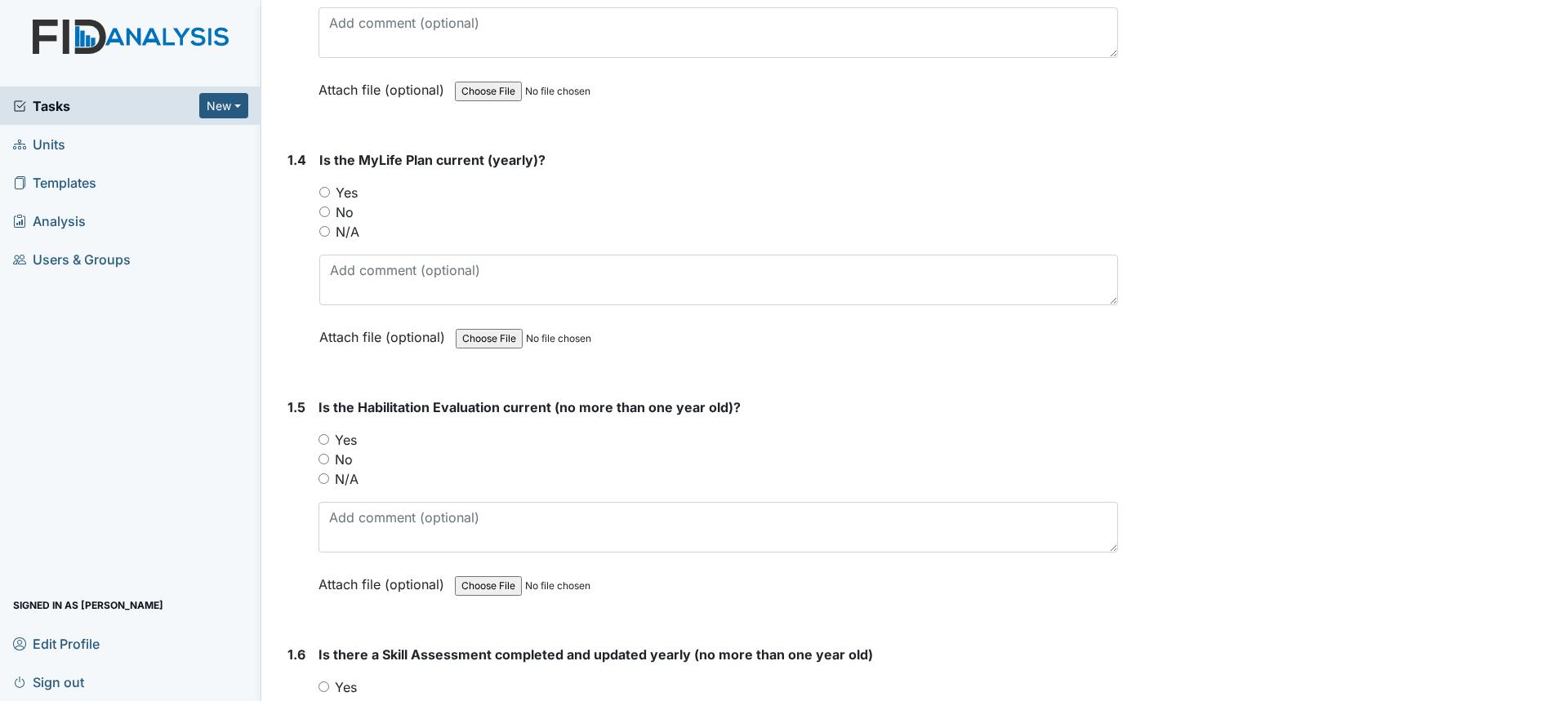
scroll to position [898, 0]
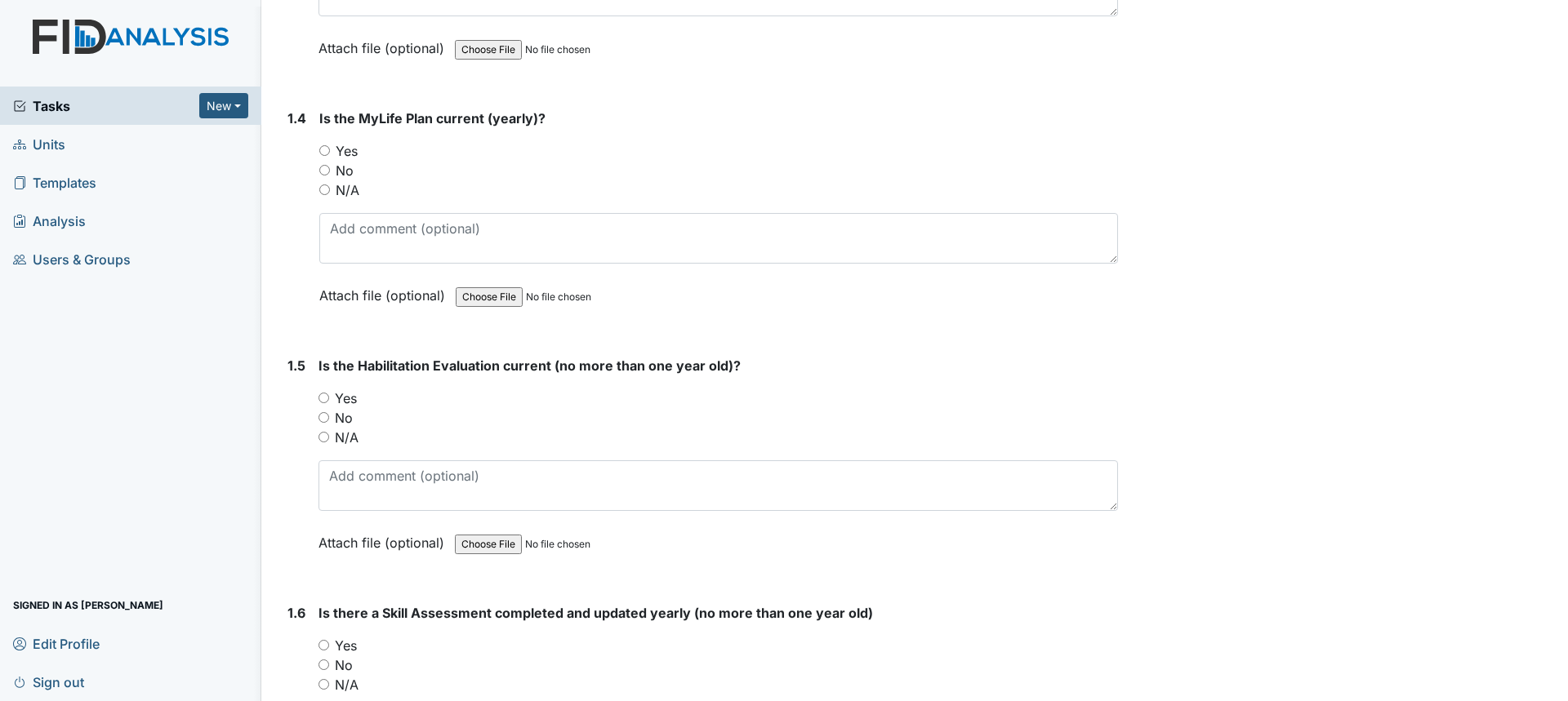
click at [328, 148] on input "Yes" at bounding box center [324, 151] width 11 height 11
radio input "true"
click at [349, 402] on label "Yes" at bounding box center [345, 398] width 22 height 19
click at [329, 402] on input "Yes" at bounding box center [323, 397] width 11 height 11
radio input "true"
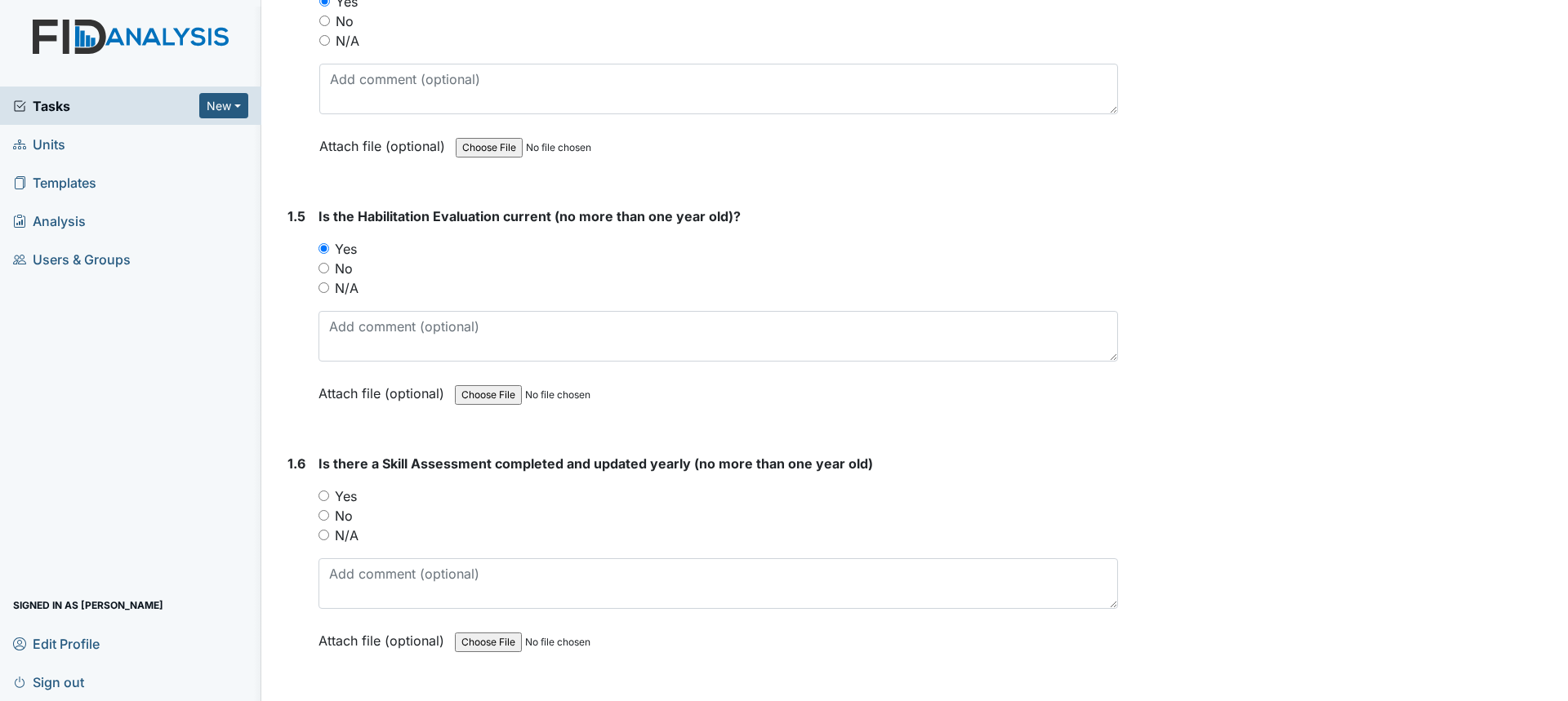
scroll to position [1062, 0]
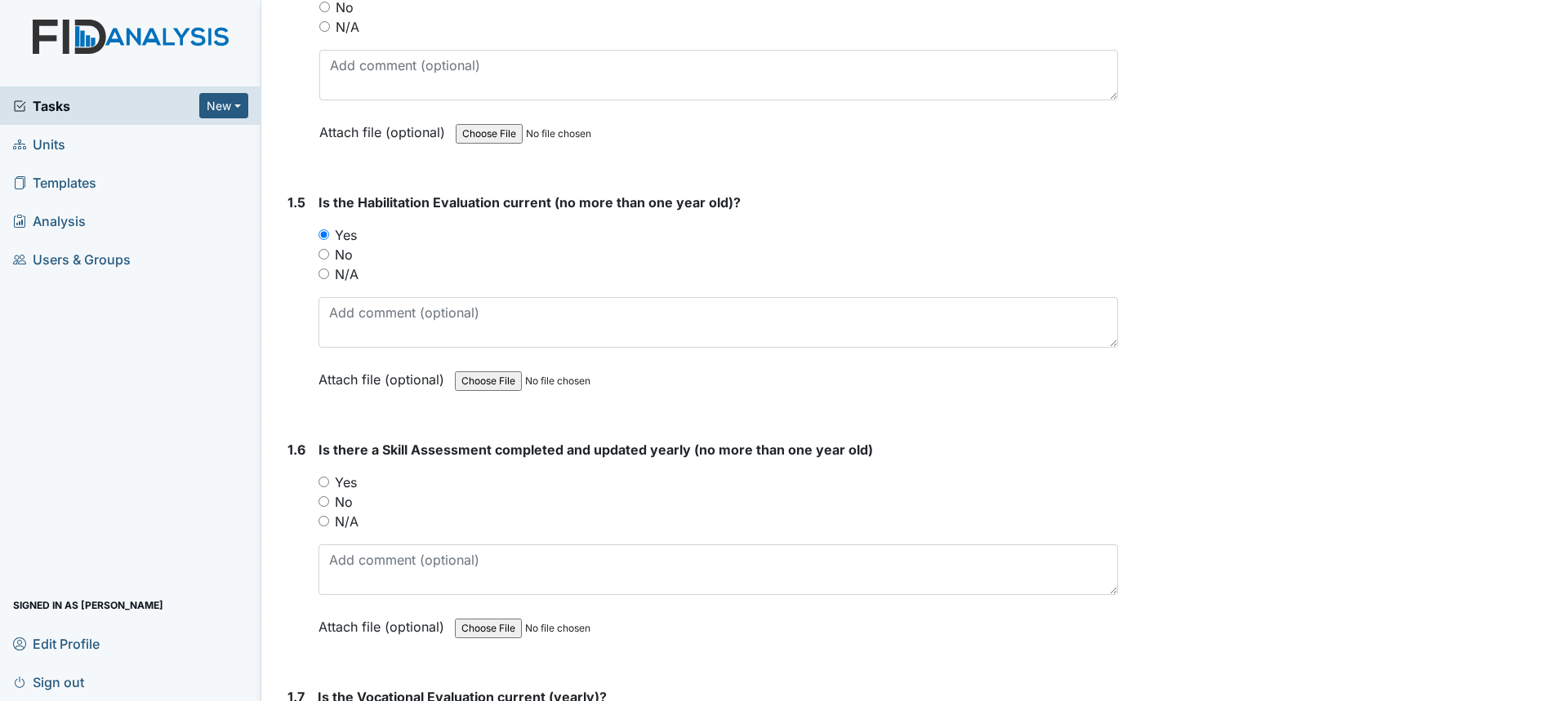
click at [344, 479] on label "Yes" at bounding box center [345, 482] width 22 height 19
click at [329, 479] on input "Yes" at bounding box center [323, 481] width 11 height 11
radio input "true"
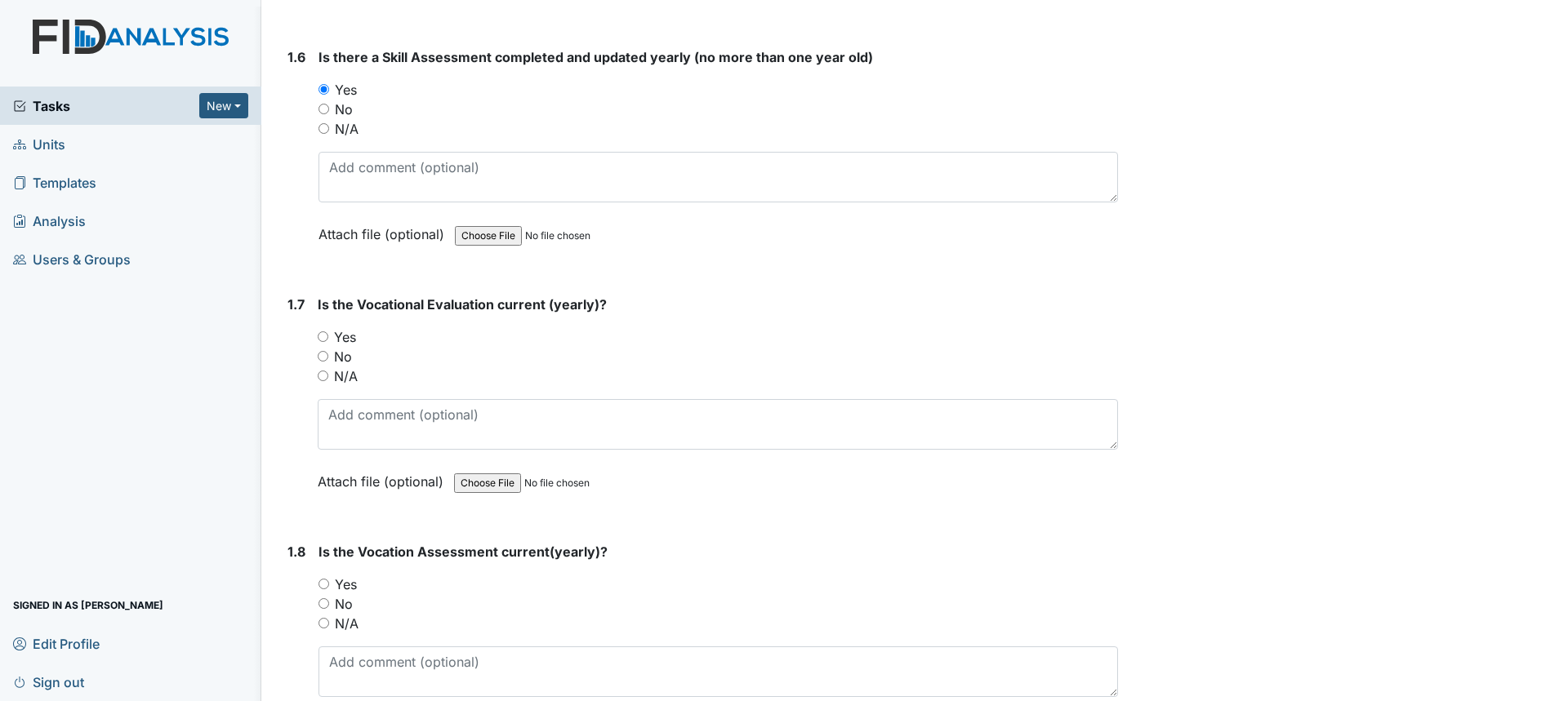
scroll to position [1469, 0]
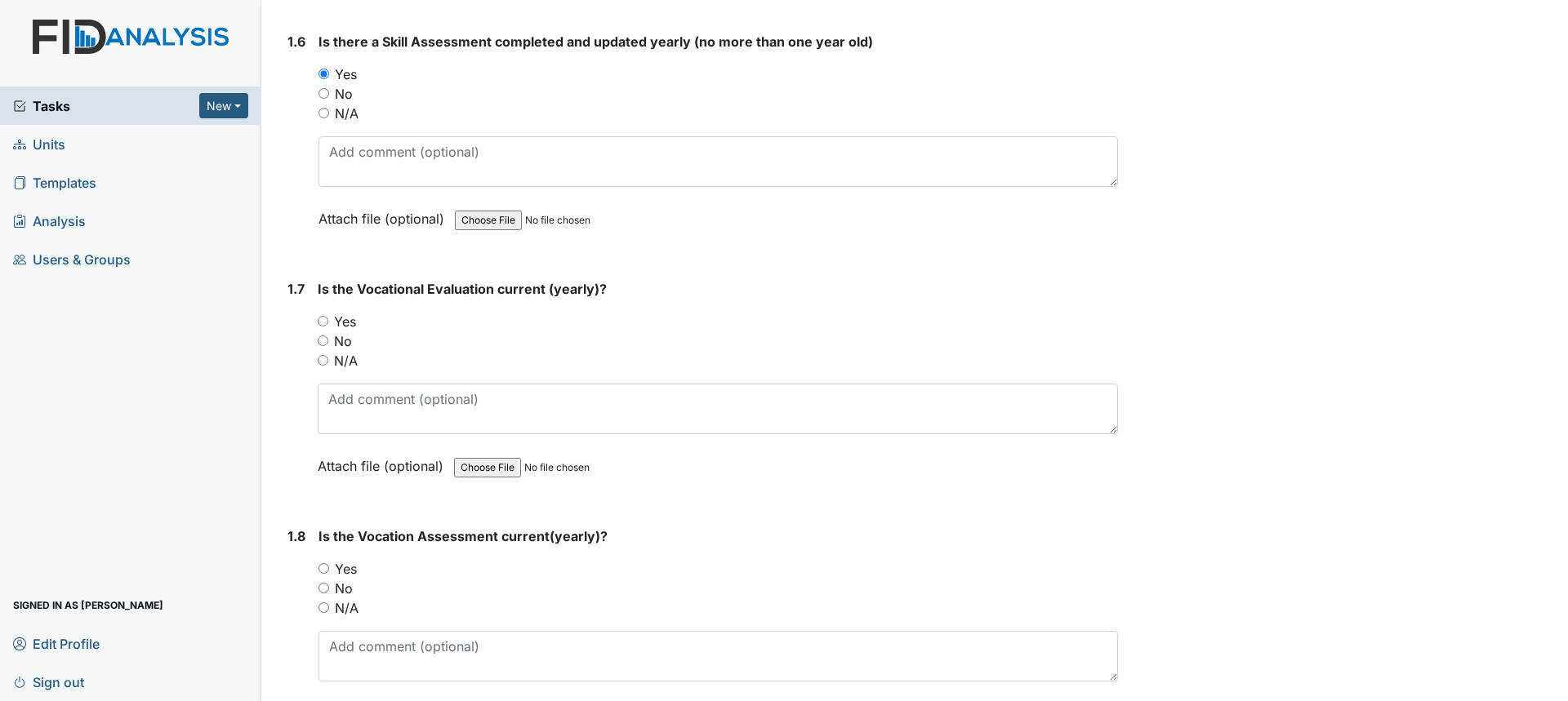
click at [338, 321] on label "Yes" at bounding box center [344, 321] width 22 height 19
click at [328, 321] on input "Yes" at bounding box center [322, 320] width 11 height 11
radio input "true"
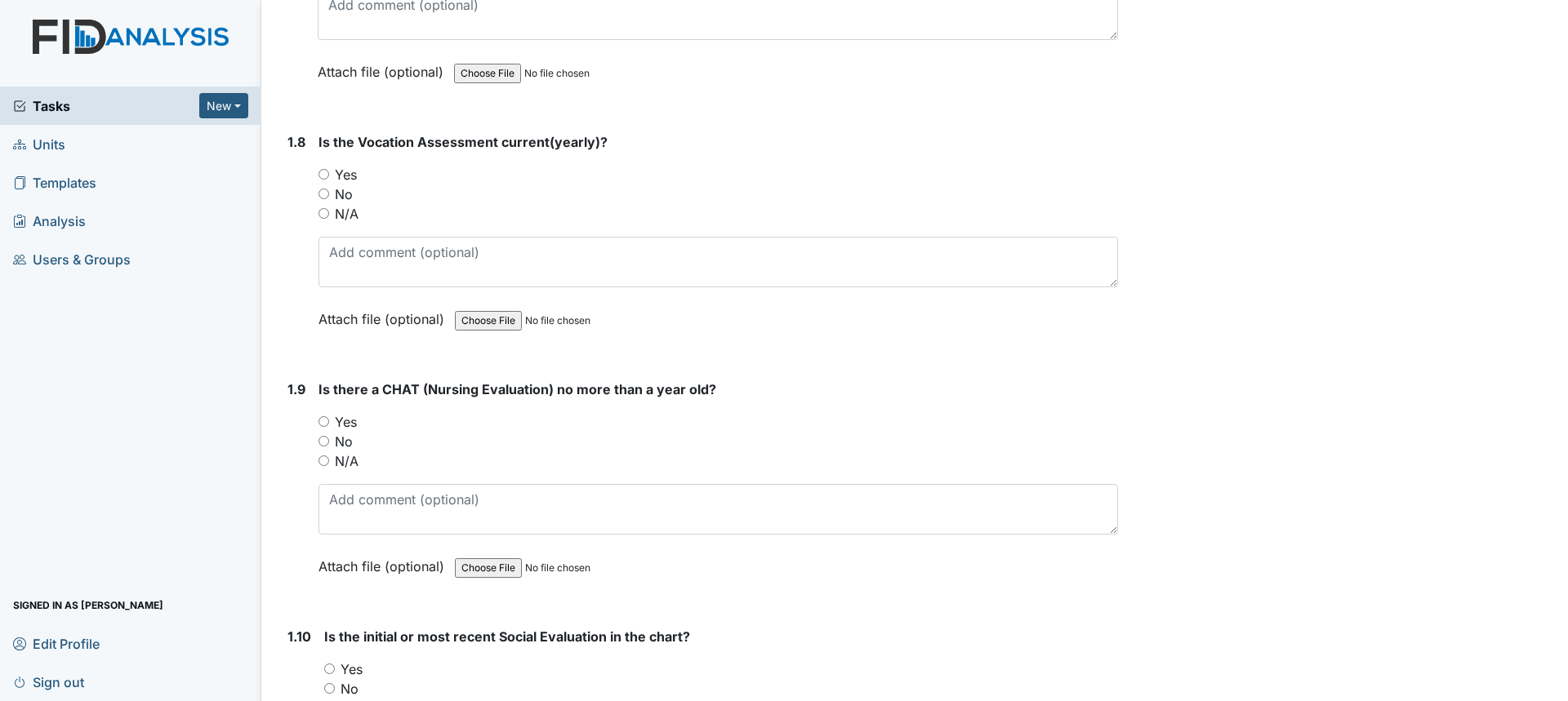
scroll to position [1878, 0]
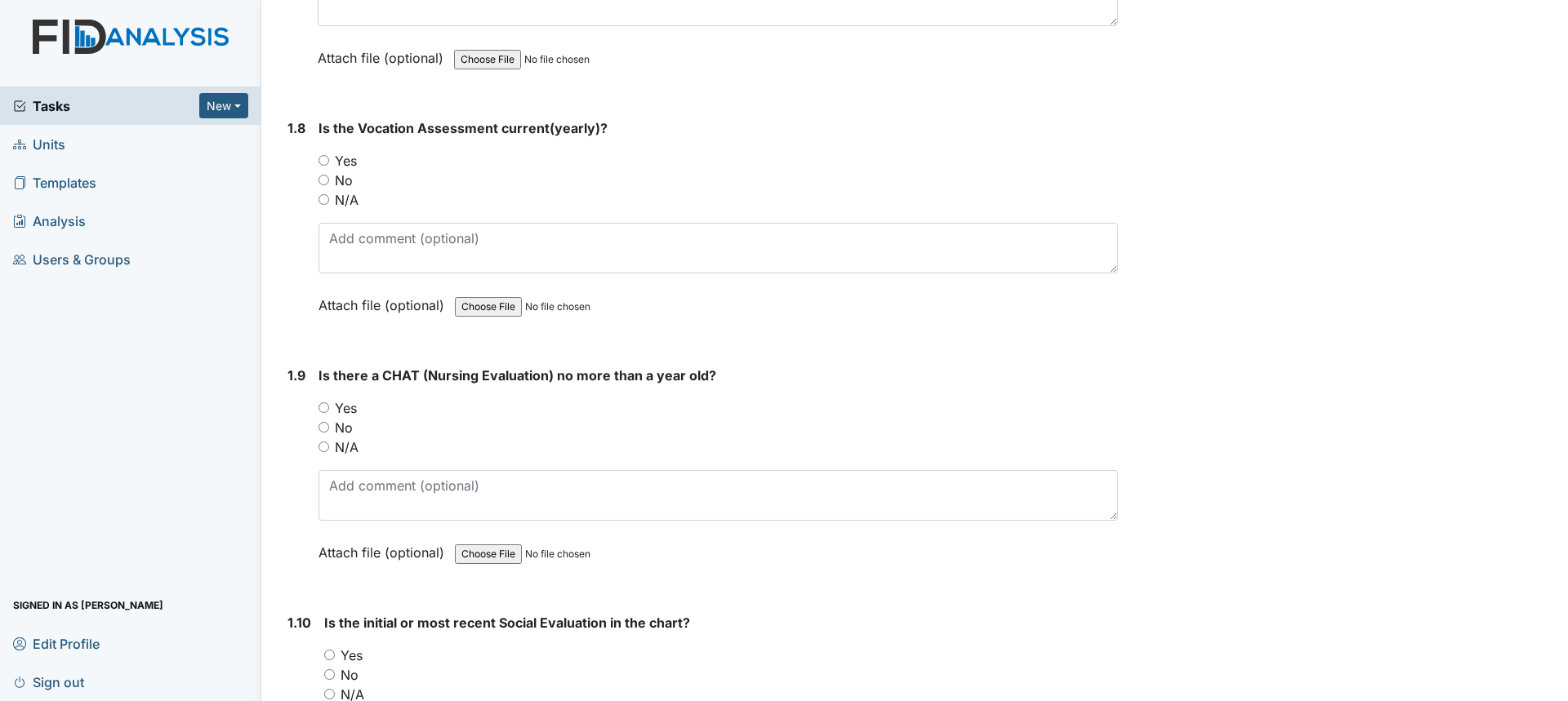
click at [342, 172] on label "No" at bounding box center [344, 180] width 18 height 19
click at [329, 175] on input "No" at bounding box center [323, 179] width 11 height 11
radio input "true"
click at [345, 162] on label "Yes" at bounding box center [345, 160] width 22 height 19
click at [329, 162] on input "Yes" at bounding box center [323, 160] width 11 height 11
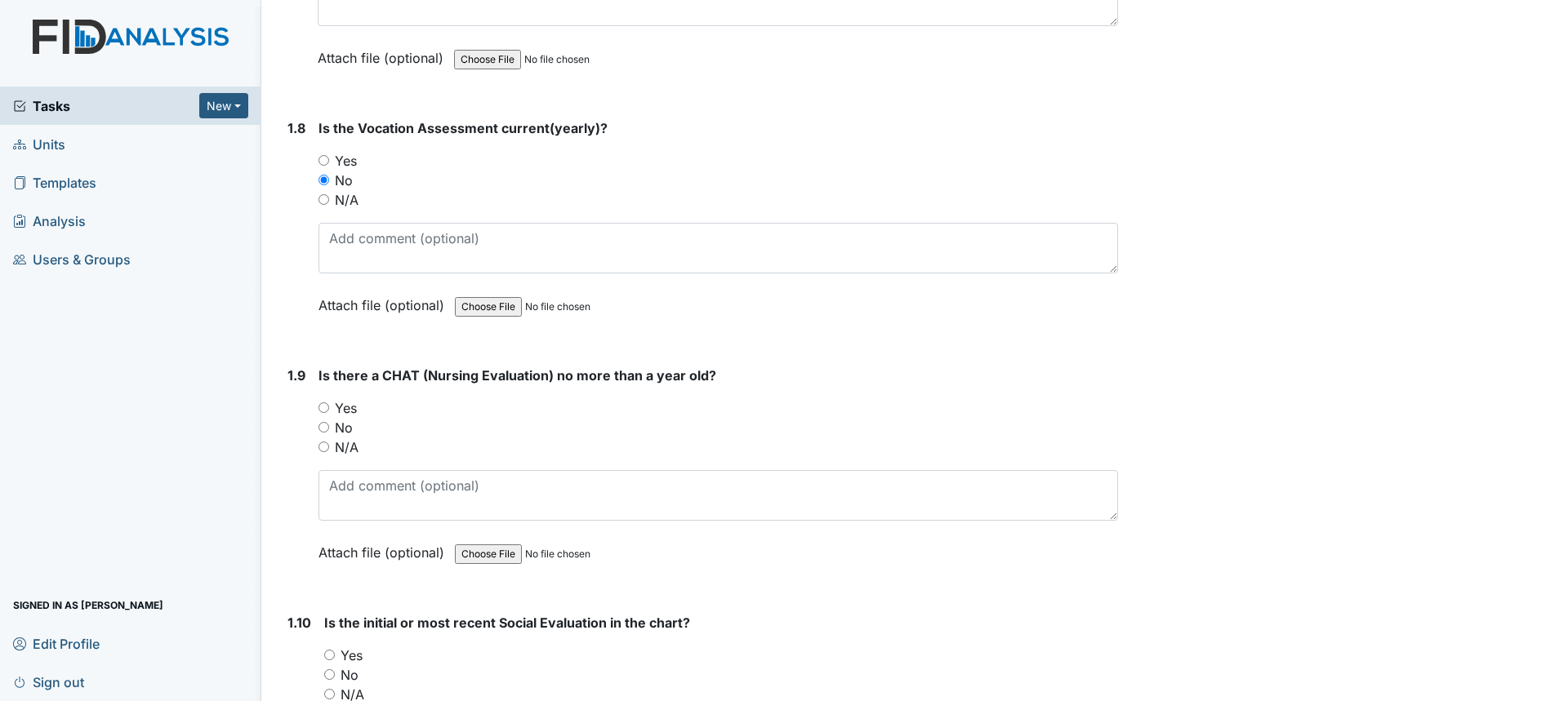
radio input "true"
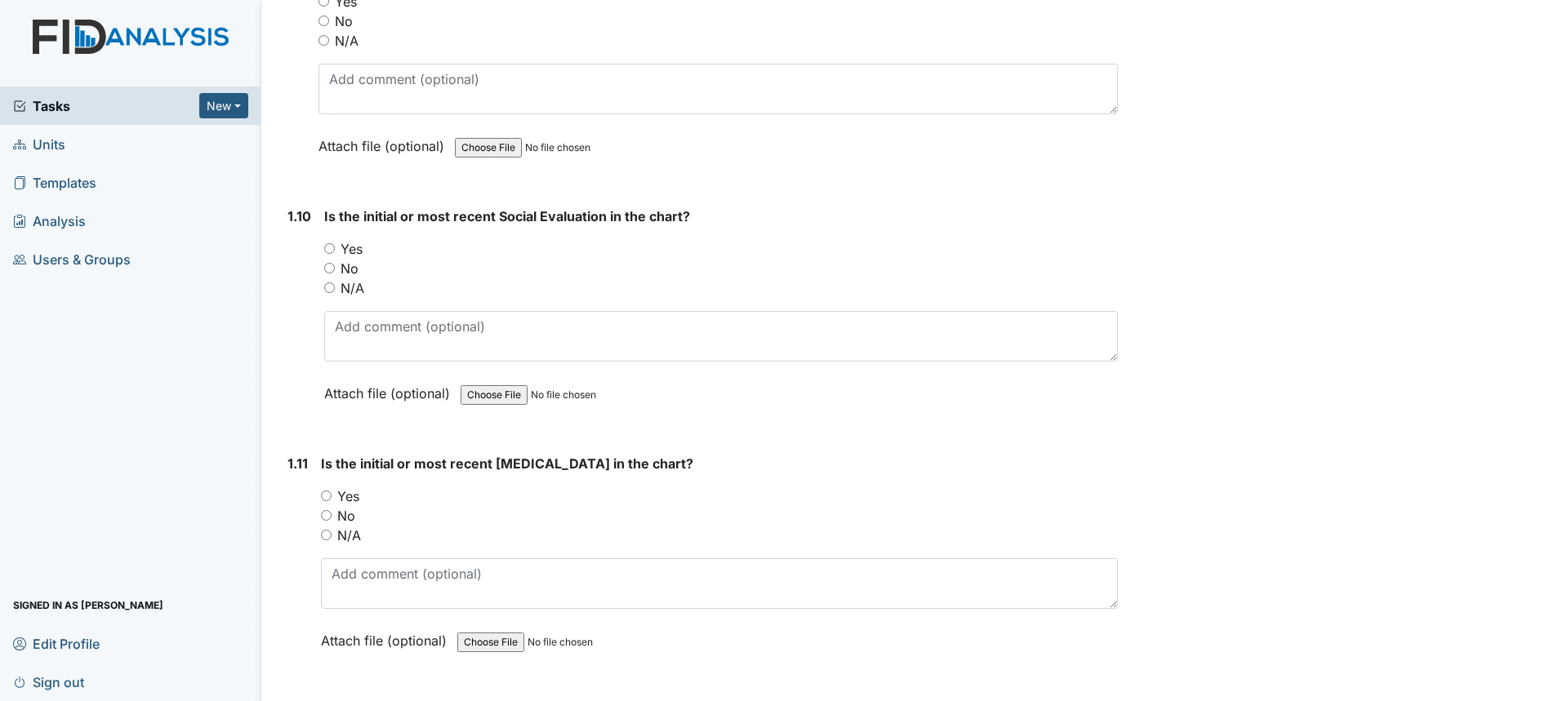
scroll to position [2286, 0]
click at [354, 249] on label "Yes" at bounding box center [351, 247] width 22 height 19
click at [335, 249] on input "Yes" at bounding box center [329, 246] width 11 height 11
radio input "true"
drag, startPoint x: 393, startPoint y: 298, endPoint x: 547, endPoint y: 243, distance: 163.5
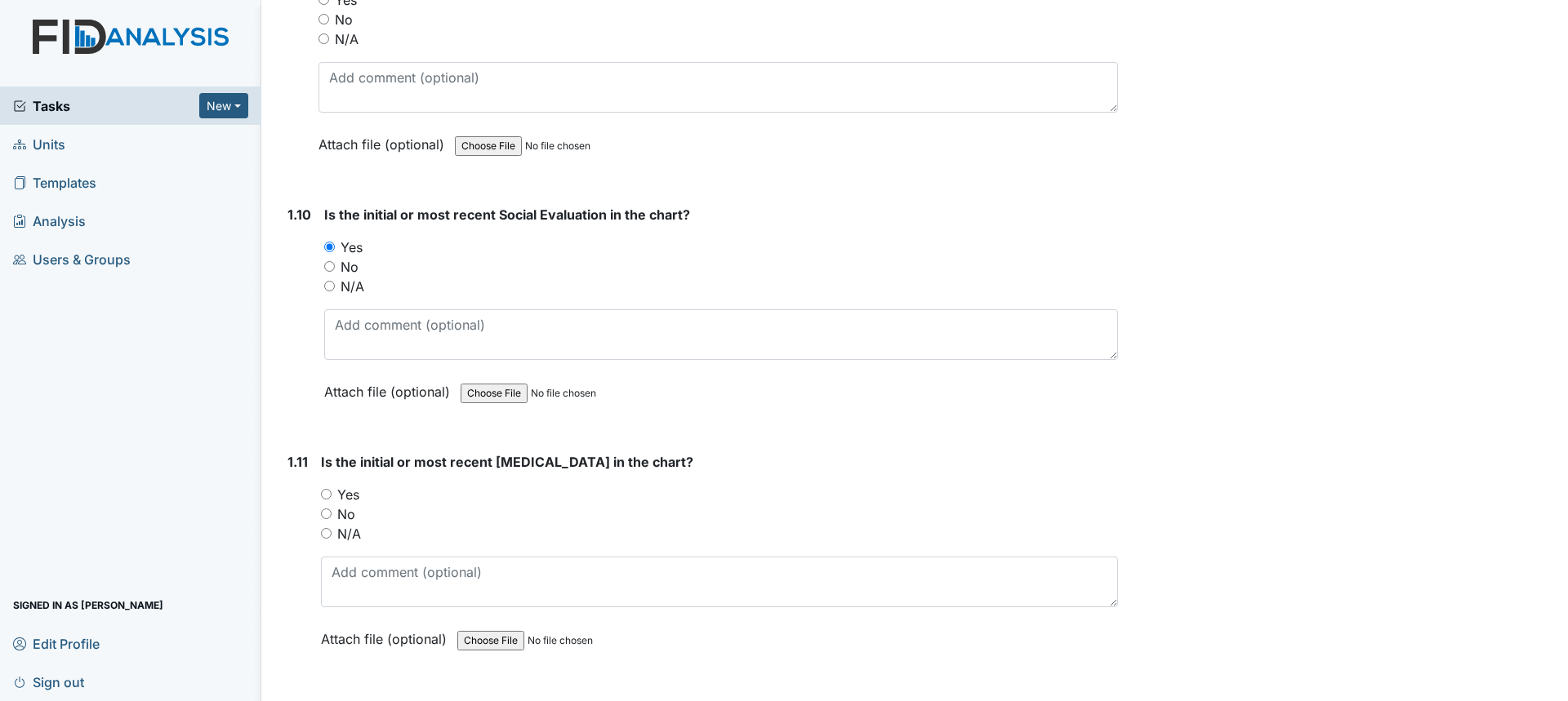
click at [547, 243] on div "Yes" at bounding box center [721, 247] width 794 height 19
drag, startPoint x: 415, startPoint y: 321, endPoint x: 351, endPoint y: 251, distance: 94.8
click at [351, 251] on label "Yes" at bounding box center [348, 249] width 22 height 19
click at [332, 251] on input "Yes" at bounding box center [326, 249] width 11 height 11
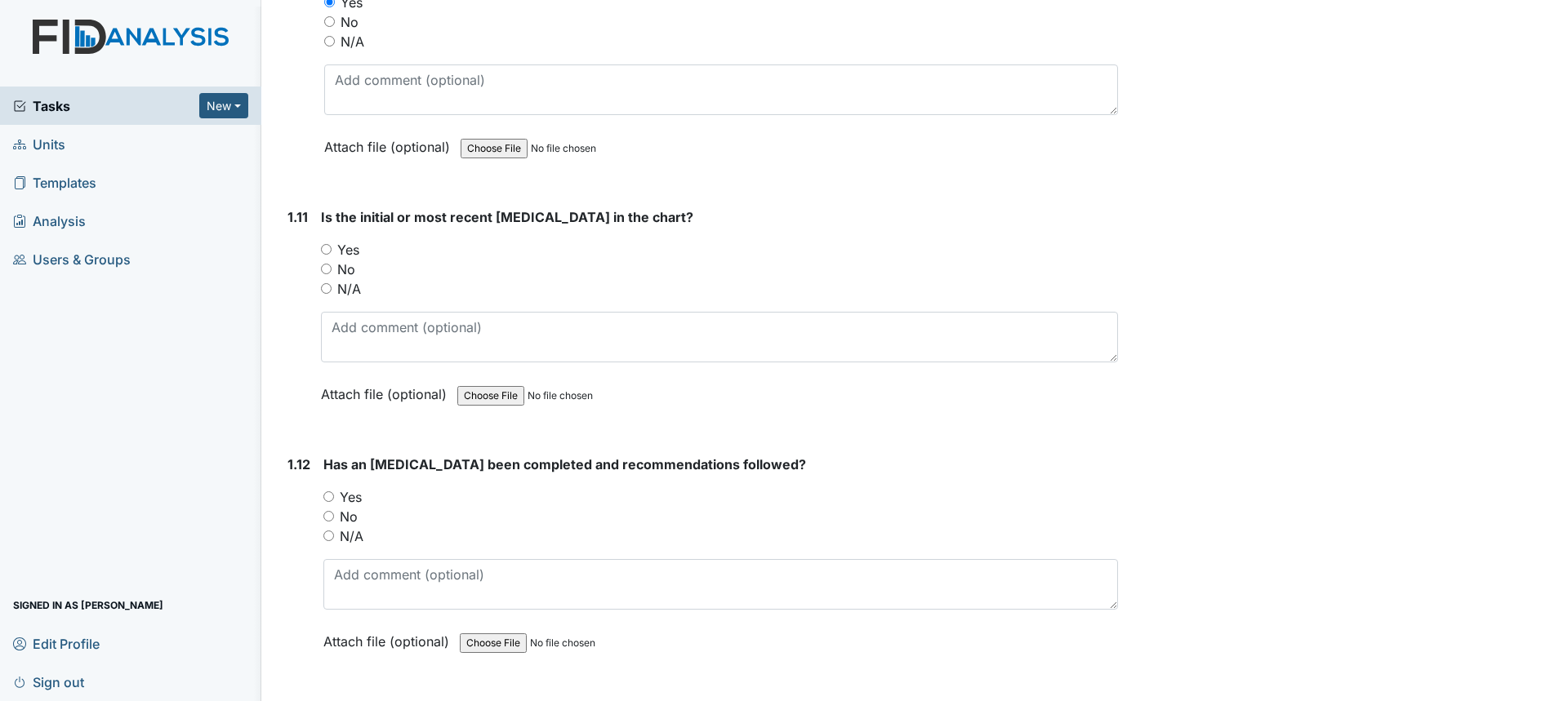
radio input "true"
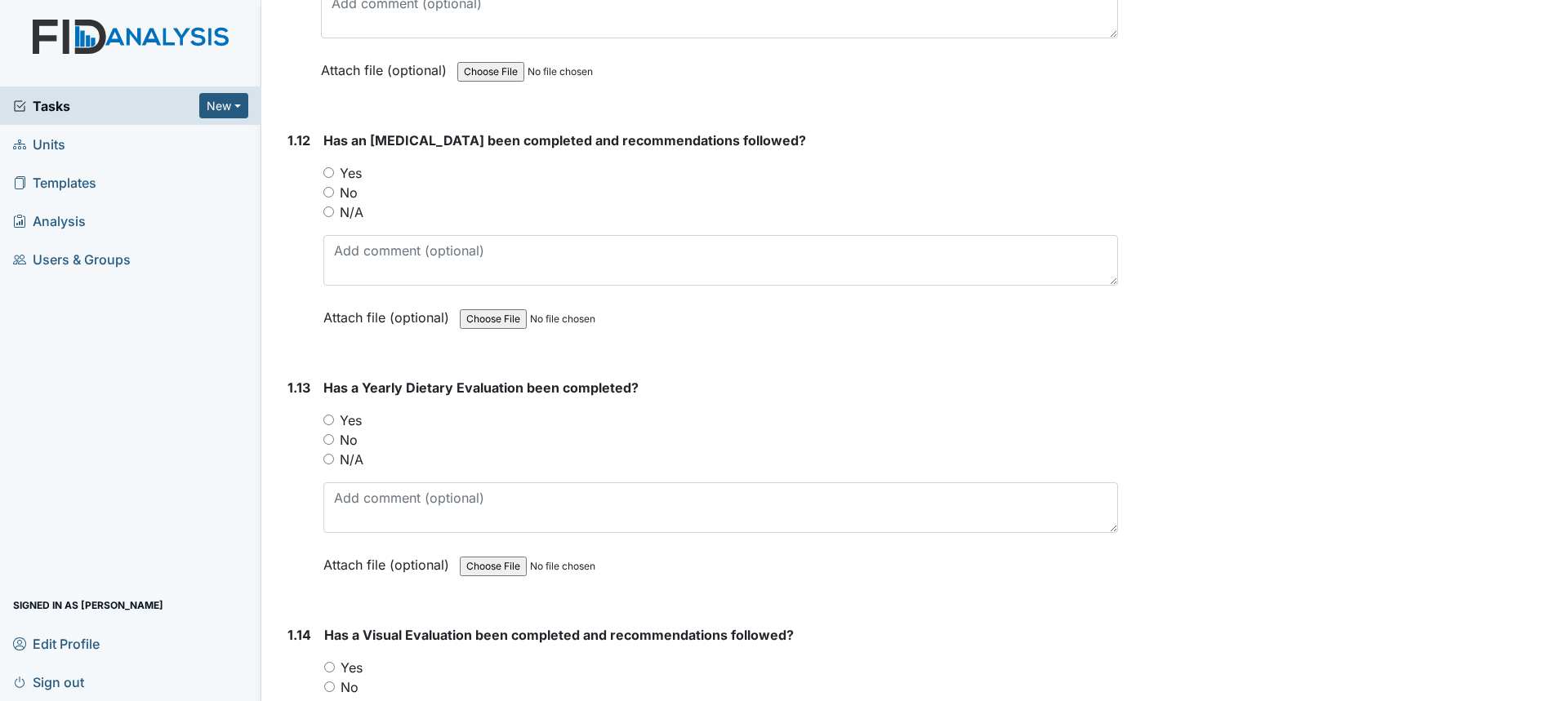
scroll to position [2857, 0]
click at [358, 174] on label "Yes" at bounding box center [350, 171] width 22 height 19
click at [334, 174] on input "Yes" at bounding box center [328, 170] width 11 height 11
radio input "true"
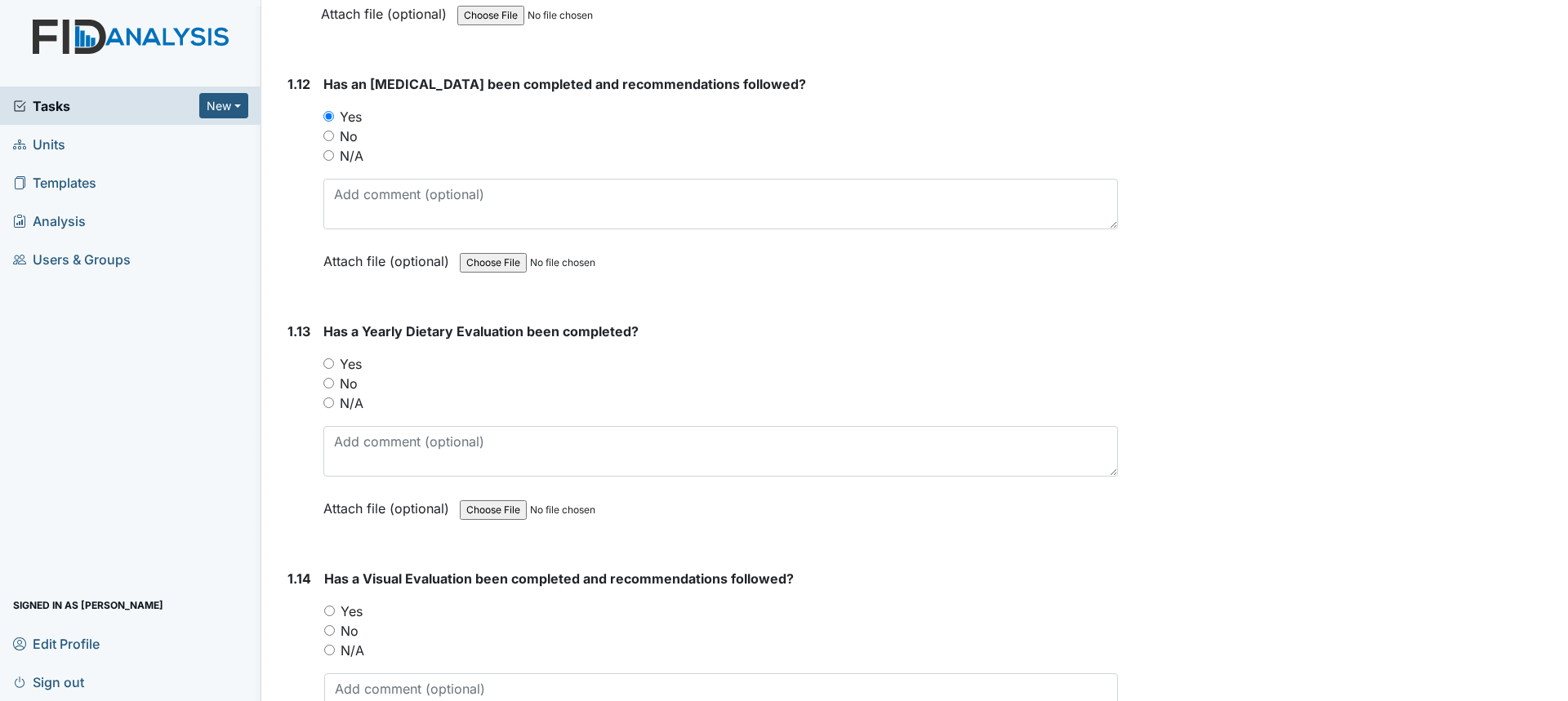
scroll to position [2939, 0]
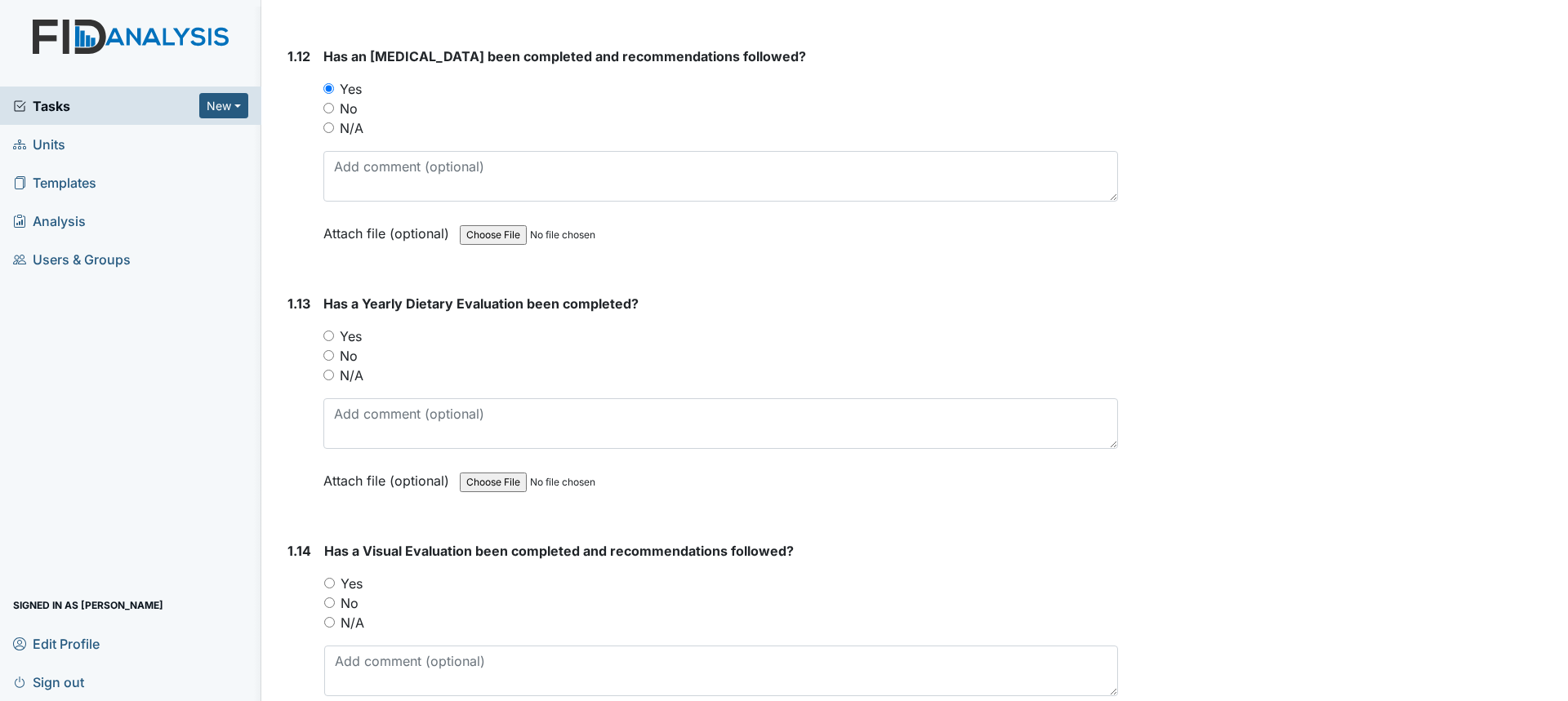
click at [347, 339] on label "Yes" at bounding box center [350, 337] width 22 height 19
click at [334, 339] on input "Yes" at bounding box center [328, 336] width 11 height 11
radio input "true"
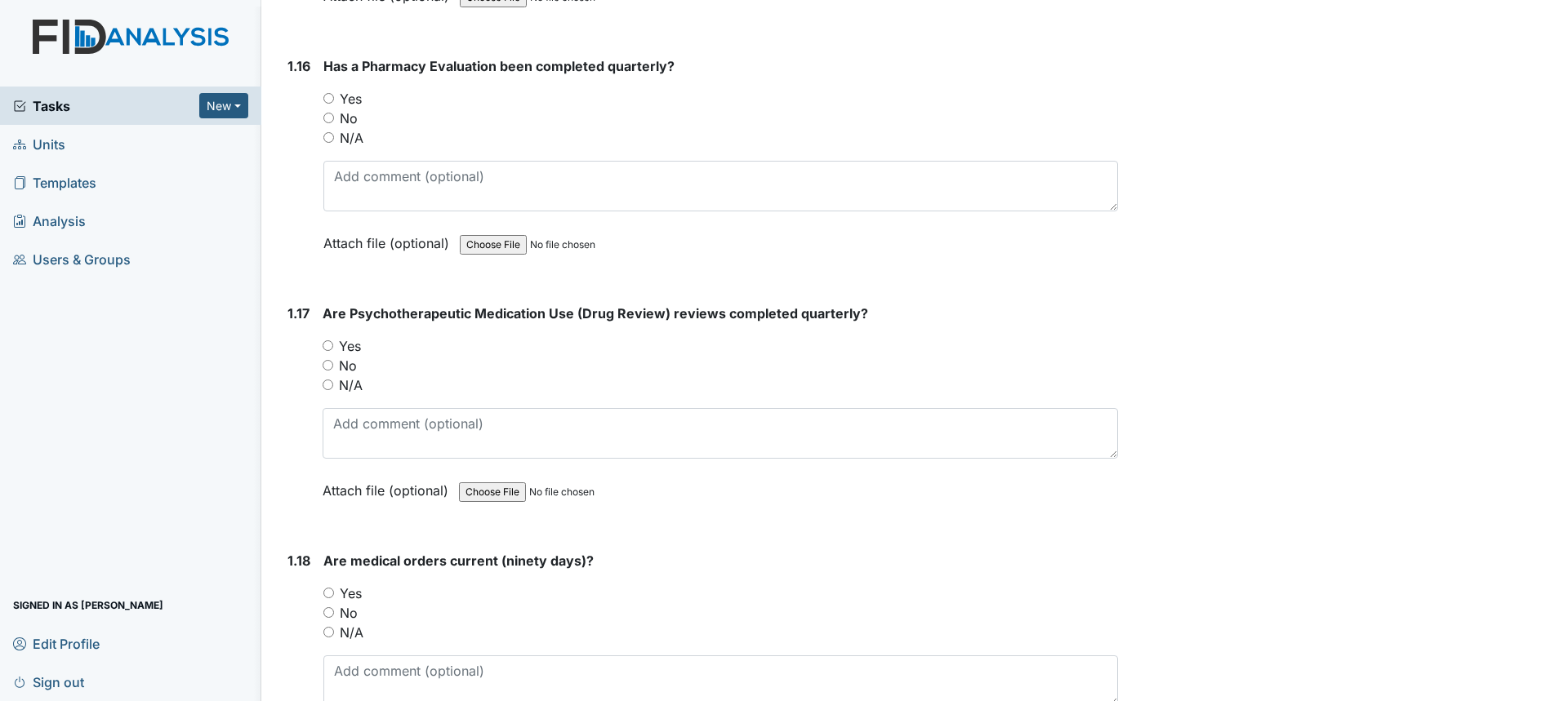
scroll to position [4000, 0]
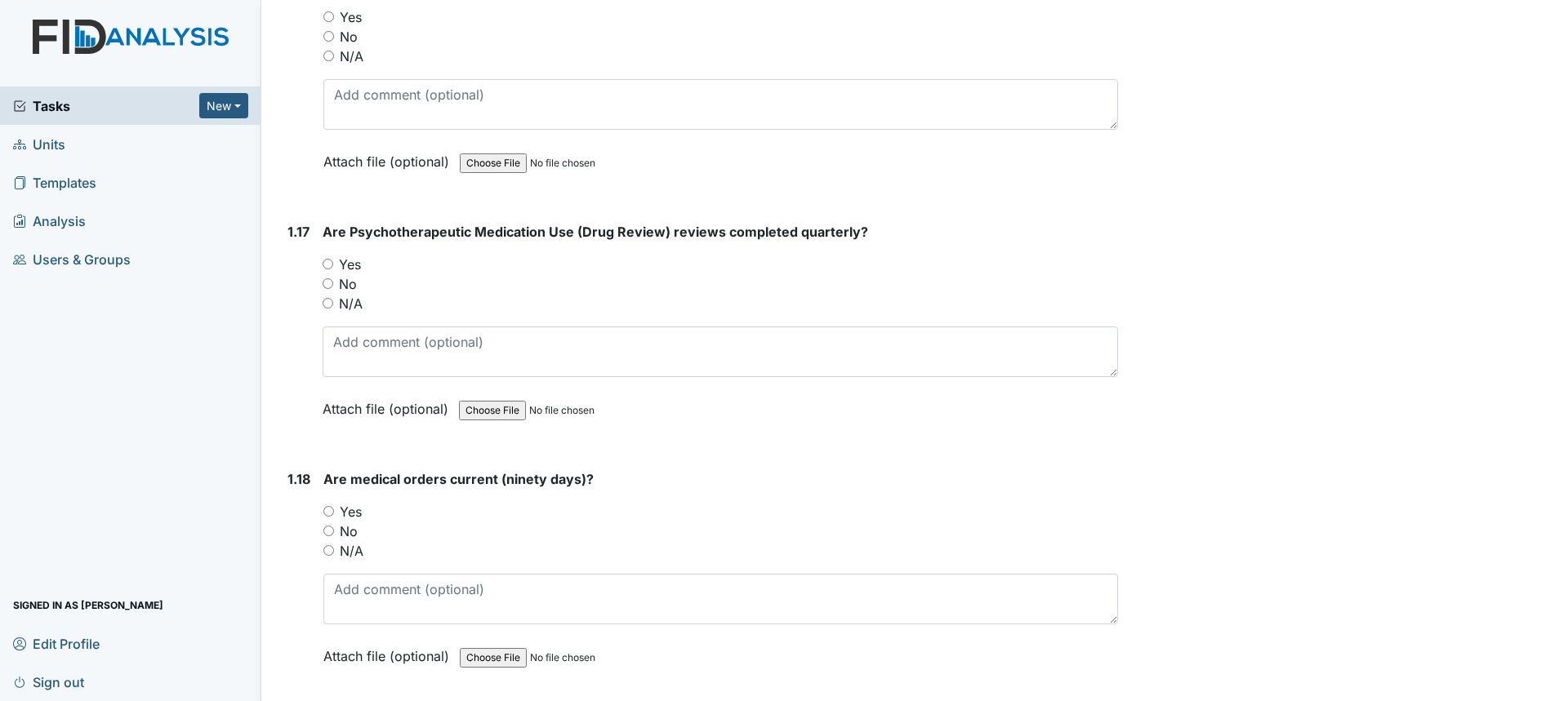
click at [341, 269] on label "Yes" at bounding box center [349, 265] width 22 height 19
click at [333, 269] on input "Yes" at bounding box center [327, 264] width 11 height 11
radio input "true"
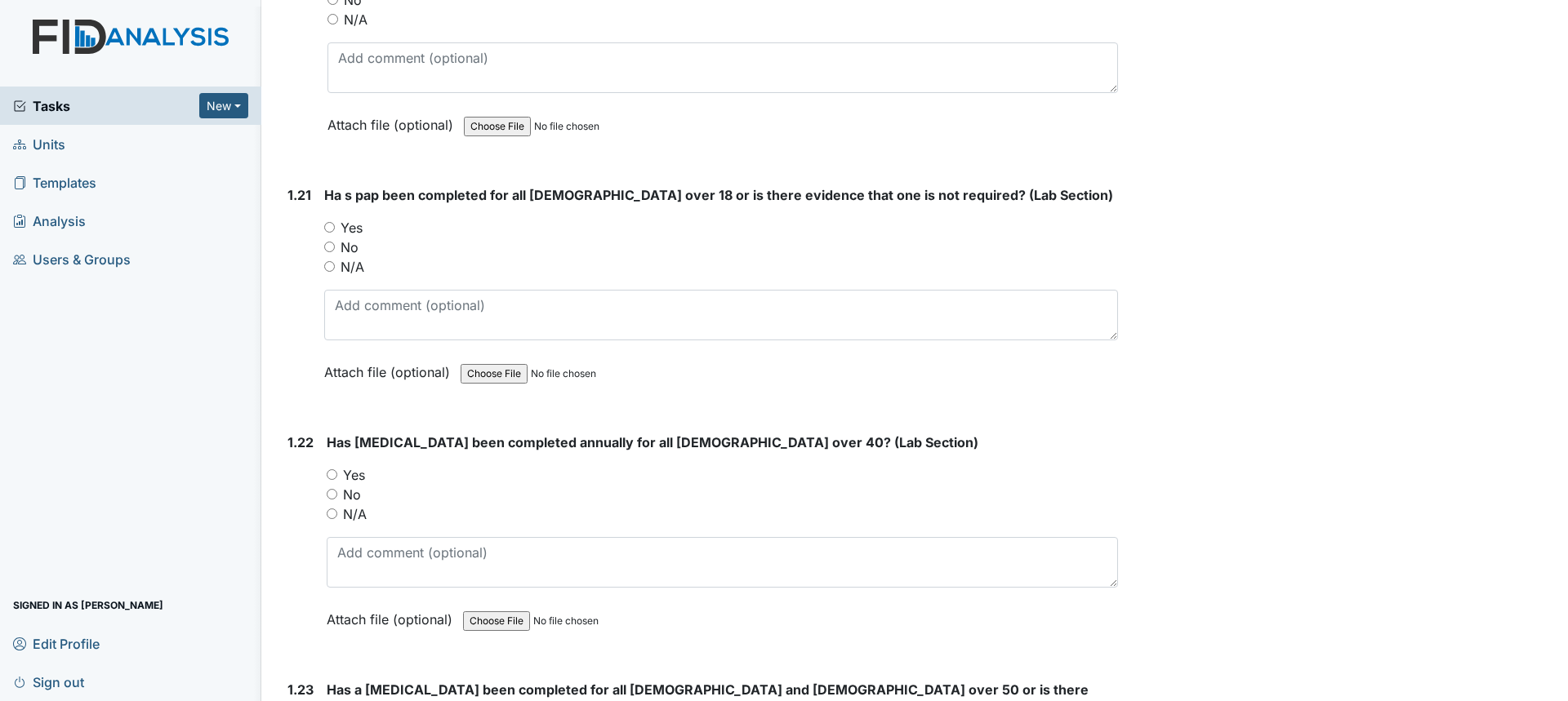
scroll to position [5061, 0]
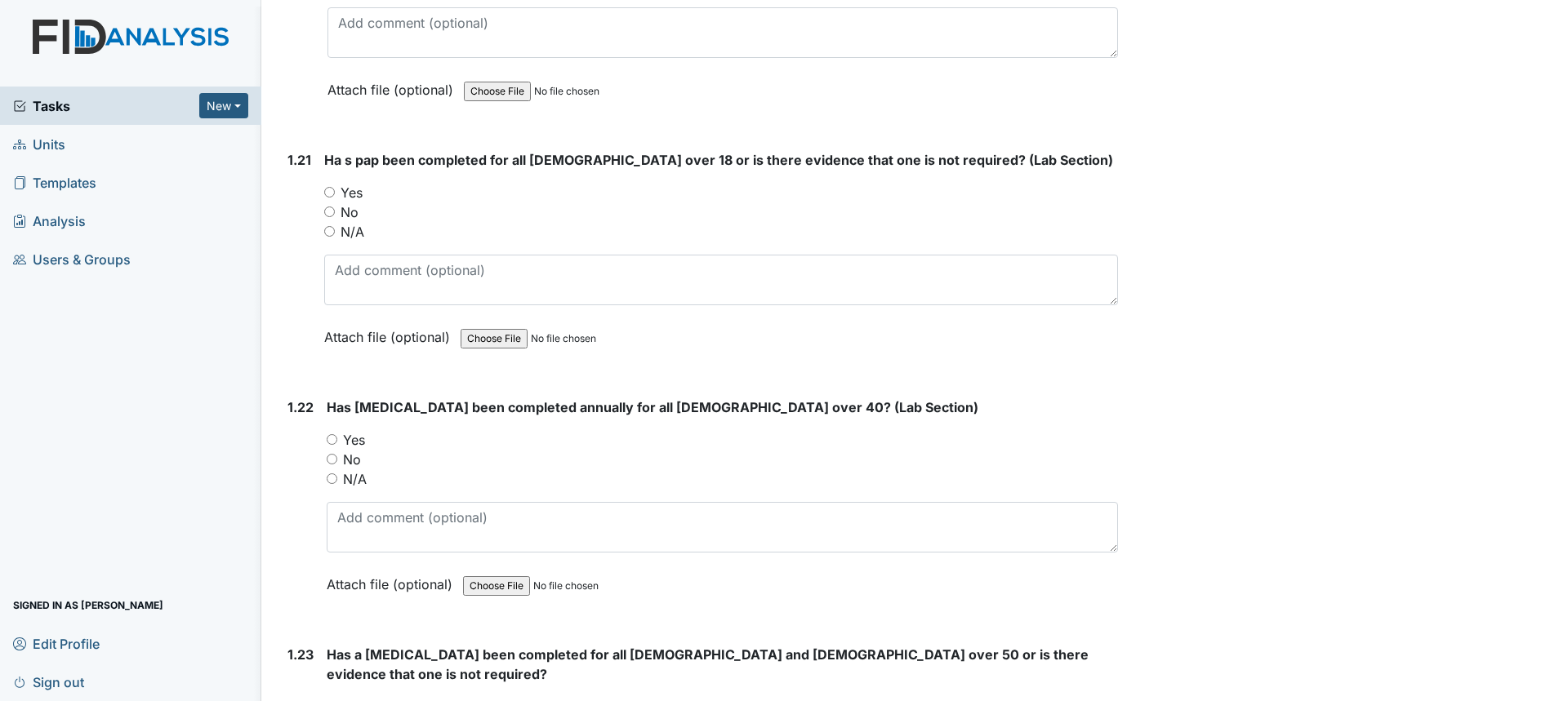
click at [345, 236] on label "N/A" at bounding box center [352, 232] width 24 height 19
click at [335, 236] on input "N/A" at bounding box center [329, 231] width 11 height 11
radio input "true"
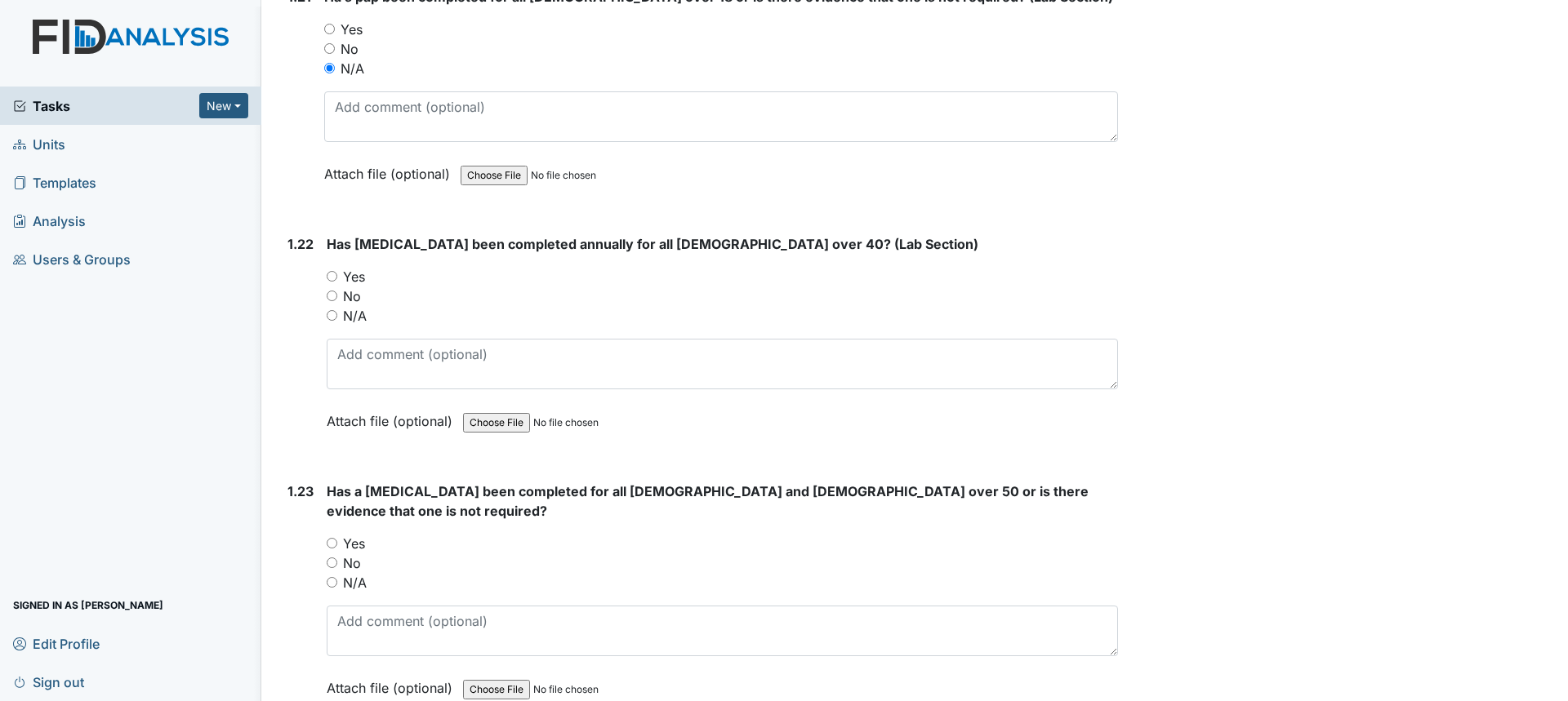
click at [341, 315] on div "N/A" at bounding box center [723, 315] width 792 height 19
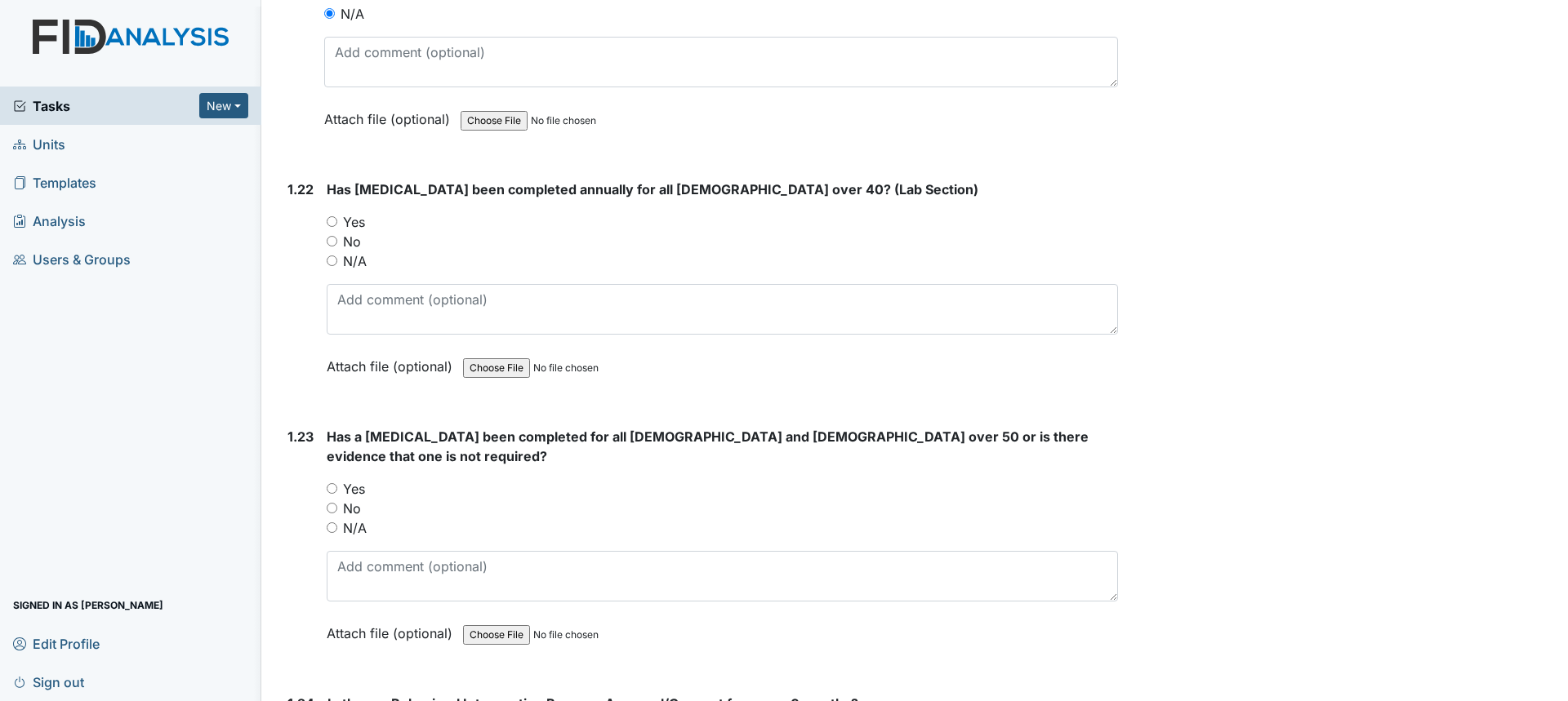
scroll to position [5306, 0]
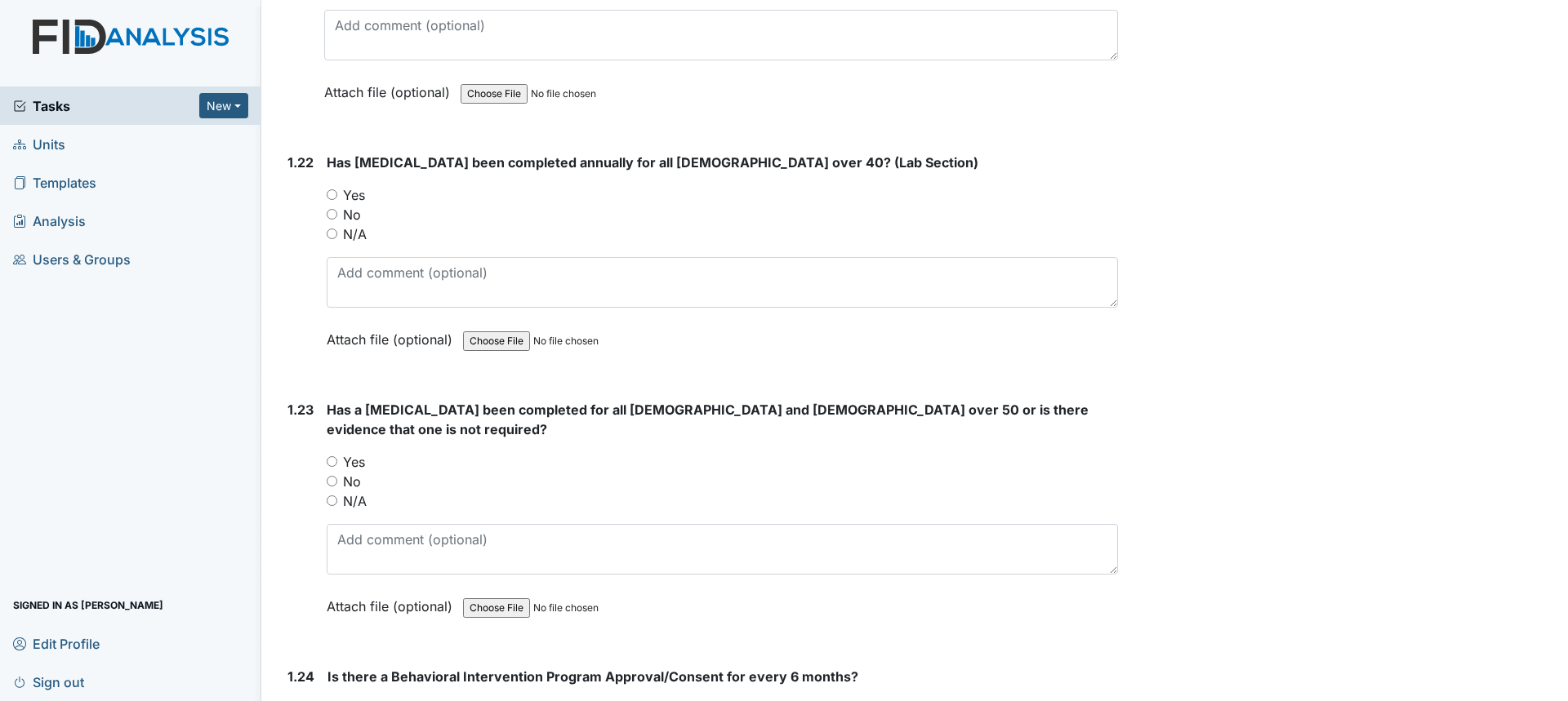
click at [354, 239] on label "N/A" at bounding box center [355, 234] width 24 height 19
click at [338, 239] on input "N/A" at bounding box center [332, 233] width 11 height 11
radio input "true"
click at [352, 491] on label "N/A" at bounding box center [355, 501] width 24 height 19
click at [338, 496] on input "N/A" at bounding box center [332, 501] width 11 height 11
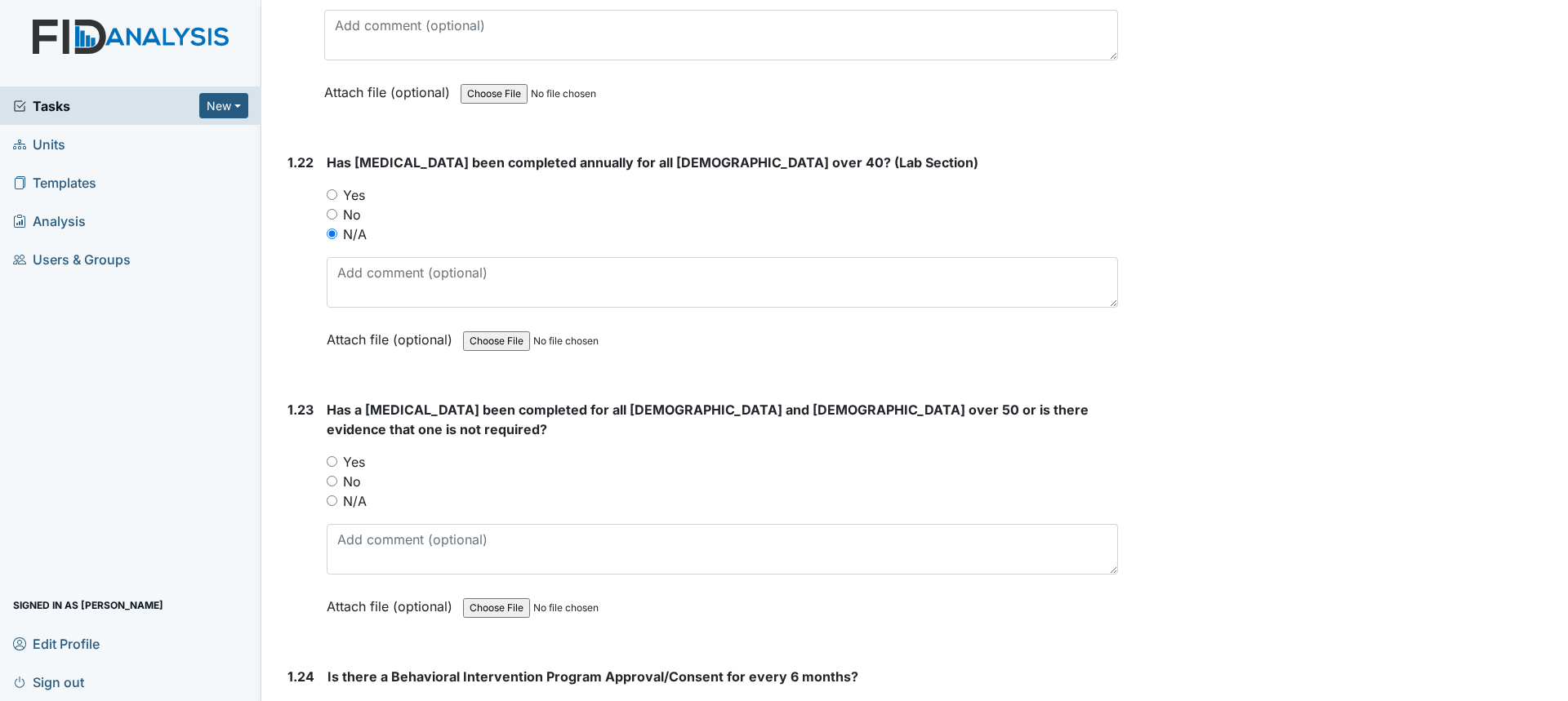
radio input "true"
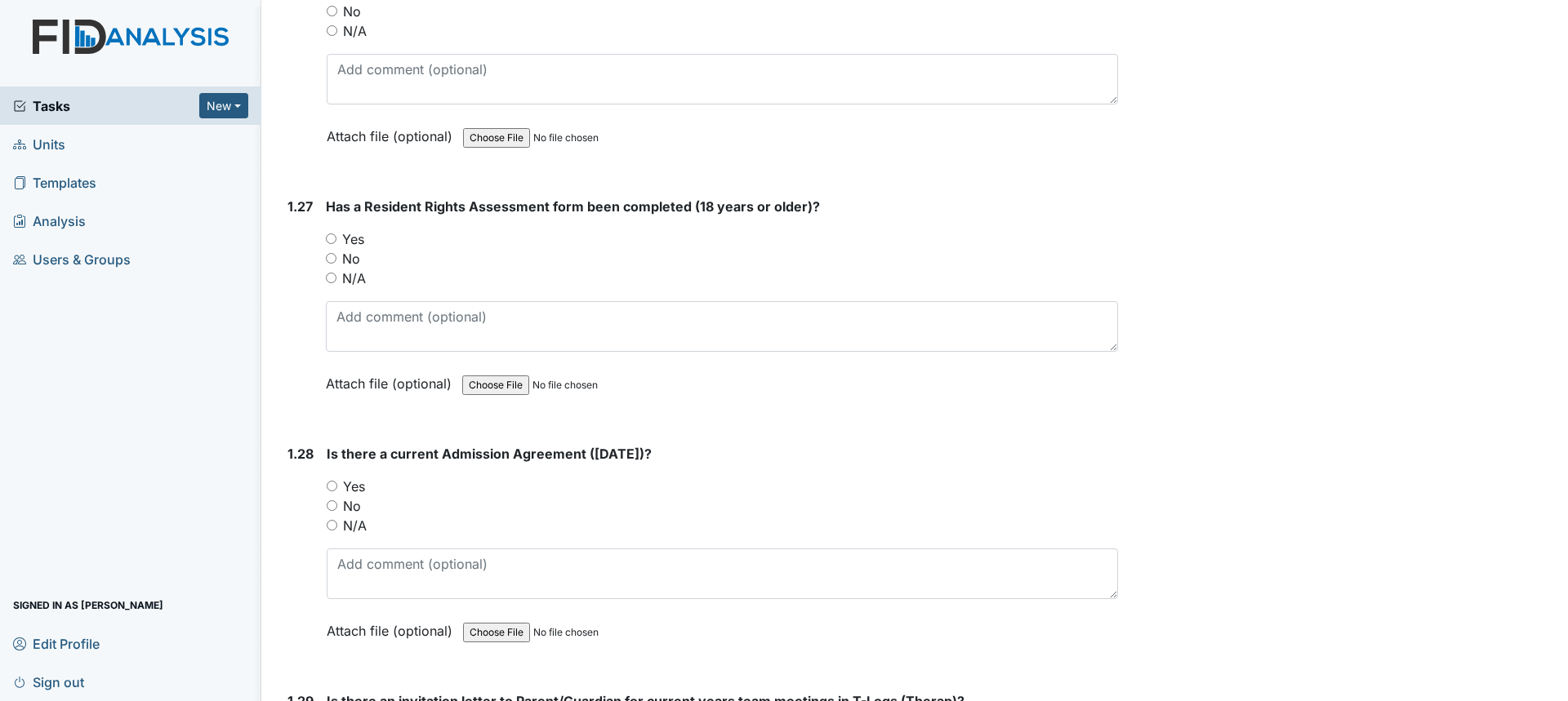
scroll to position [6531, 0]
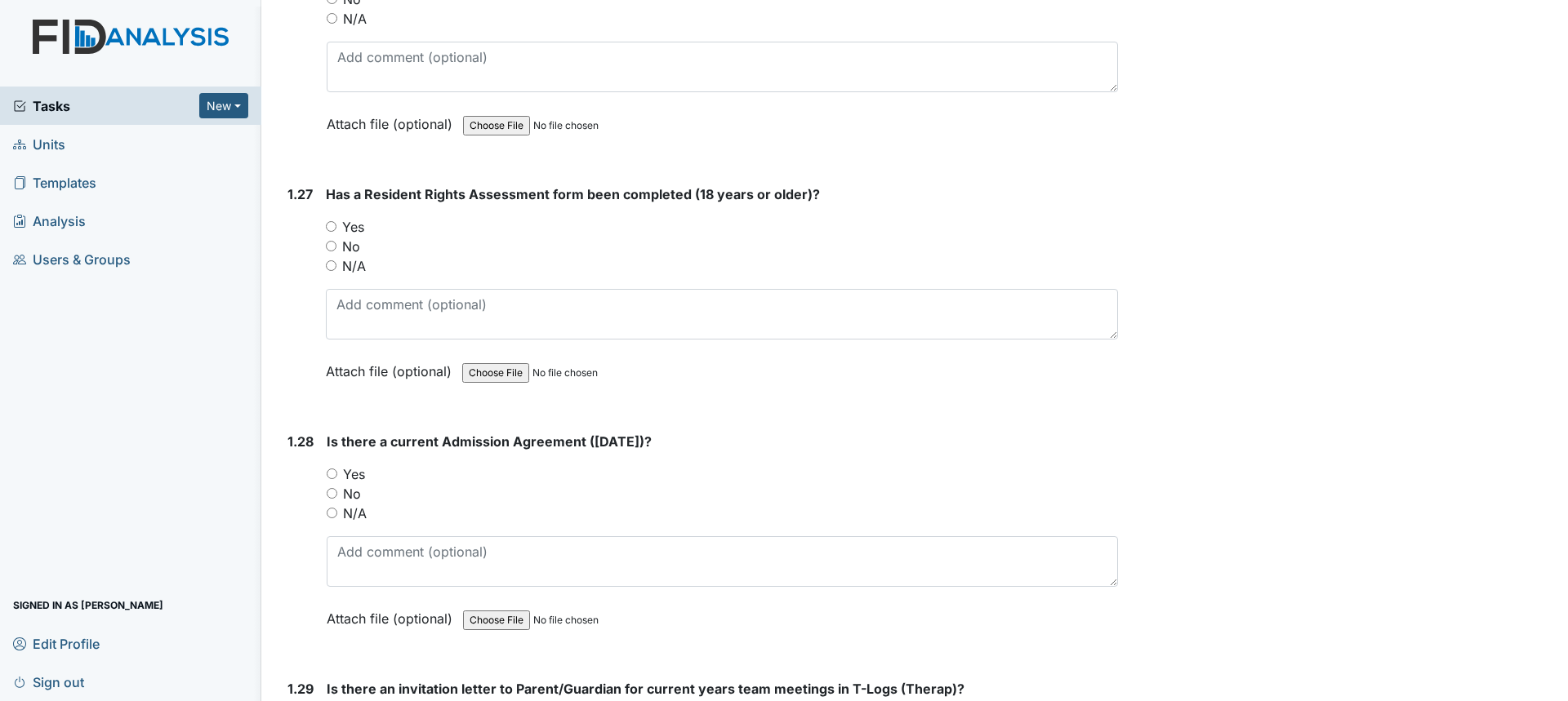
click at [350, 217] on label "Yes" at bounding box center [353, 226] width 22 height 19
click at [337, 222] on input "Yes" at bounding box center [331, 226] width 11 height 11
radio input "true"
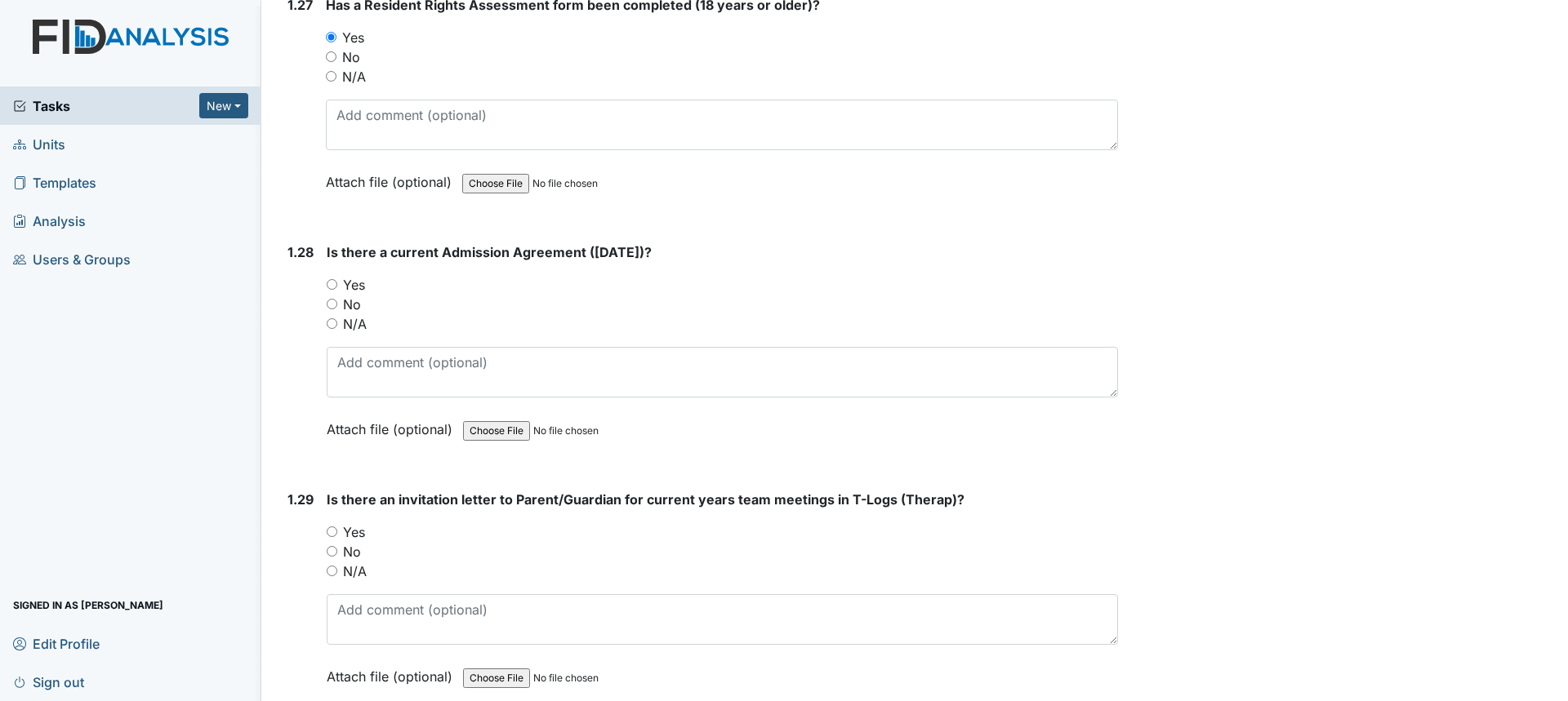
scroll to position [6775, 0]
